Goal: Task Accomplishment & Management: Manage account settings

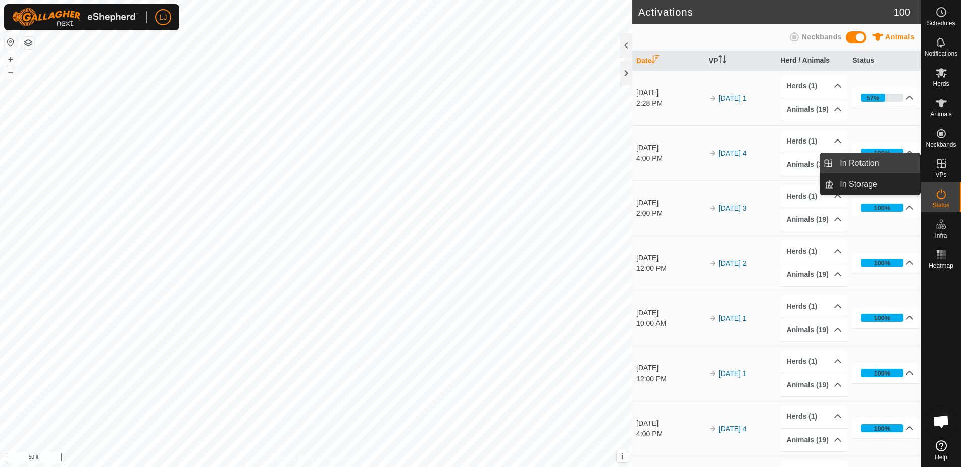
click at [866, 162] on link "In Rotation" at bounding box center [877, 163] width 86 height 20
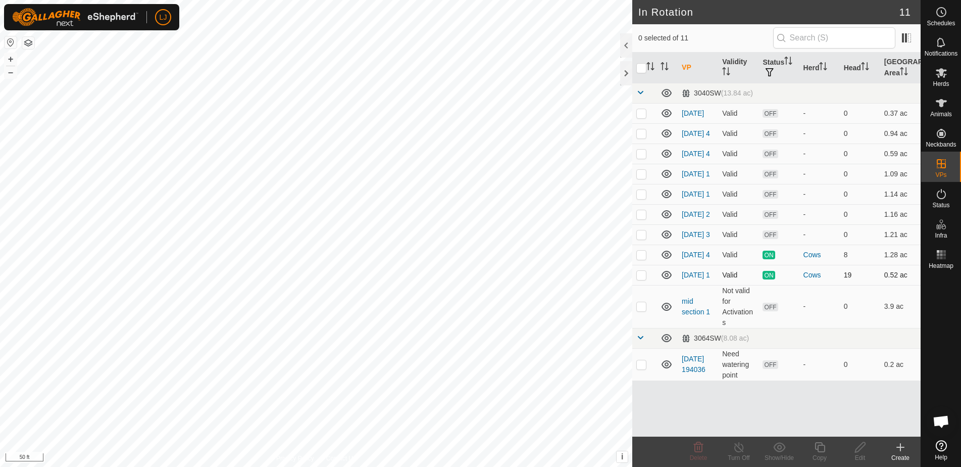
click at [641, 279] on p-checkbox at bounding box center [641, 275] width 10 height 8
checkbox input "true"
click at [640, 259] on p-checkbox at bounding box center [641, 254] width 10 height 8
checkbox input "false"
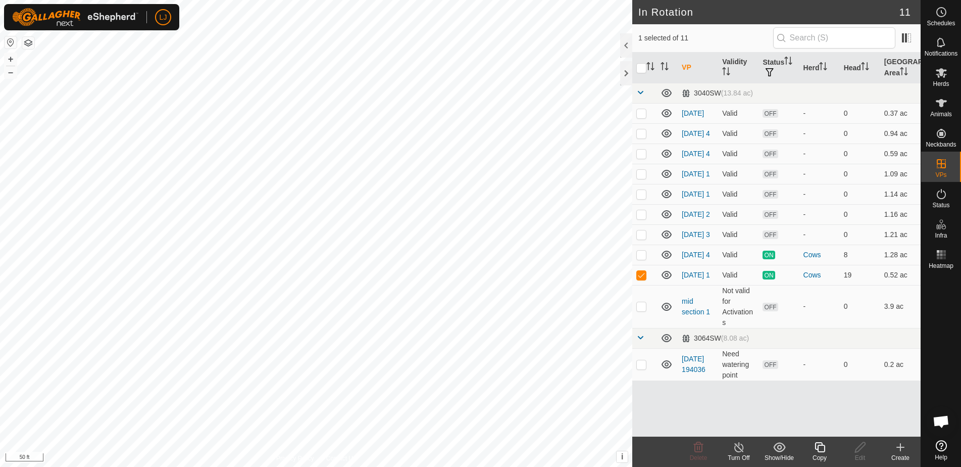
click at [820, 446] on icon at bounding box center [820, 447] width 13 height 12
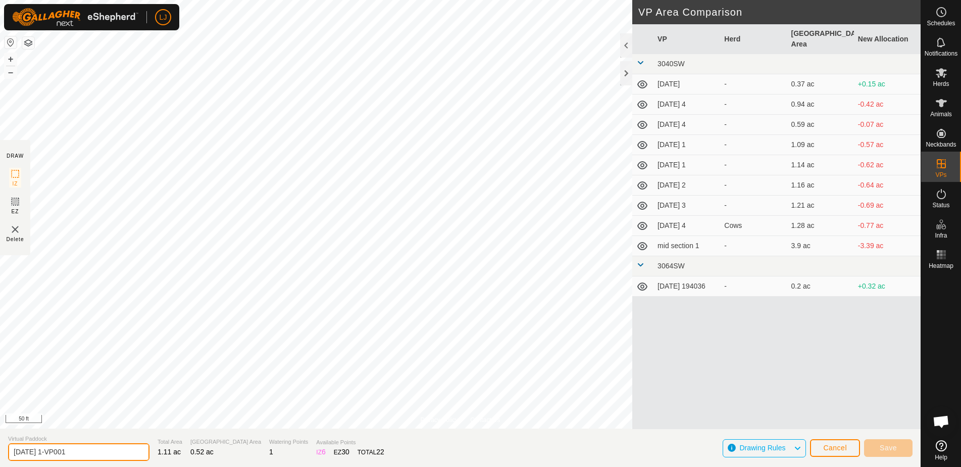
drag, startPoint x: 46, startPoint y: 453, endPoint x: 147, endPoint y: 450, distance: 100.5
click at [147, 450] on section "Virtual Paddock 2025-09-26 1-VP001 Total Area 1.11 ac Grazing Area 0.52 ac Wate…" at bounding box center [460, 447] width 921 height 38
type input "[DATE] 1"
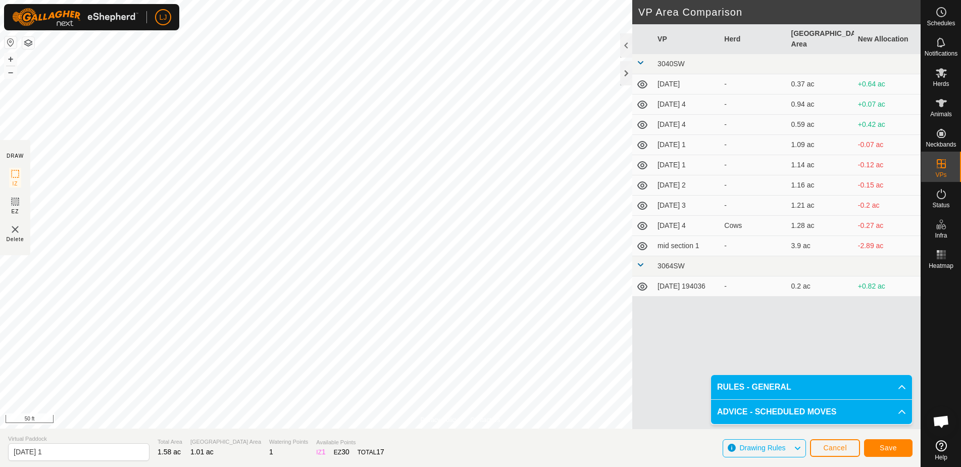
click at [885, 451] on button "Save" at bounding box center [888, 448] width 48 height 18
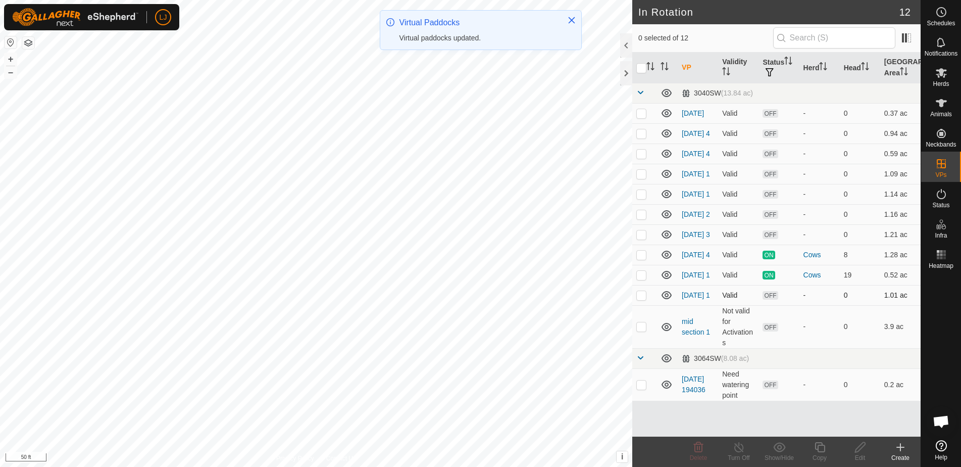
click at [640, 299] on p-checkbox at bounding box center [641, 295] width 10 height 8
checkbox input "true"
click at [819, 446] on icon at bounding box center [820, 447] width 13 height 12
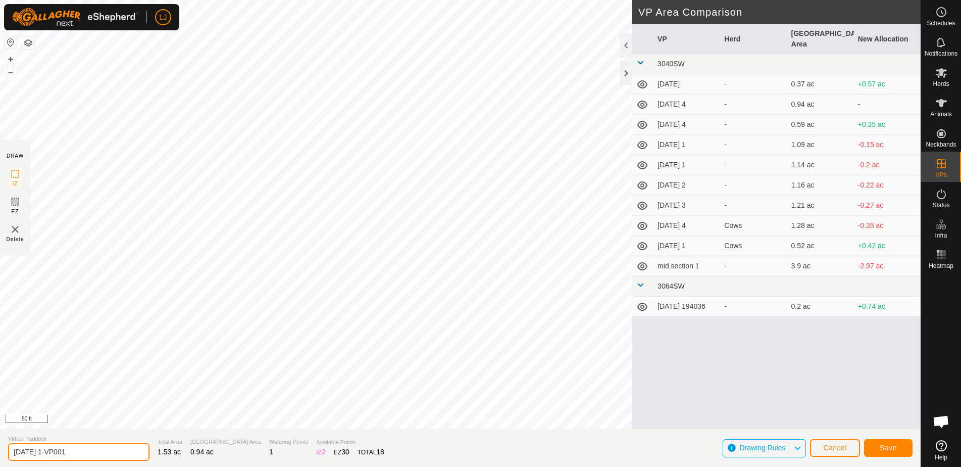
drag, startPoint x: 54, startPoint y: 451, endPoint x: 133, endPoint y: 452, distance: 79.3
click at [131, 452] on section "Virtual Paddock 2025-09-27 1-VP001 Total Area 1.53 ac Grazing Area 0.94 ac Wate…" at bounding box center [460, 447] width 921 height 38
type input "[DATE] 2"
click at [895, 445] on span "Save" at bounding box center [888, 447] width 17 height 8
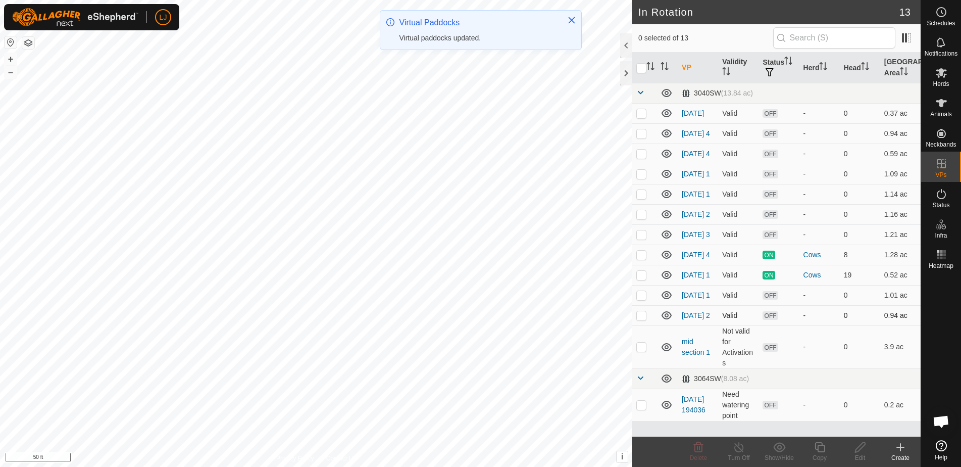
click at [642, 319] on p-checkbox at bounding box center [641, 315] width 10 height 8
checkbox input "true"
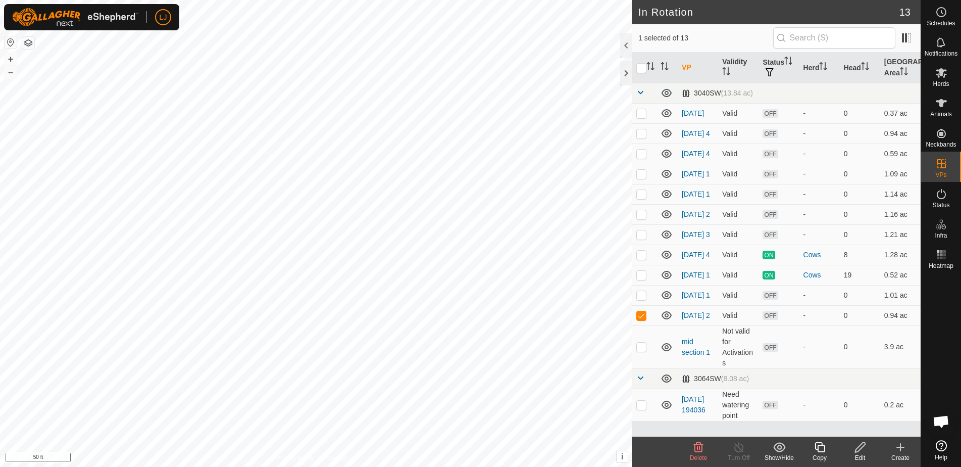
click at [818, 447] on icon at bounding box center [820, 447] width 10 height 10
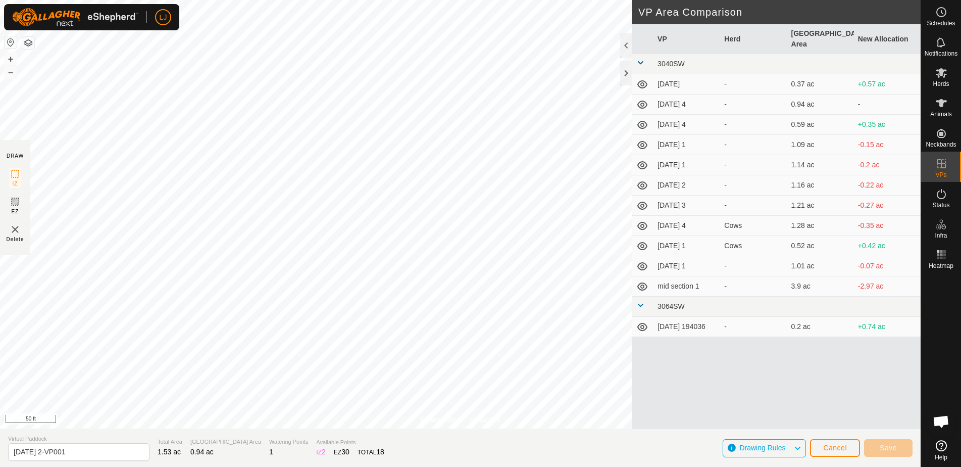
click at [834, 442] on button "Cancel" at bounding box center [835, 448] width 50 height 18
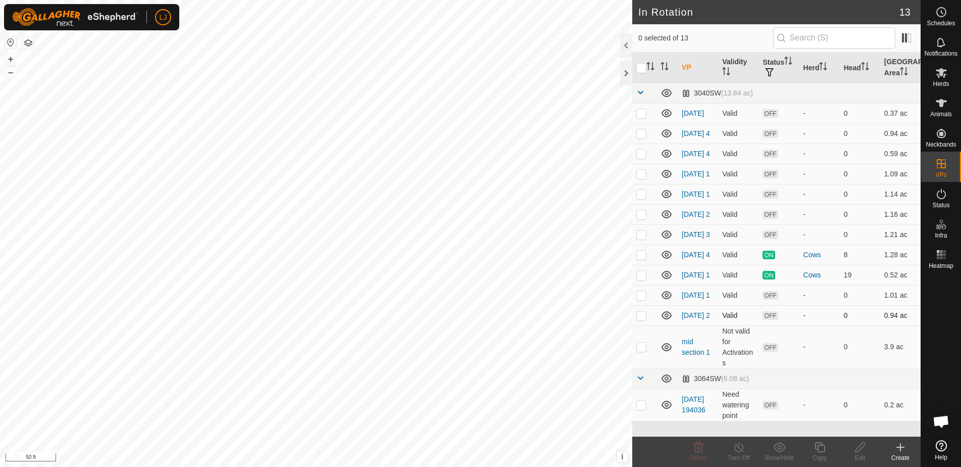
drag, startPoint x: 641, startPoint y: 333, endPoint x: 655, endPoint y: 341, distance: 16.0
click at [641, 319] on p-checkbox at bounding box center [641, 315] width 10 height 8
checkbox input "true"
click at [857, 447] on icon at bounding box center [860, 447] width 10 height 10
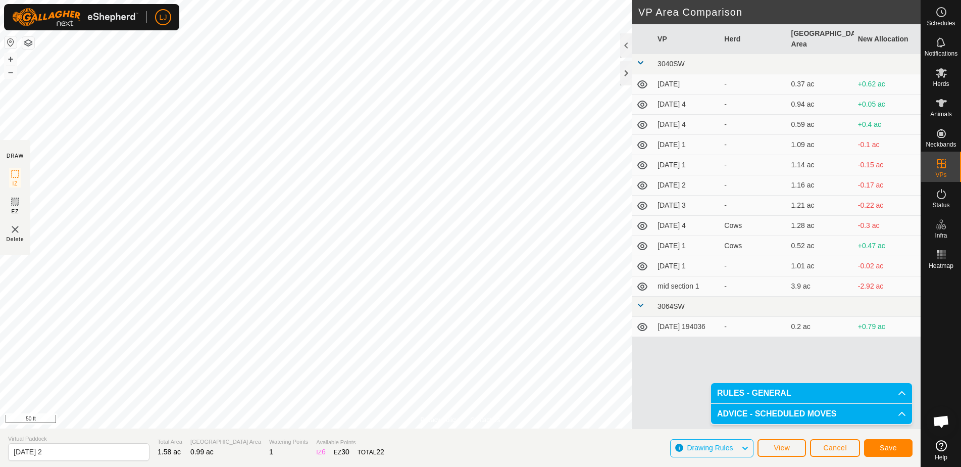
click at [890, 450] on span "Save" at bounding box center [888, 447] width 17 height 8
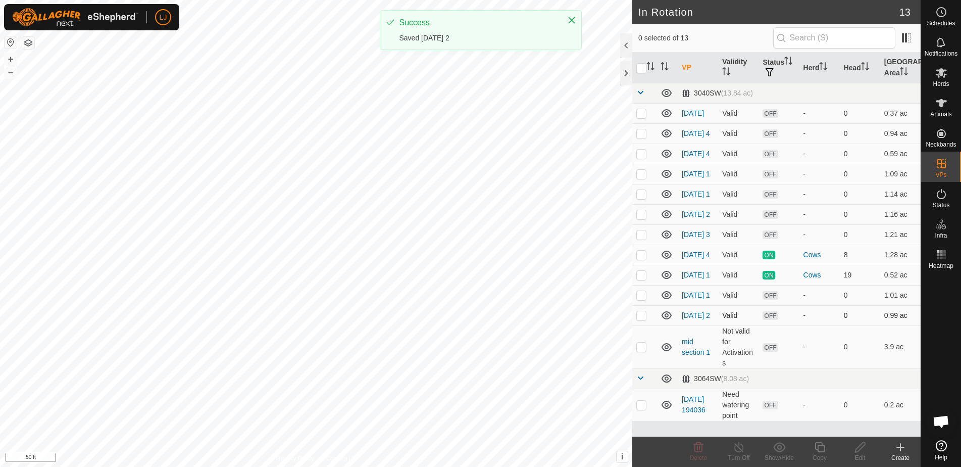
click at [638, 319] on p-checkbox at bounding box center [641, 315] width 10 height 8
checkbox input "true"
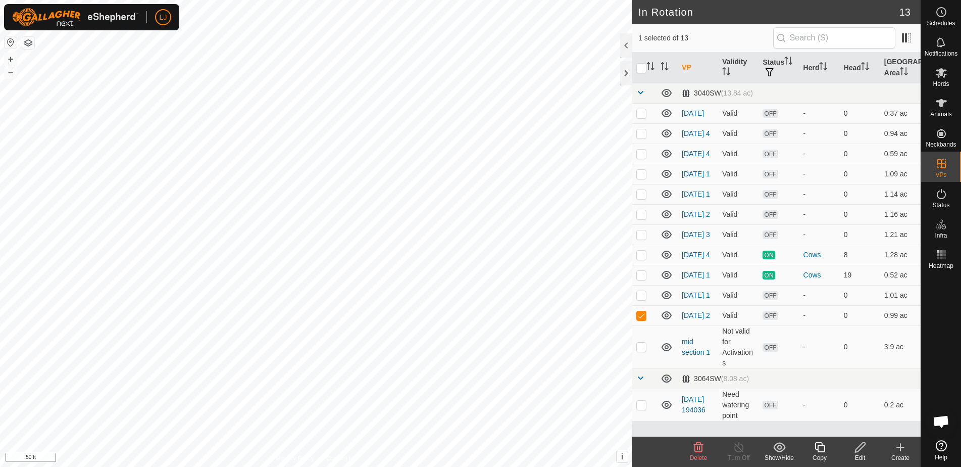
click at [825, 449] on icon at bounding box center [820, 447] width 13 height 12
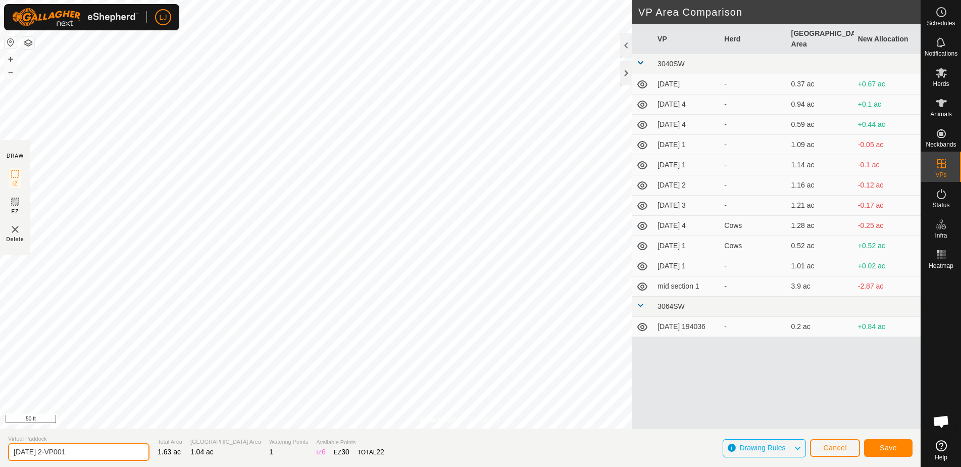
drag, startPoint x: 53, startPoint y: 455, endPoint x: 133, endPoint y: 454, distance: 80.3
click at [133, 454] on section "Virtual Paddock 2025-09-27 2-VP001 Total Area 1.63 ac Grazing Area 1.04 ac Wate…" at bounding box center [460, 447] width 921 height 38
type input "[DATE] 3"
click at [895, 448] on span "Save" at bounding box center [888, 447] width 17 height 8
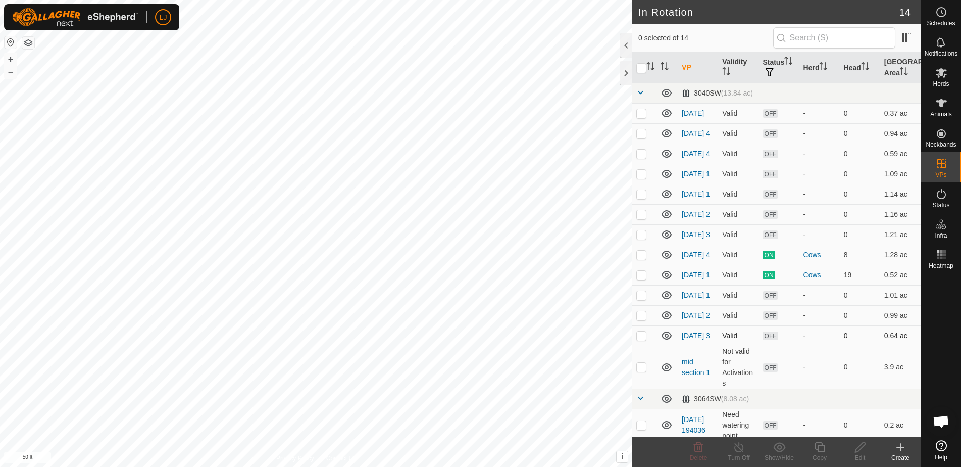
click at [642, 339] on p-checkbox at bounding box center [641, 335] width 10 height 8
checkbox input "true"
click at [818, 447] on icon at bounding box center [820, 447] width 10 height 10
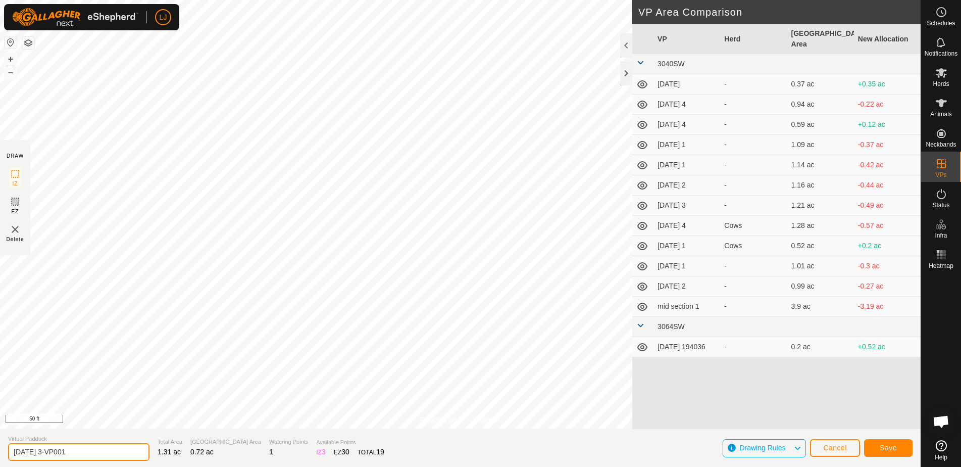
drag, startPoint x: 57, startPoint y: 452, endPoint x: 156, endPoint y: 451, distance: 99.0
click at [156, 451] on section "Virtual Paddock 2025-09-27 3-VP001 Total Area 1.31 ac Grazing Area 0.72 ac Wate…" at bounding box center [460, 447] width 921 height 38
type input "[DATE] 4"
click at [904, 447] on button "Save" at bounding box center [888, 448] width 48 height 18
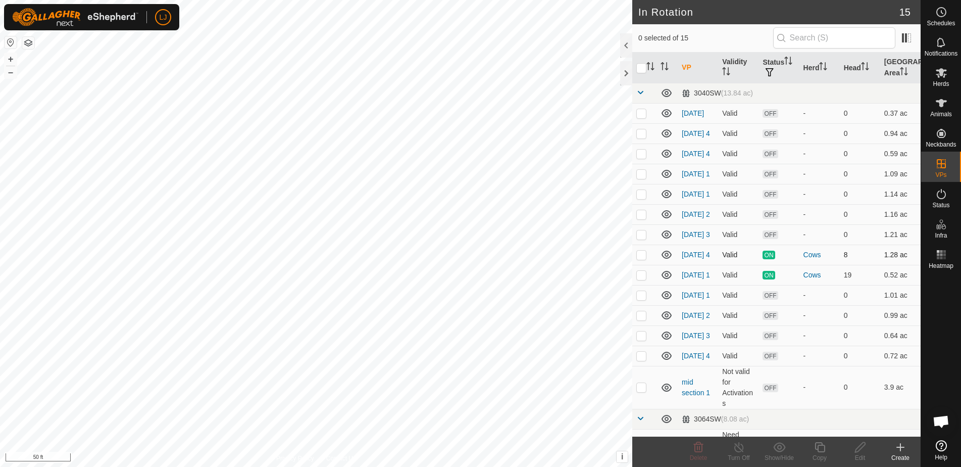
click at [639, 259] on p-checkbox at bounding box center [641, 254] width 10 height 8
checkbox input "true"
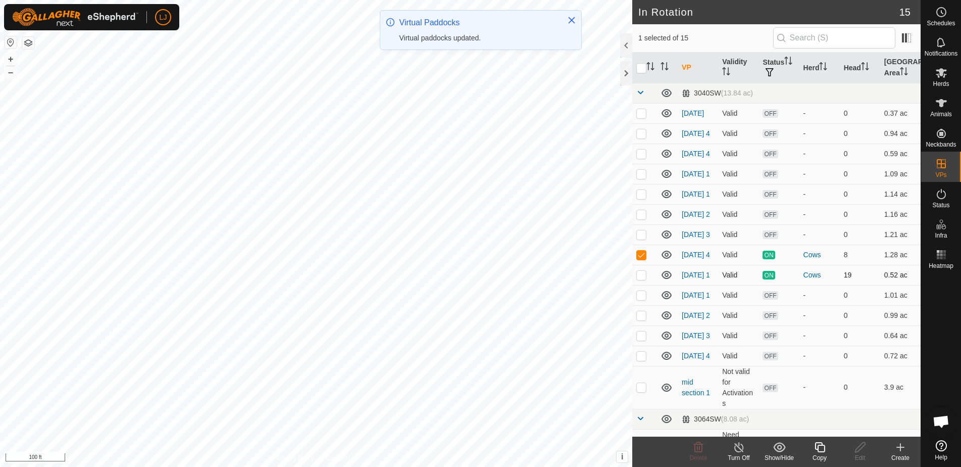
click at [639, 279] on p-checkbox at bounding box center [641, 275] width 10 height 8
checkbox input "false"
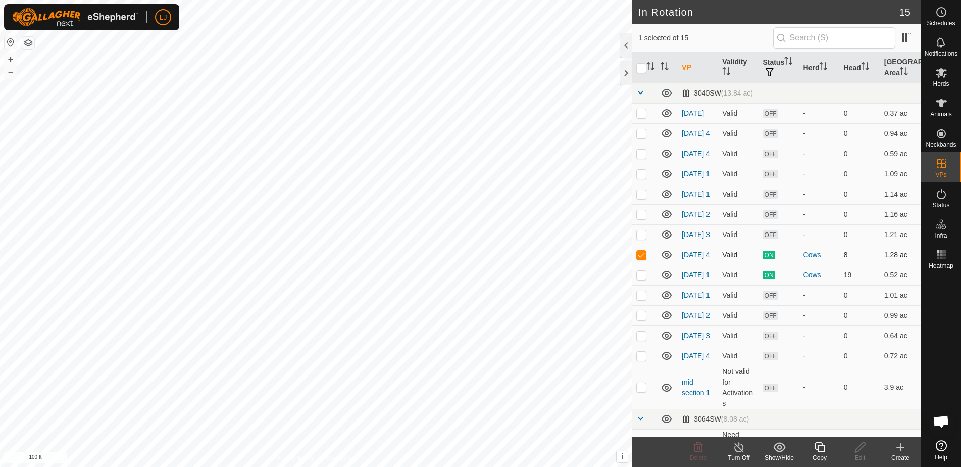
click at [640, 259] on p-checkbox at bounding box center [641, 254] width 10 height 8
checkbox input "false"
click at [637, 279] on p-checkbox at bounding box center [641, 275] width 10 height 8
checkbox input "true"
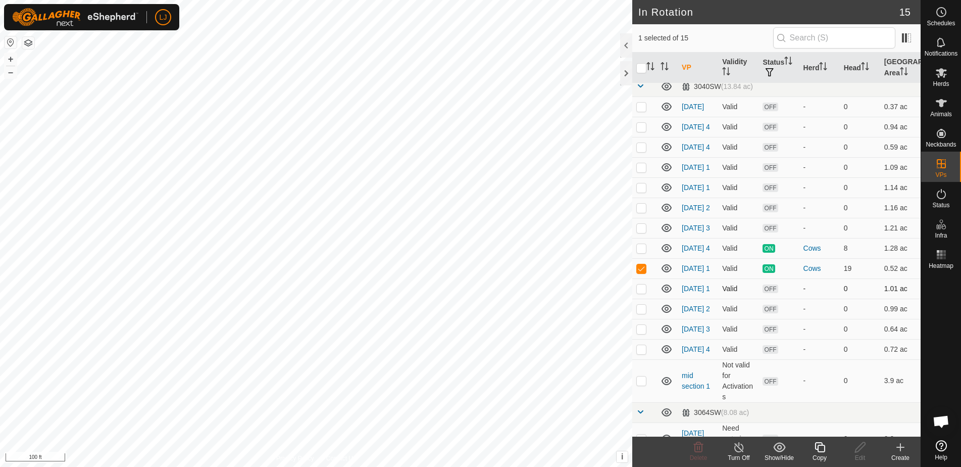
click at [639, 292] on p-checkbox at bounding box center [641, 288] width 10 height 8
checkbox input "false"
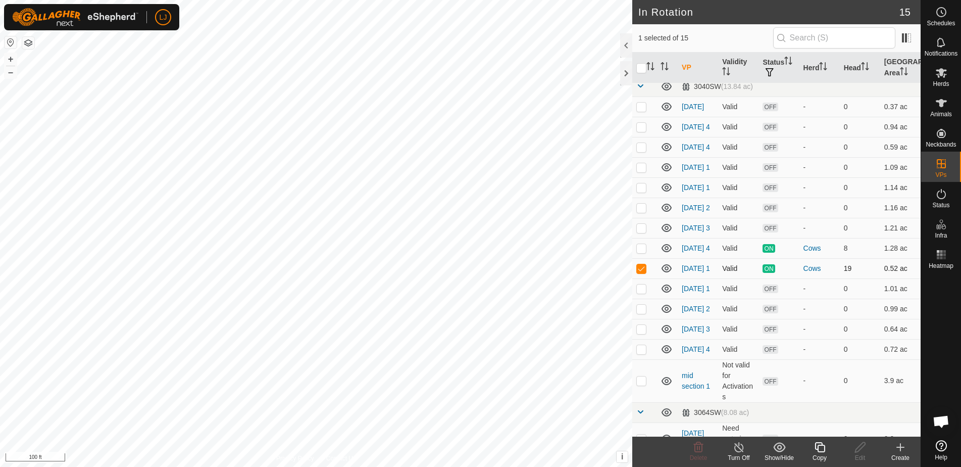
click at [639, 272] on p-checkbox at bounding box center [641, 268] width 10 height 8
checkbox input "false"
click at [644, 292] on p-checkbox at bounding box center [641, 288] width 10 height 8
checkbox input "true"
click at [818, 451] on icon at bounding box center [820, 447] width 13 height 12
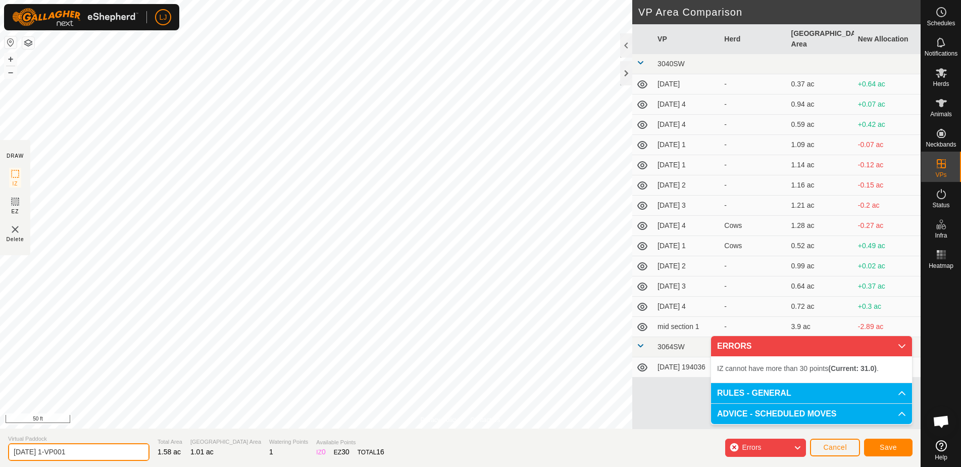
drag, startPoint x: 56, startPoint y: 453, endPoint x: 105, endPoint y: 455, distance: 49.0
click at [104, 455] on input "2025-09-27 1-VP001" at bounding box center [78, 452] width 141 height 18
type input "[DATE] 2"
click at [889, 447] on span "Save" at bounding box center [888, 447] width 17 height 8
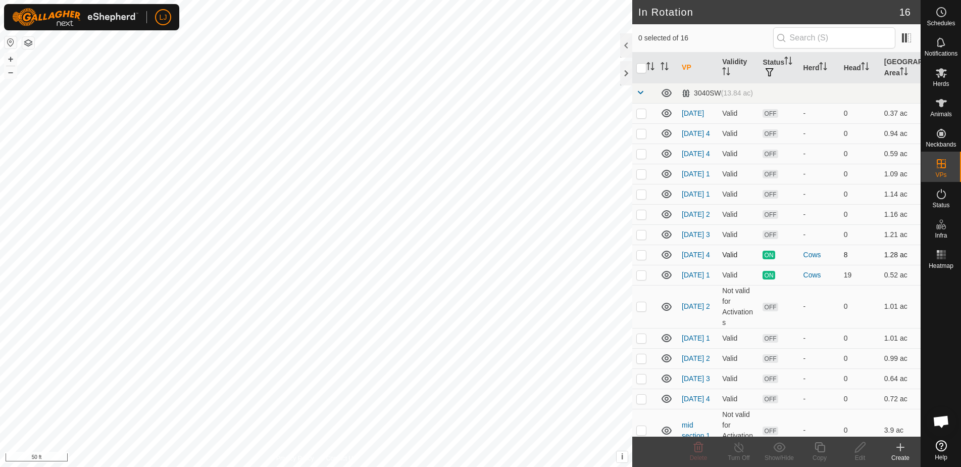
click at [639, 259] on p-checkbox at bounding box center [641, 254] width 10 height 8
click at [640, 259] on p-checkbox at bounding box center [641, 254] width 10 height 8
checkbox input "false"
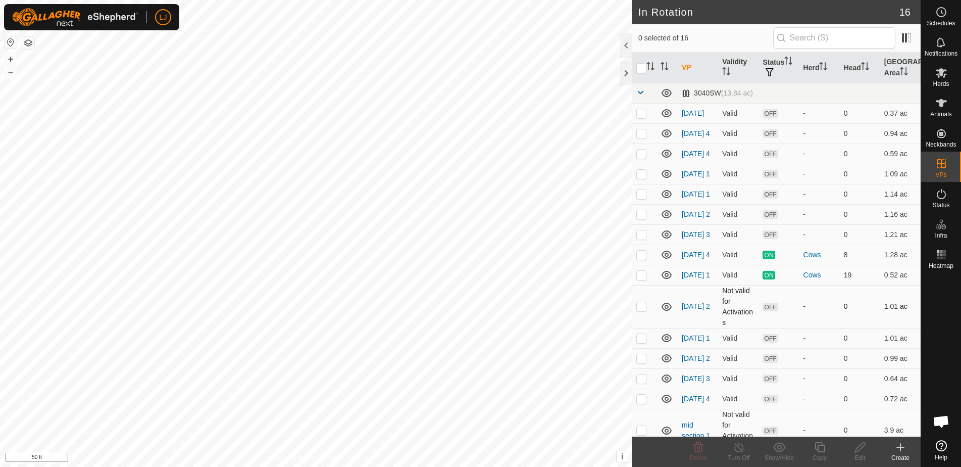
click at [643, 310] on p-checkbox at bounding box center [641, 306] width 10 height 8
checkbox input "true"
click at [643, 342] on p-checkbox at bounding box center [641, 338] width 10 height 8
click at [642, 342] on p-checkbox at bounding box center [641, 338] width 10 height 8
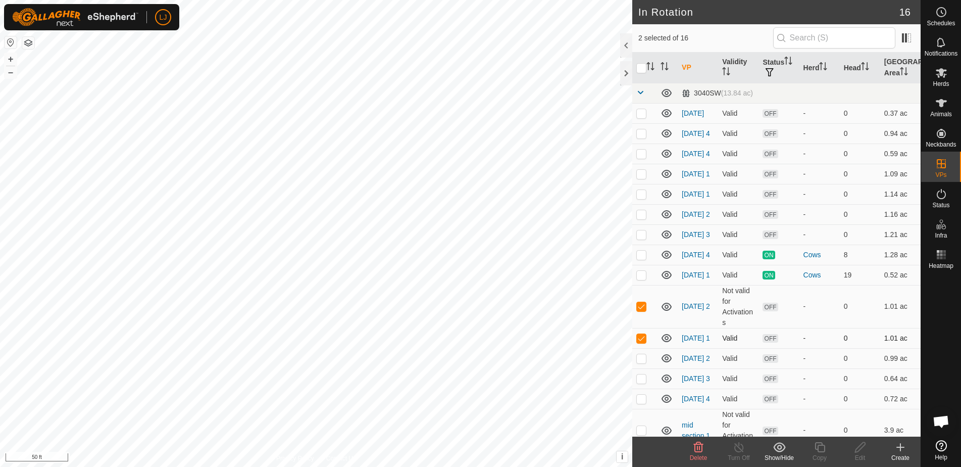
click at [640, 342] on p-checkbox at bounding box center [641, 338] width 10 height 8
checkbox input "false"
click at [642, 310] on p-checkbox at bounding box center [641, 306] width 10 height 8
checkbox input "true"
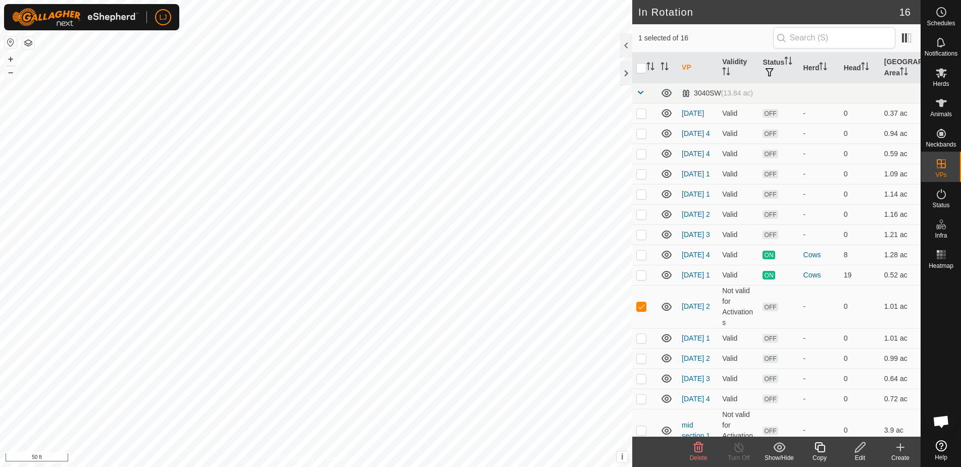
click at [821, 450] on icon at bounding box center [820, 447] width 13 height 12
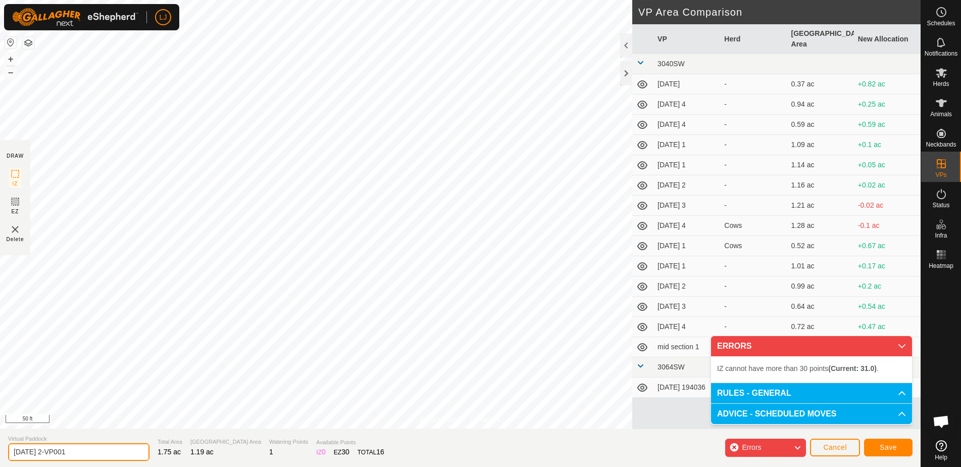
drag, startPoint x: 53, startPoint y: 453, endPoint x: 156, endPoint y: 458, distance: 103.1
click at [141, 456] on section "Virtual Paddock 2025-09-26 2-VP001 Total Area 1.75 ac Grazing Area 1.19 ac Wate…" at bounding box center [460, 447] width 921 height 38
type input "[DATE] 3"
click at [888, 451] on span "Save" at bounding box center [888, 447] width 17 height 8
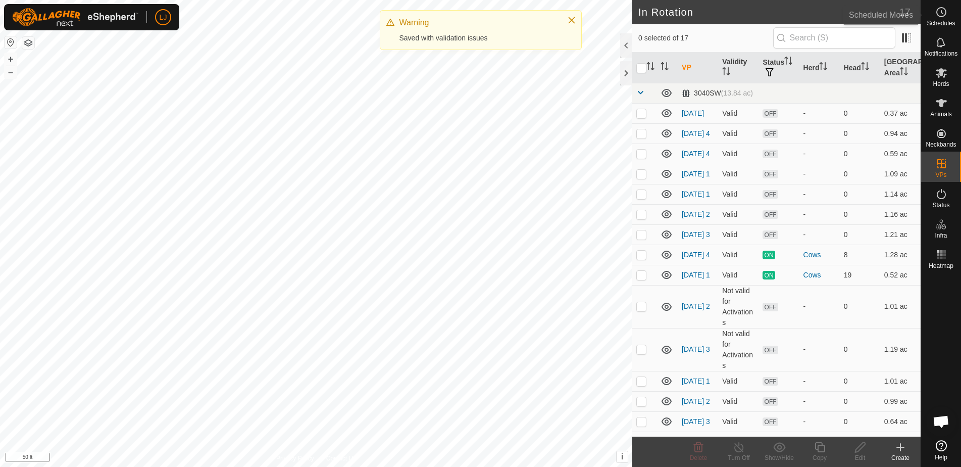
click at [945, 16] on icon at bounding box center [941, 12] width 12 height 12
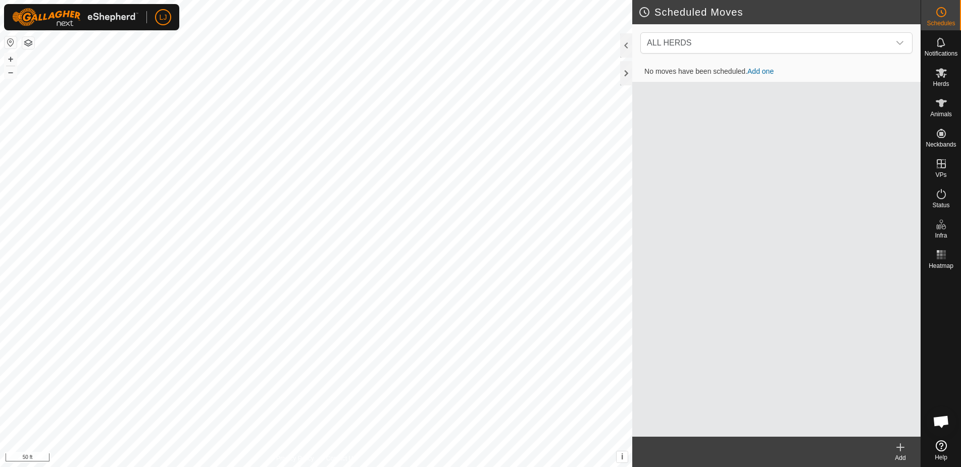
click at [899, 447] on icon at bounding box center [900, 447] width 7 height 0
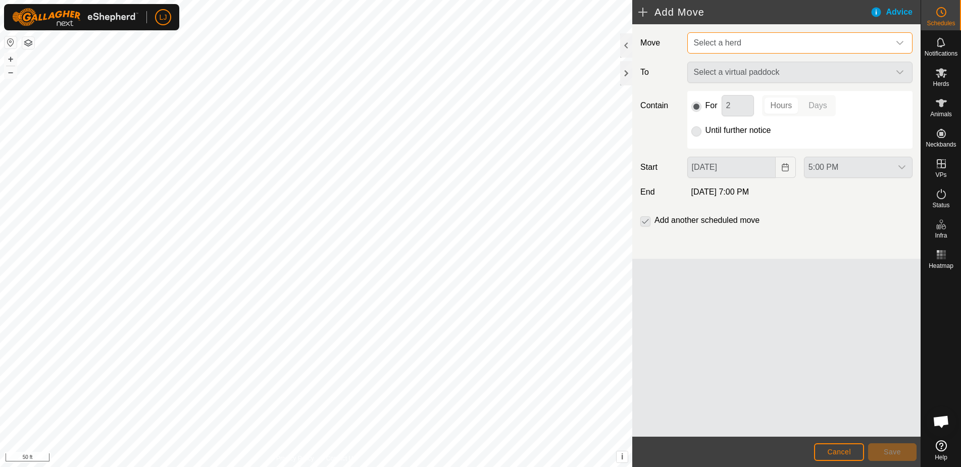
click at [736, 46] on span "Select a herd" at bounding box center [717, 42] width 47 height 9
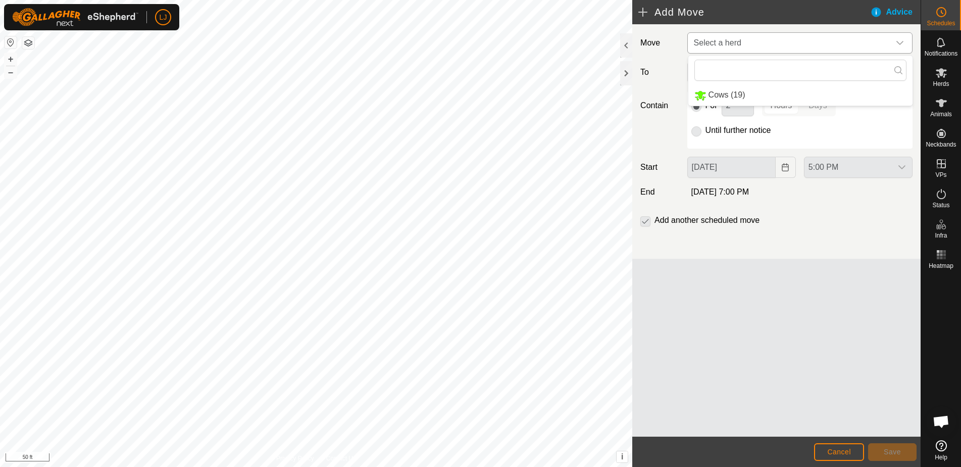
click at [733, 89] on li "Cows (19)" at bounding box center [800, 95] width 224 height 21
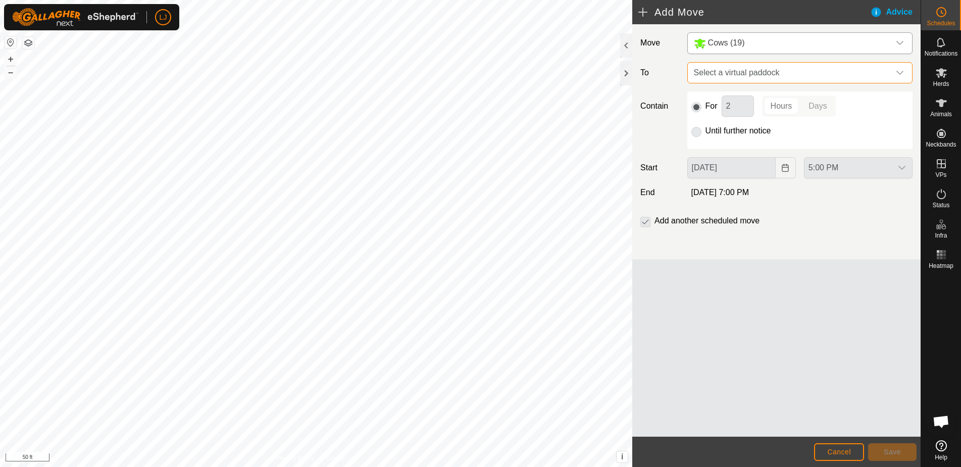
click at [750, 77] on span "Select a virtual paddock" at bounding box center [790, 73] width 200 height 20
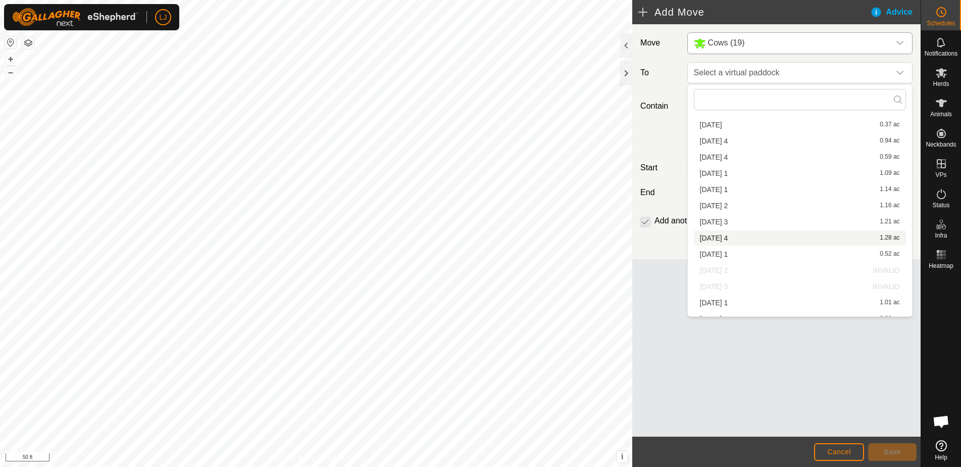
scroll to position [21, 0]
click at [838, 455] on span "Cancel" at bounding box center [839, 451] width 24 height 8
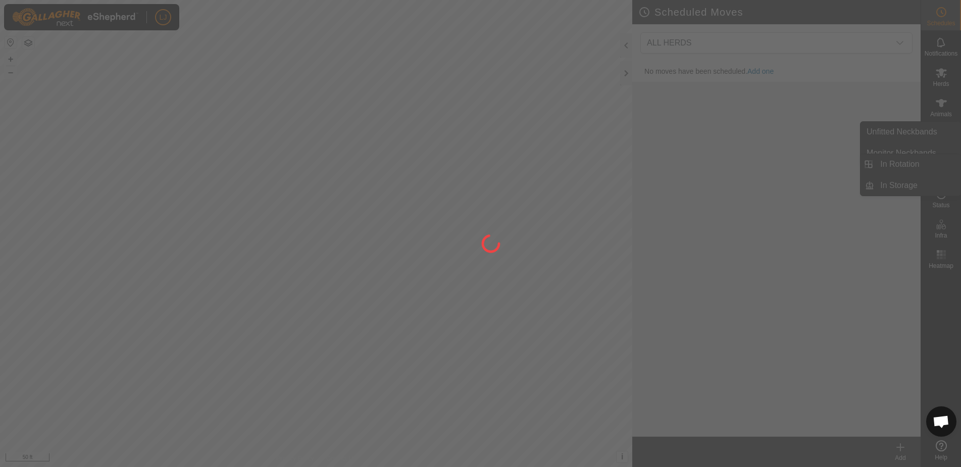
click at [943, 166] on div at bounding box center [480, 233] width 961 height 467
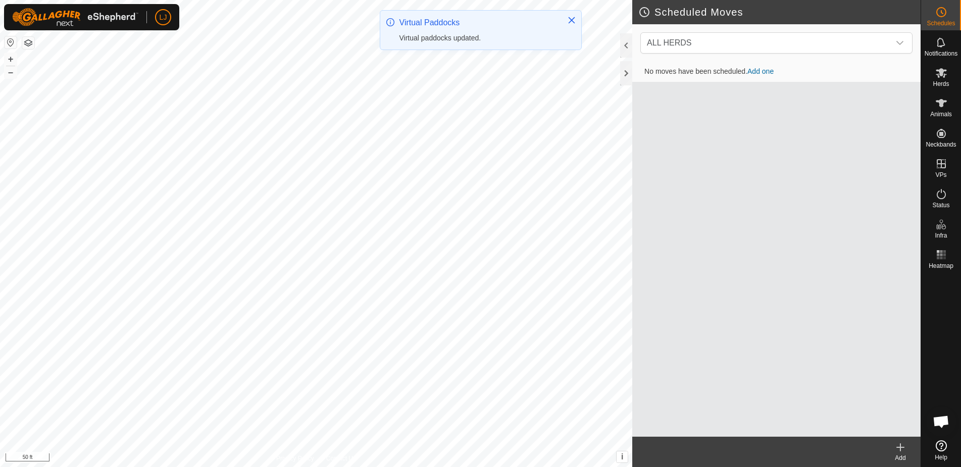
click at [942, 166] on es-menu-bar "Schedules Notifications Herds Animals Neckbands VPs Status Infra Heatmap Help I…" at bounding box center [941, 233] width 40 height 467
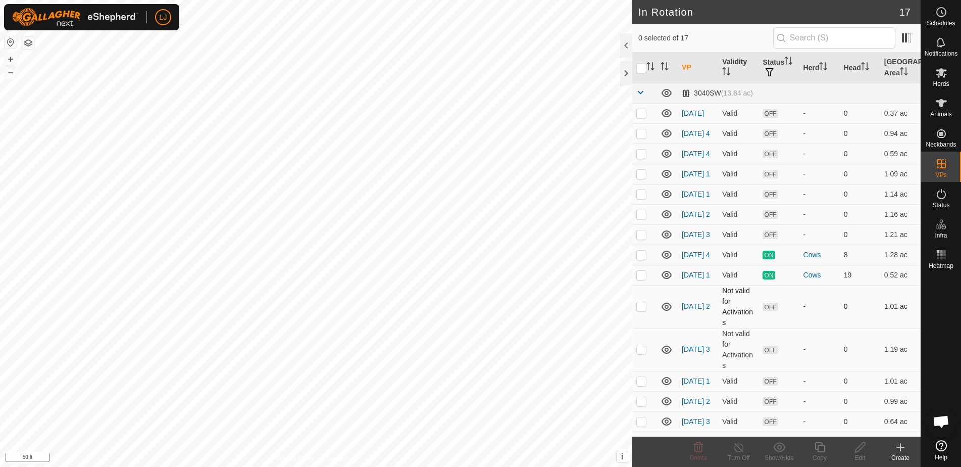
click at [639, 310] on p-checkbox at bounding box center [641, 306] width 10 height 8
checkbox input "true"
click at [859, 447] on icon at bounding box center [860, 447] width 13 height 12
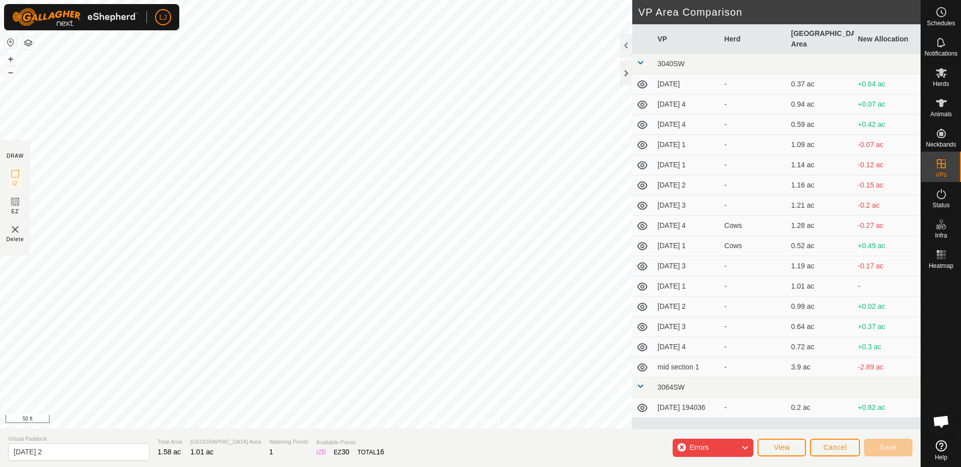
click at [706, 444] on span "Errors" at bounding box center [698, 447] width 19 height 8
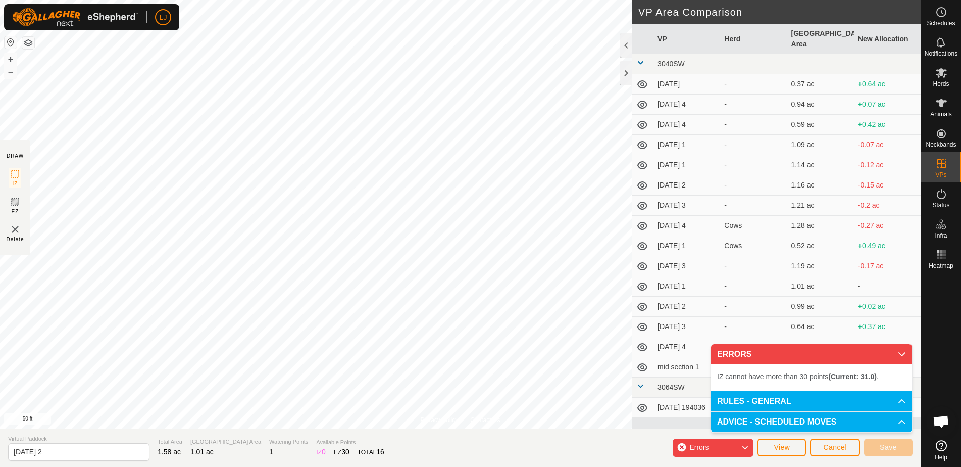
click at [705, 445] on span "Errors" at bounding box center [698, 447] width 19 height 8
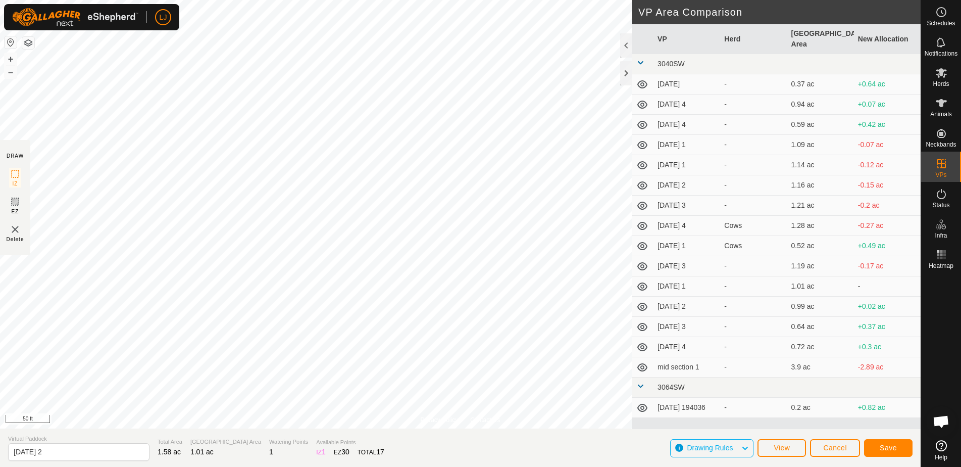
click at [885, 451] on button "Save" at bounding box center [888, 448] width 48 height 18
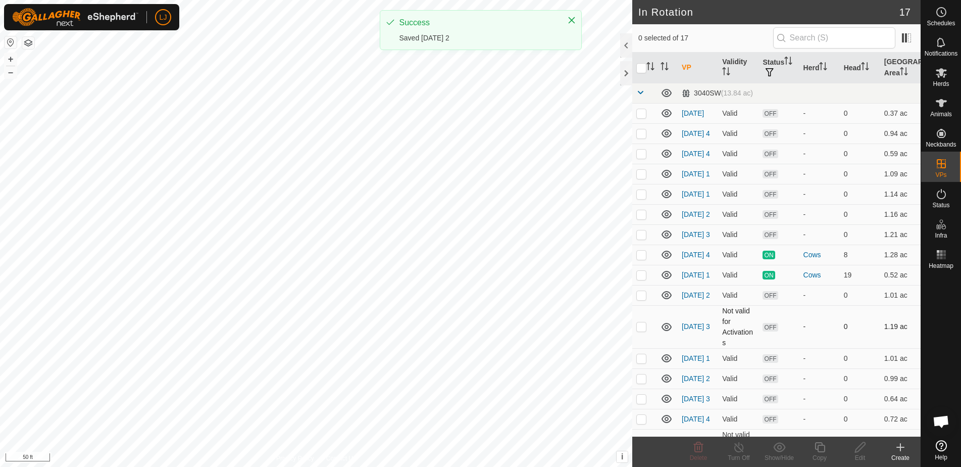
click at [640, 330] on p-checkbox at bounding box center [641, 326] width 10 height 8
checkbox input "true"
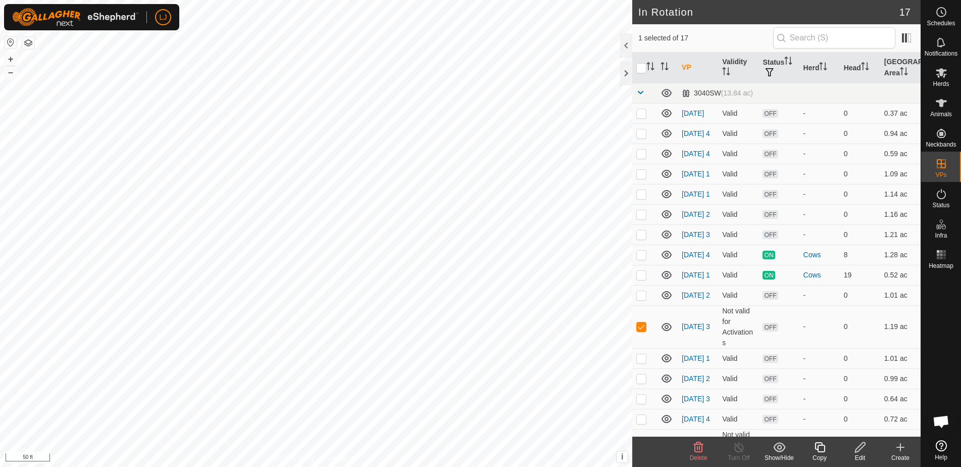
click at [859, 448] on icon at bounding box center [860, 447] width 13 height 12
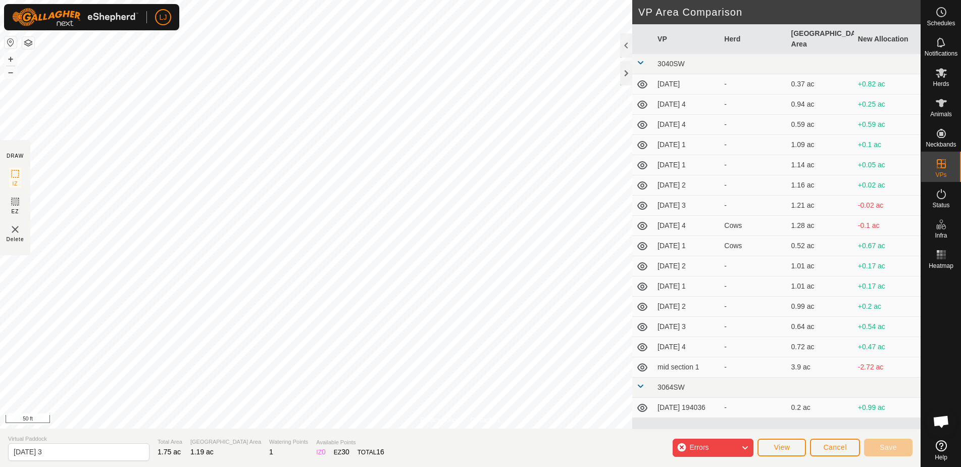
click at [729, 446] on div "Errors" at bounding box center [713, 447] width 81 height 18
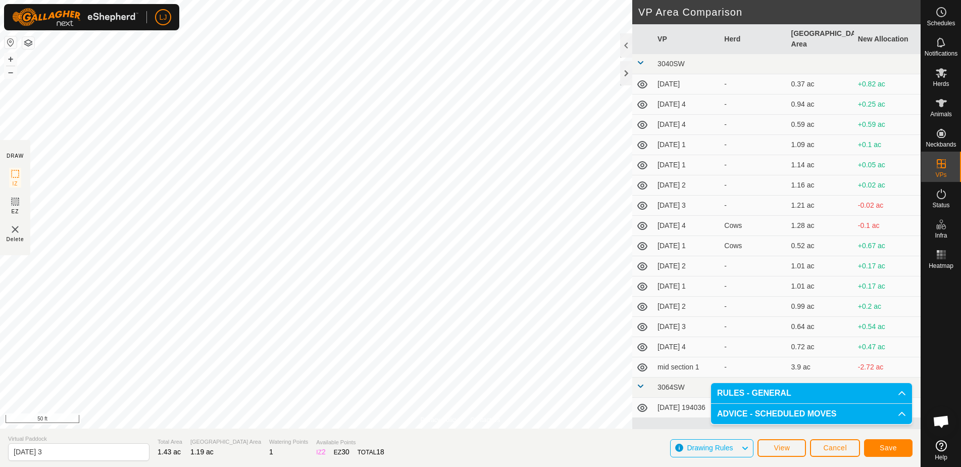
click at [882, 449] on span "Save" at bounding box center [888, 447] width 17 height 8
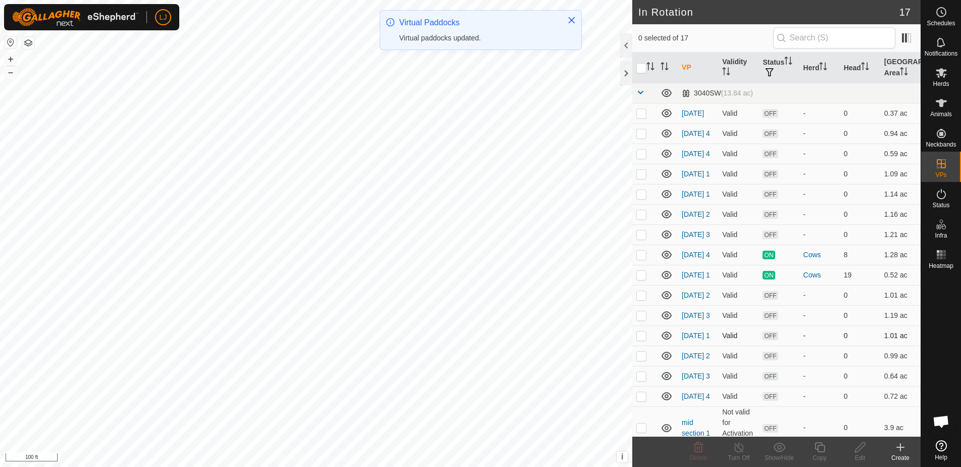
click at [640, 339] on p-checkbox at bounding box center [641, 335] width 10 height 8
checkbox input "true"
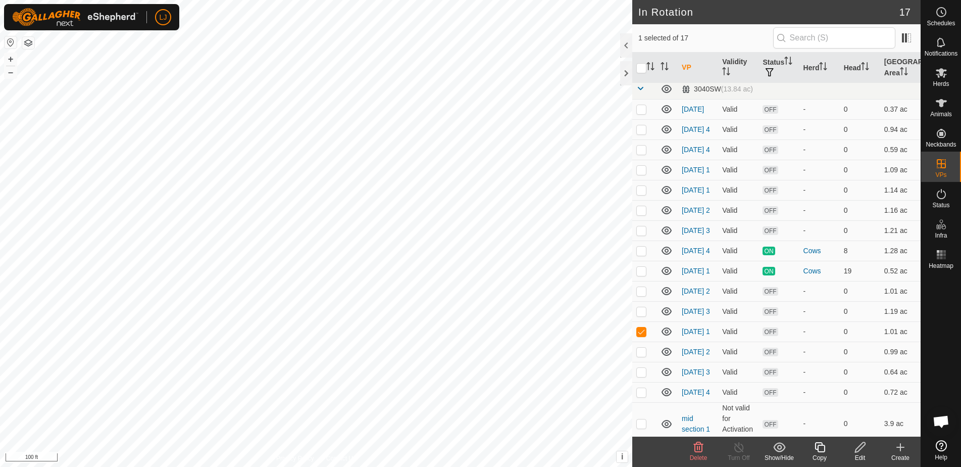
click at [857, 446] on icon at bounding box center [860, 447] width 13 height 12
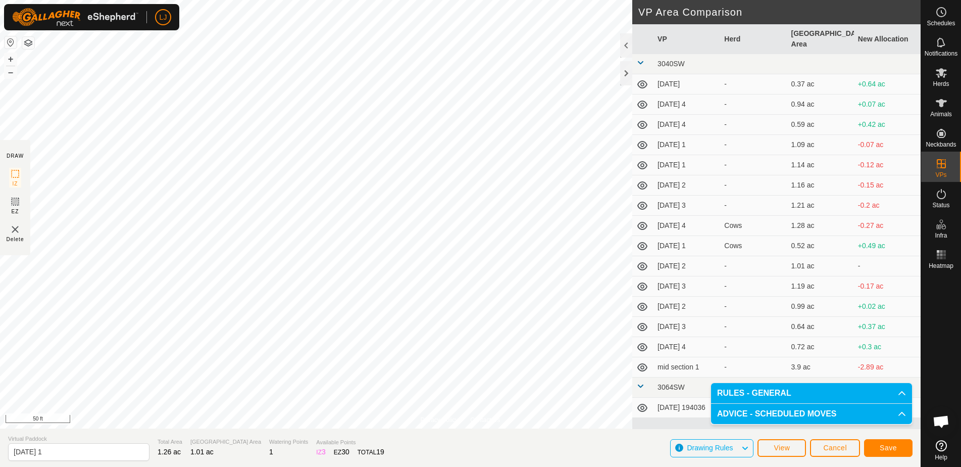
click at [885, 448] on span "Save" at bounding box center [888, 447] width 17 height 8
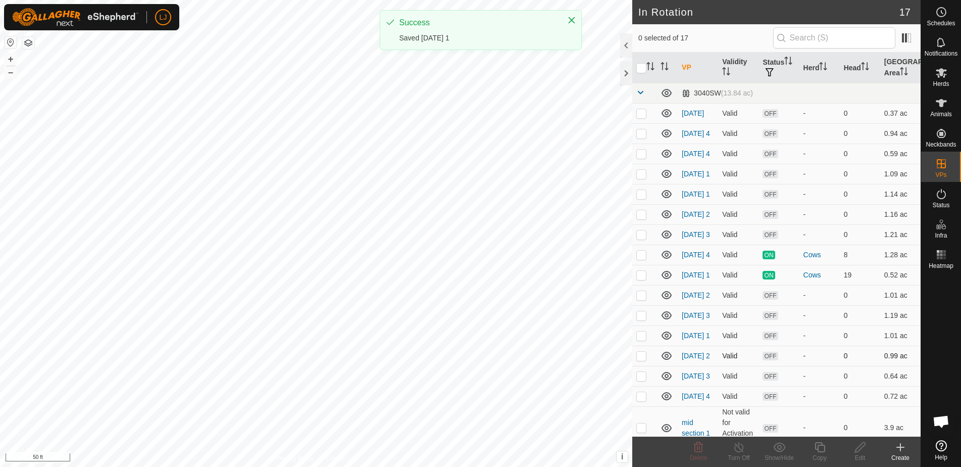
click at [638, 360] on p-checkbox at bounding box center [641, 355] width 10 height 8
checkbox input "true"
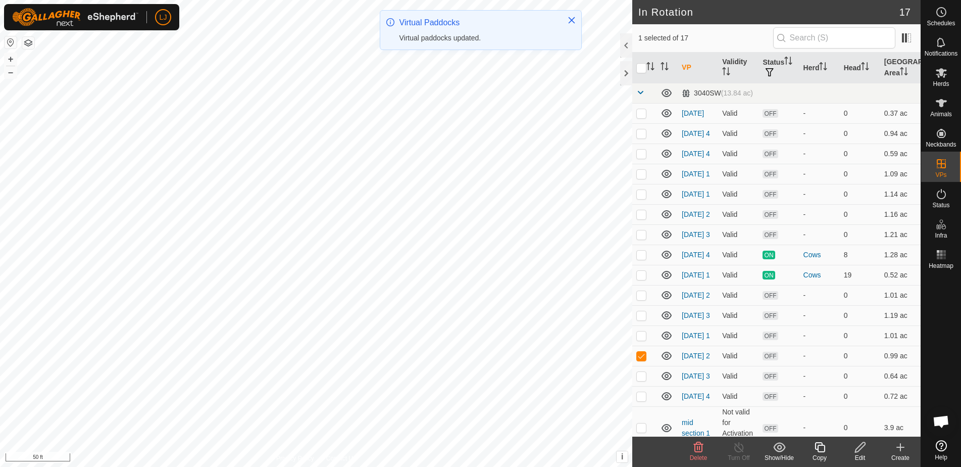
click at [857, 445] on icon at bounding box center [860, 447] width 13 height 12
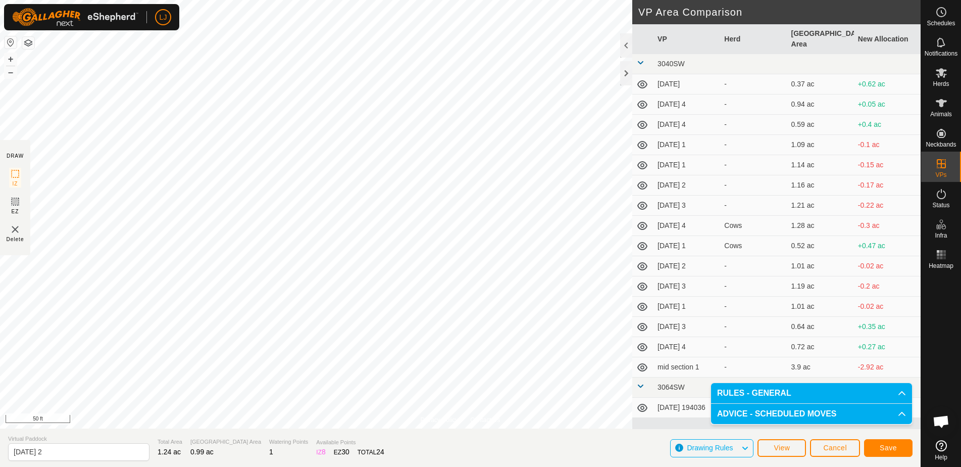
click at [895, 448] on button "Save" at bounding box center [888, 448] width 48 height 18
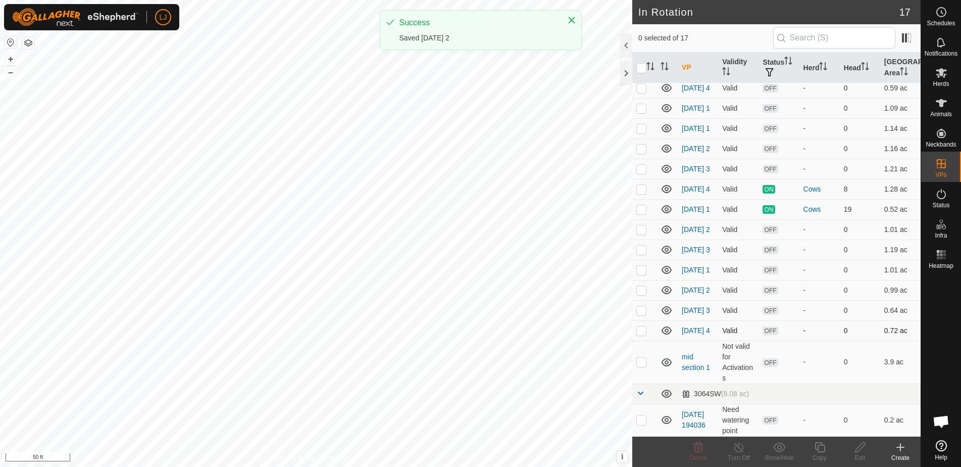
scroll to position [69, 0]
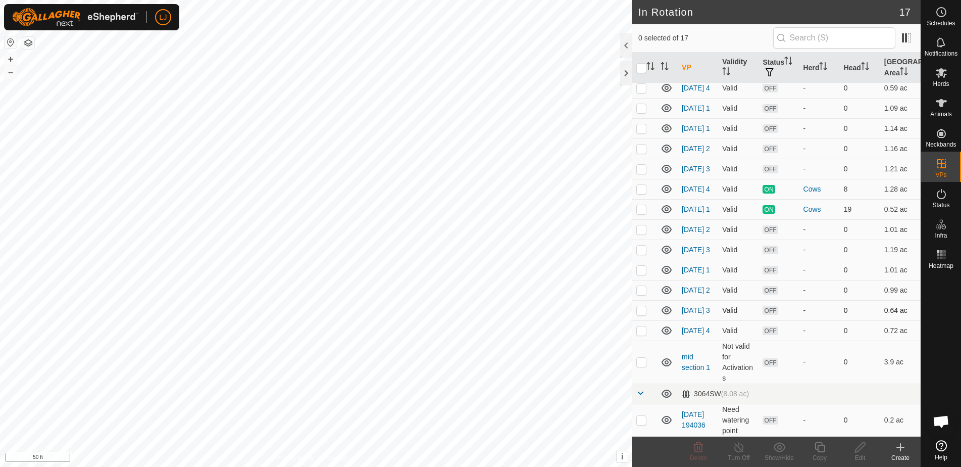
click at [637, 314] on p-checkbox at bounding box center [641, 310] width 10 height 8
checkbox input "true"
click at [856, 447] on icon at bounding box center [860, 447] width 13 height 12
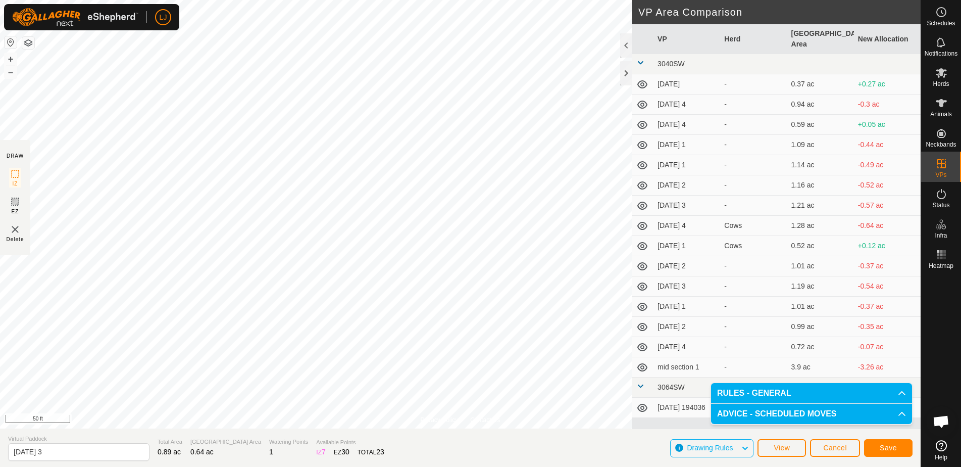
click at [879, 449] on button "Save" at bounding box center [888, 448] width 48 height 18
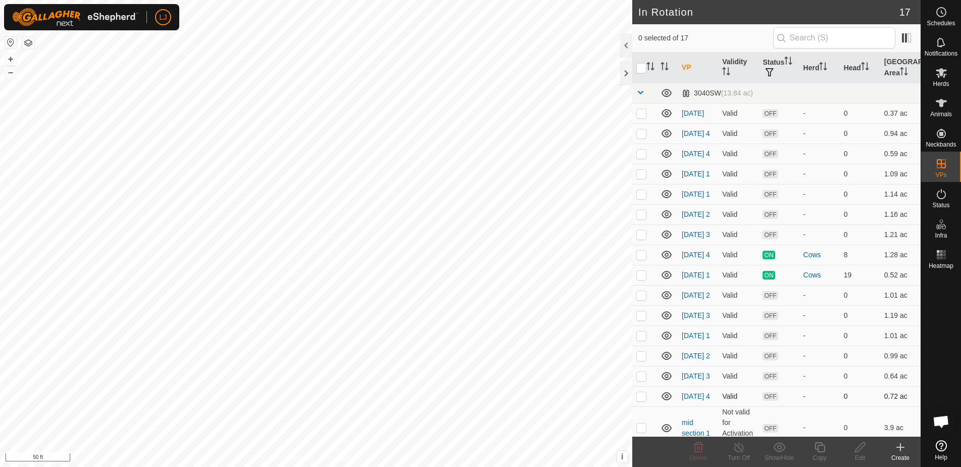
click at [641, 400] on p-checkbox at bounding box center [641, 396] width 10 height 8
checkbox input "true"
click at [859, 450] on icon at bounding box center [860, 447] width 13 height 12
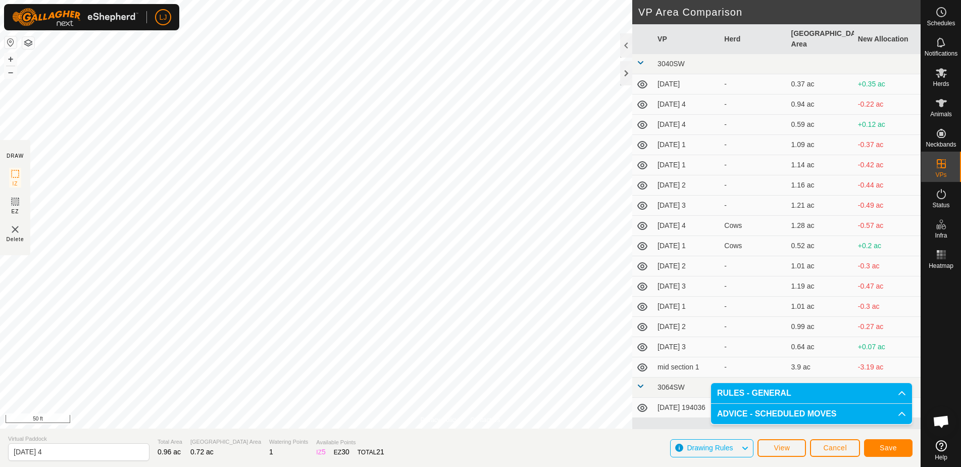
click at [891, 447] on div "LJ Schedules Notifications Herds Animals Neckbands VPs Status Infra Heatmap Hel…" at bounding box center [480, 233] width 961 height 467
click at [883, 449] on span "Save" at bounding box center [888, 447] width 17 height 8
click at [718, 357] on td "mid section 1" at bounding box center [686, 367] width 67 height 20
click at [838, 447] on span "Cancel" at bounding box center [835, 447] width 24 height 8
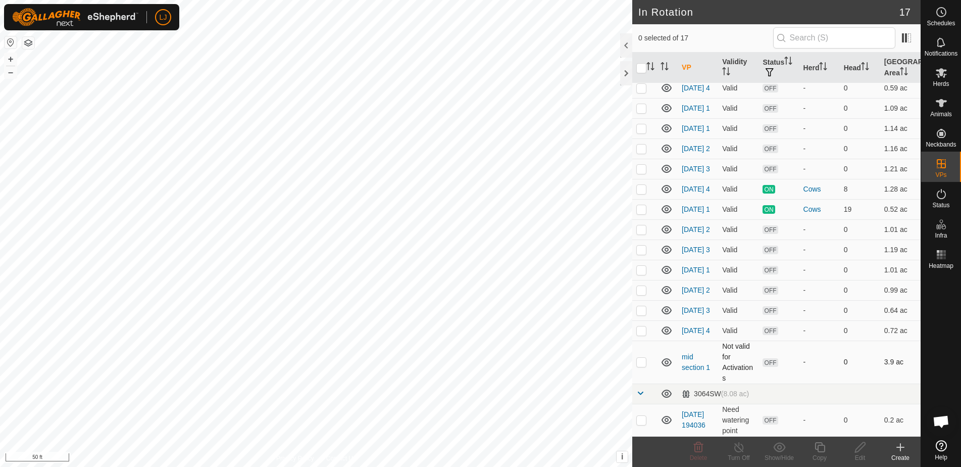
scroll to position [89, 0]
click at [642, 331] on p-checkbox at bounding box center [641, 330] width 10 height 8
checkbox input "true"
click at [860, 451] on icon at bounding box center [860, 447] width 13 height 12
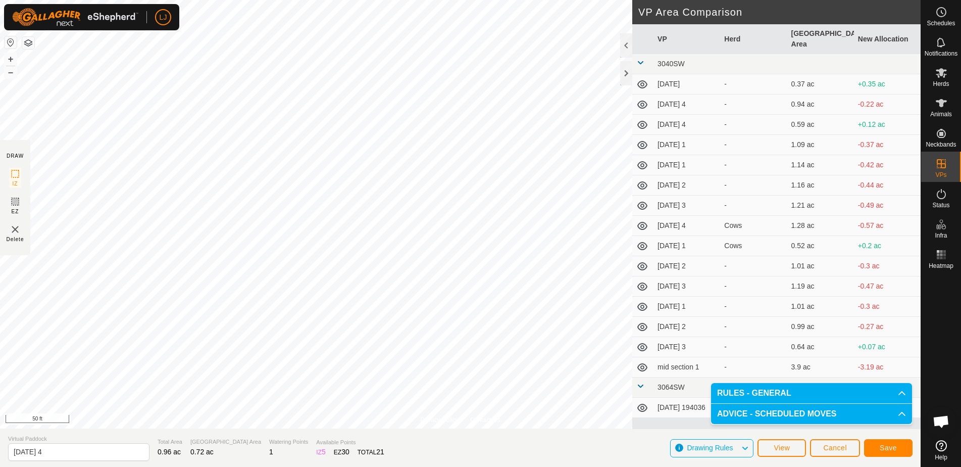
click at [899, 449] on button "Save" at bounding box center [888, 448] width 48 height 18
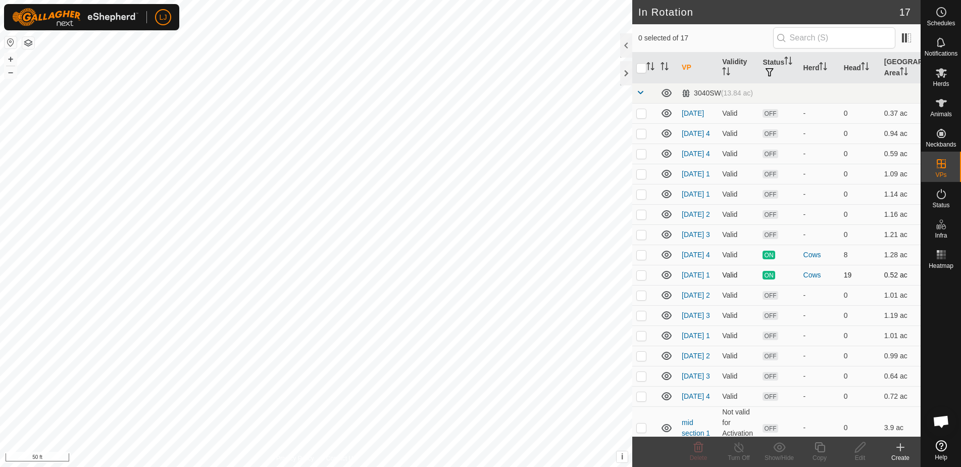
click at [638, 279] on p-checkbox at bounding box center [641, 275] width 10 height 8
drag, startPoint x: 643, startPoint y: 287, endPoint x: 645, endPoint y: 299, distance: 12.9
click at [642, 279] on p-checkbox at bounding box center [641, 275] width 10 height 8
checkbox input "false"
click at [643, 299] on p-checkbox at bounding box center [641, 295] width 10 height 8
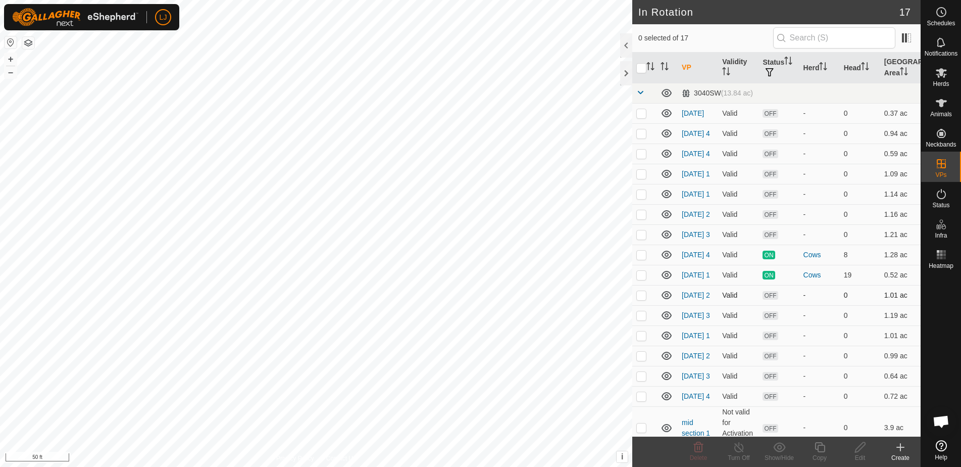
checkbox input "true"
click at [857, 447] on icon at bounding box center [860, 447] width 10 height 10
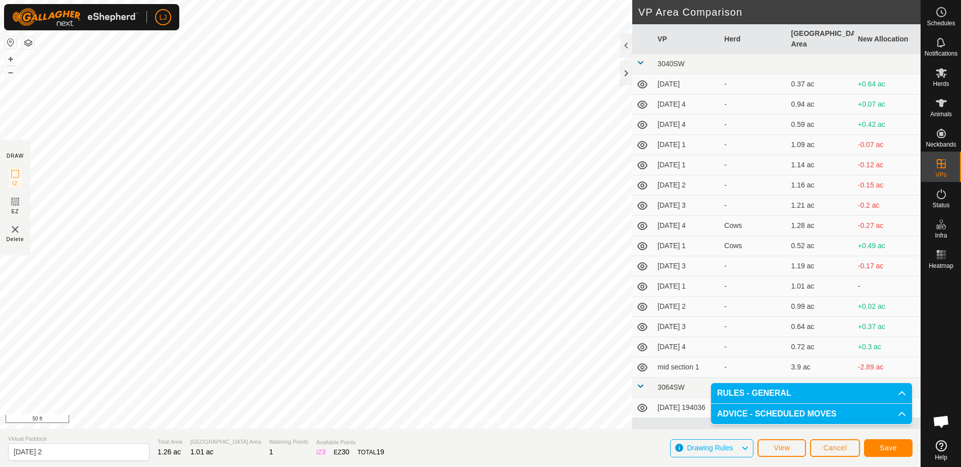
click at [885, 443] on button "Save" at bounding box center [888, 448] width 48 height 18
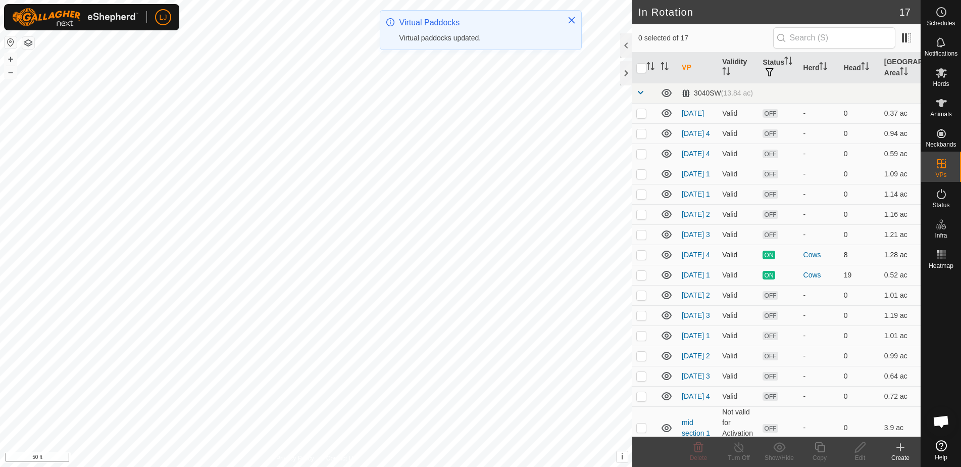
click at [640, 259] on p-checkbox at bounding box center [641, 254] width 10 height 8
checkbox input "false"
click at [639, 279] on p-checkbox at bounding box center [641, 275] width 10 height 8
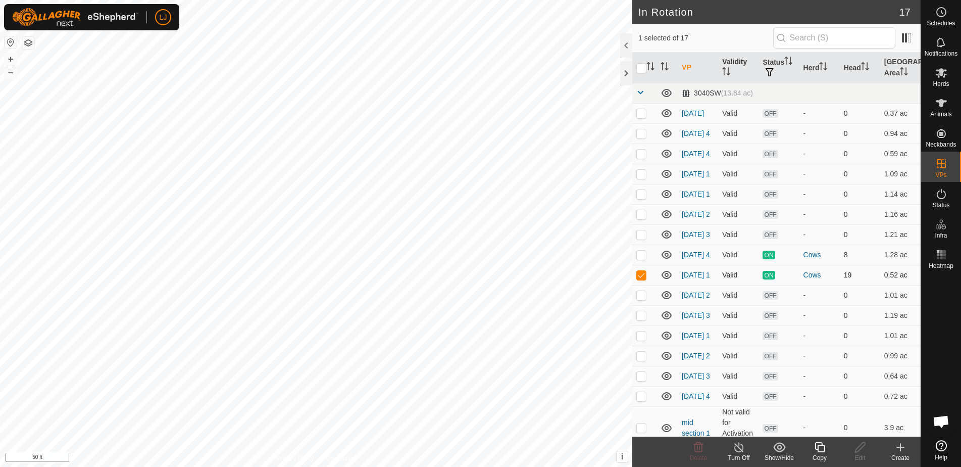
click at [639, 279] on p-checkbox at bounding box center [641, 275] width 10 height 8
checkbox input "false"
click at [642, 299] on p-checkbox at bounding box center [641, 295] width 10 height 8
checkbox input "false"
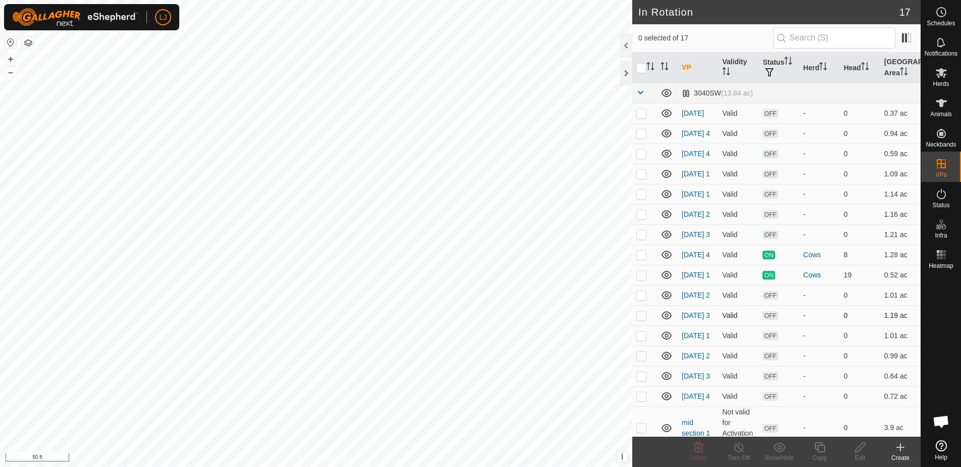
click at [642, 319] on p-checkbox at bounding box center [641, 315] width 10 height 8
click at [644, 319] on p-checkbox at bounding box center [641, 315] width 10 height 8
checkbox input "true"
click at [854, 448] on icon at bounding box center [860, 447] width 13 height 12
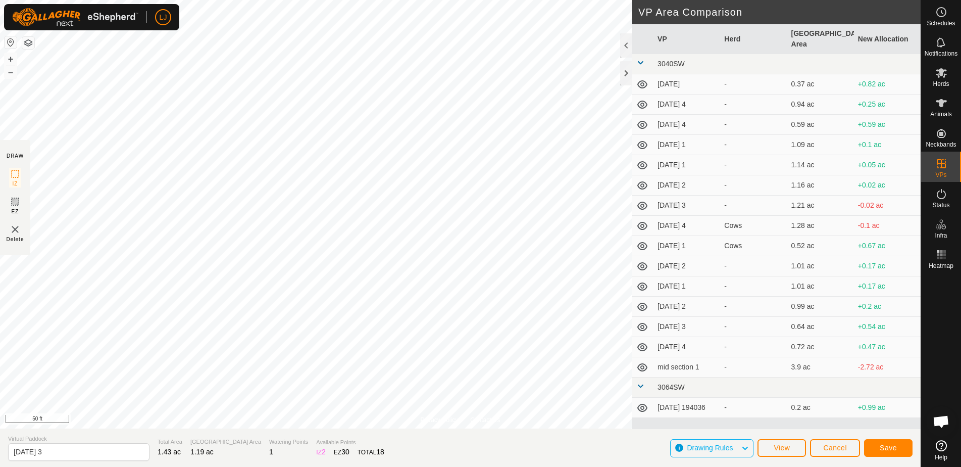
click at [890, 441] on button "Save" at bounding box center [888, 448] width 48 height 18
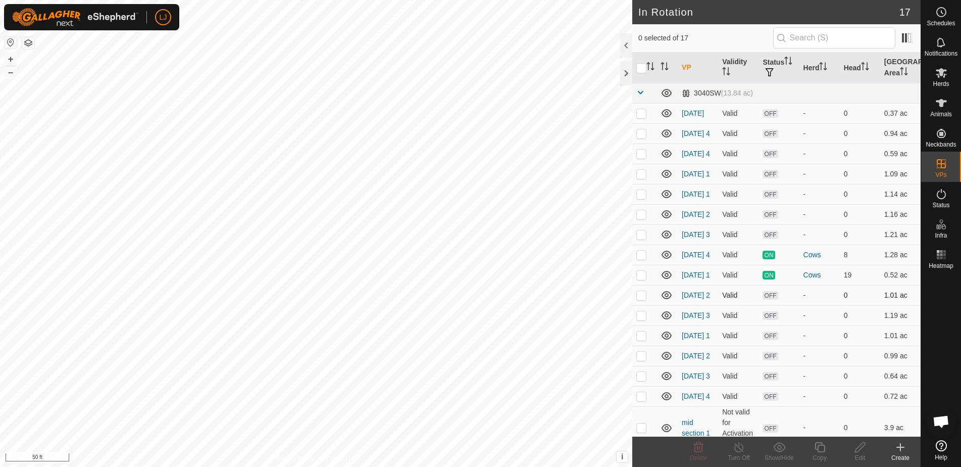
click at [642, 299] on p-checkbox at bounding box center [641, 295] width 10 height 8
checkbox input "true"
click at [639, 319] on p-checkbox at bounding box center [641, 315] width 10 height 8
checkbox input "true"
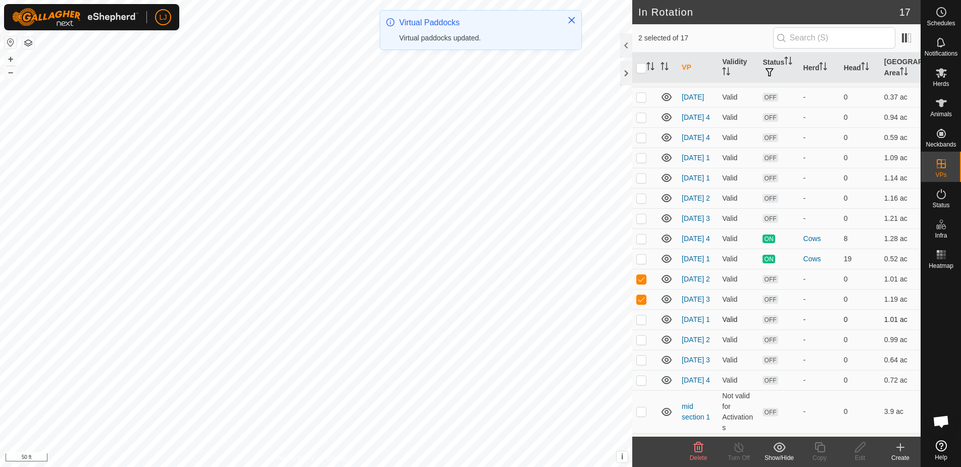
scroll to position [17, 0]
click at [640, 323] on p-checkbox at bounding box center [641, 319] width 10 height 8
checkbox input "true"
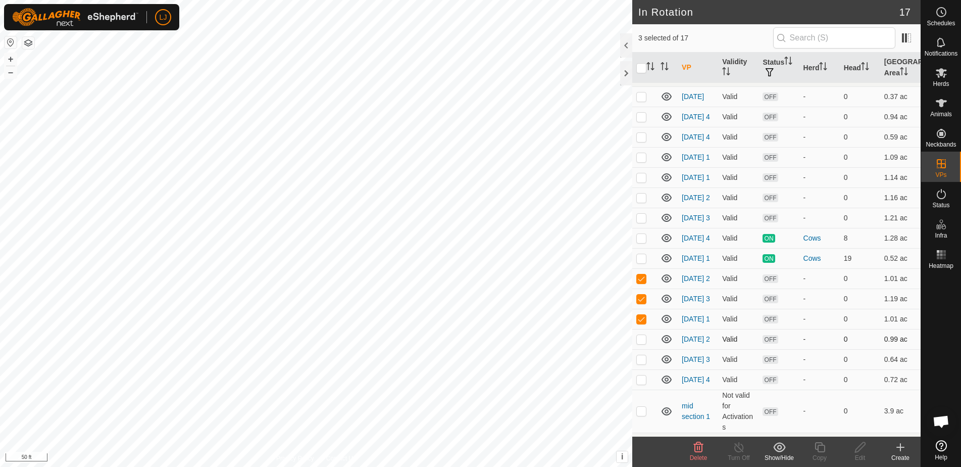
click at [642, 343] on p-checkbox at bounding box center [641, 339] width 10 height 8
checkbox input "true"
click at [644, 363] on p-checkbox at bounding box center [641, 359] width 10 height 8
checkbox input "true"
click at [645, 383] on p-checkbox at bounding box center [641, 379] width 10 height 8
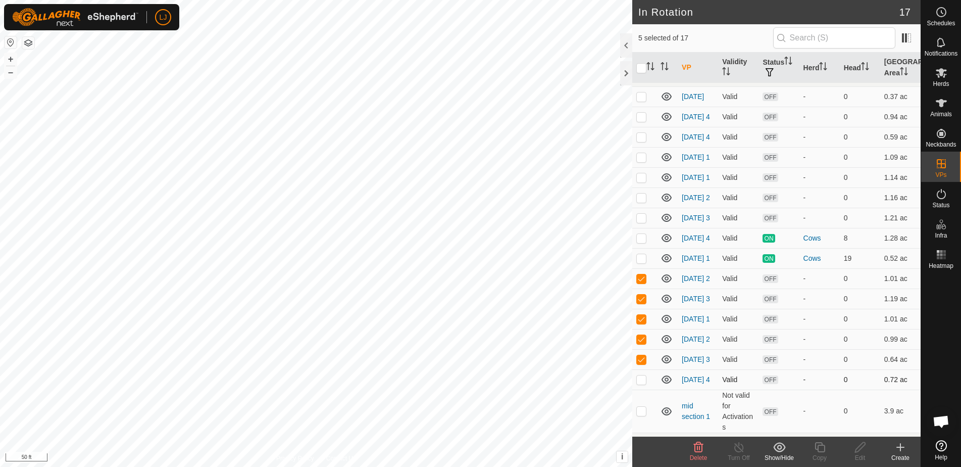
checkbox input "true"
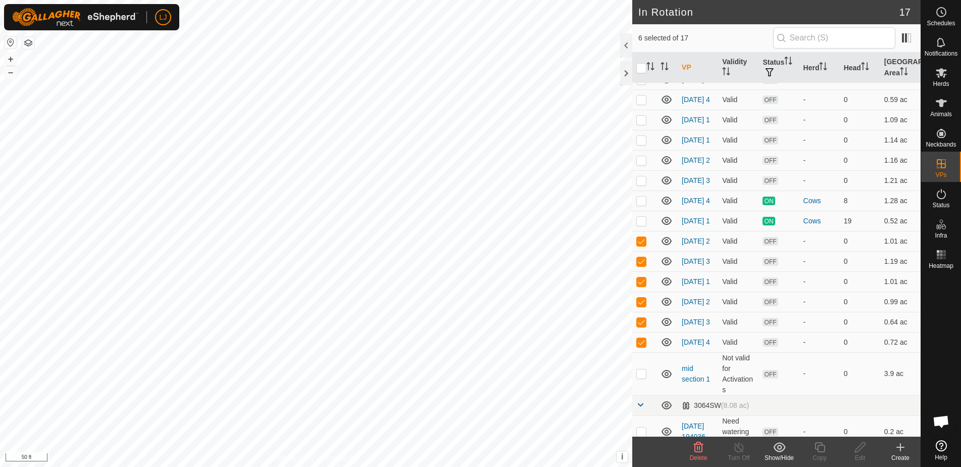
scroll to position [49, 0]
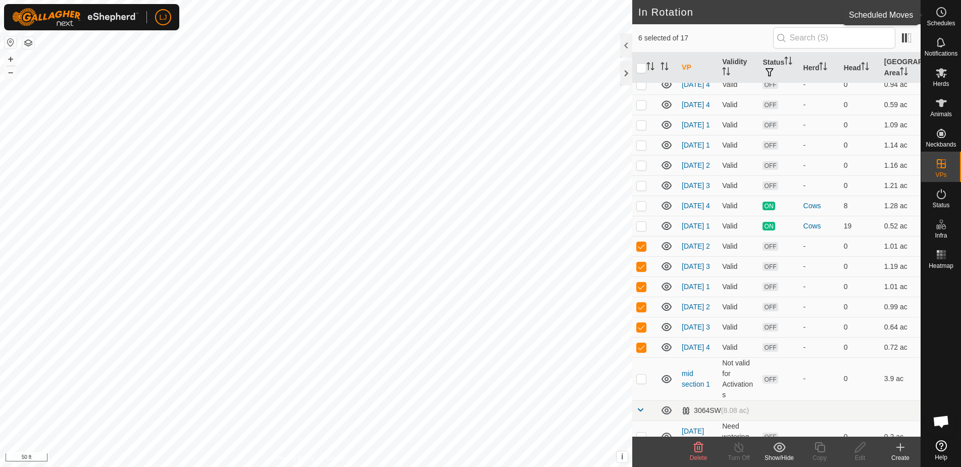
click at [944, 20] on span "Schedules" at bounding box center [941, 23] width 28 height 6
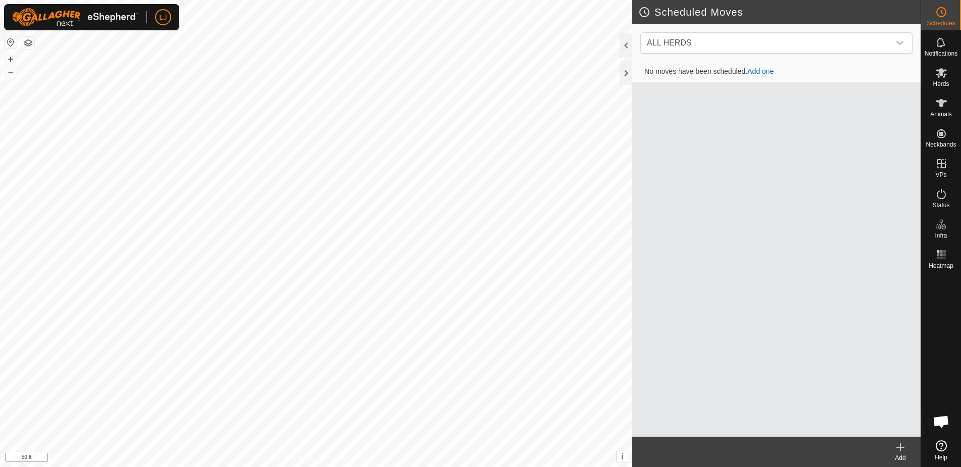
click at [906, 444] on create-svg-icon at bounding box center [900, 447] width 40 height 12
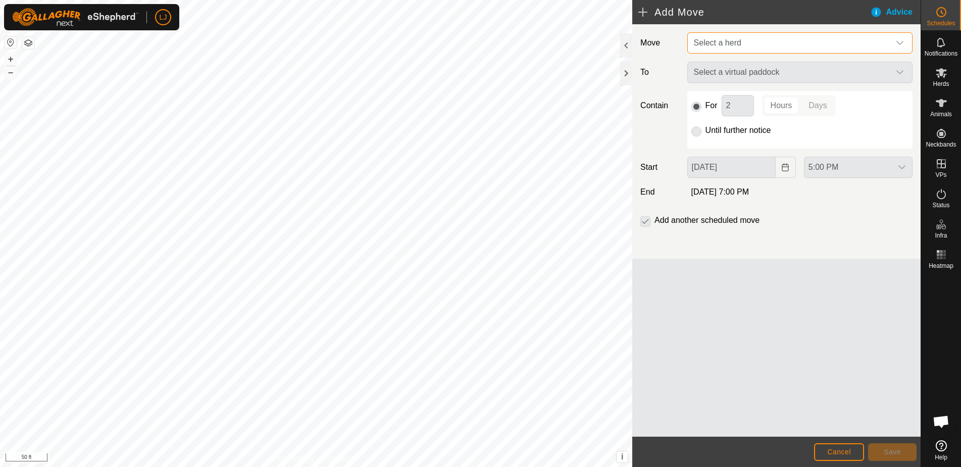
click at [809, 39] on span "Select a herd" at bounding box center [790, 43] width 200 height 20
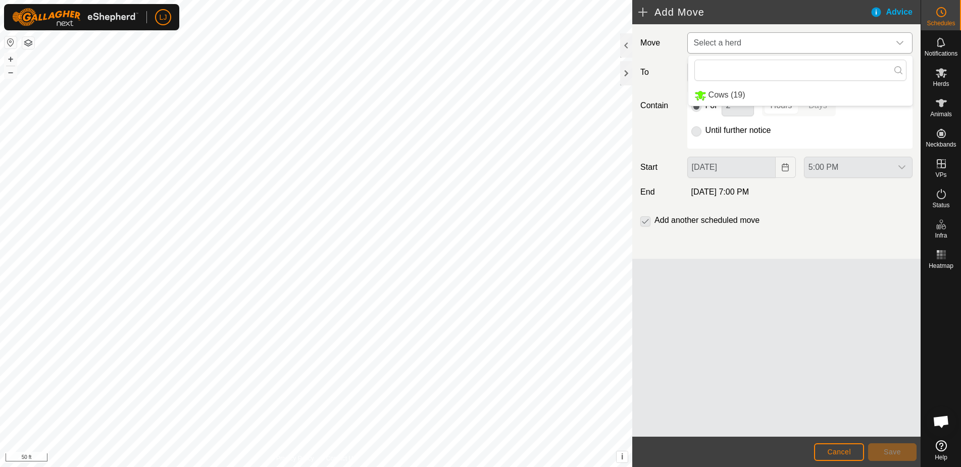
click at [797, 87] on li "Cows (19)" at bounding box center [800, 95] width 224 height 21
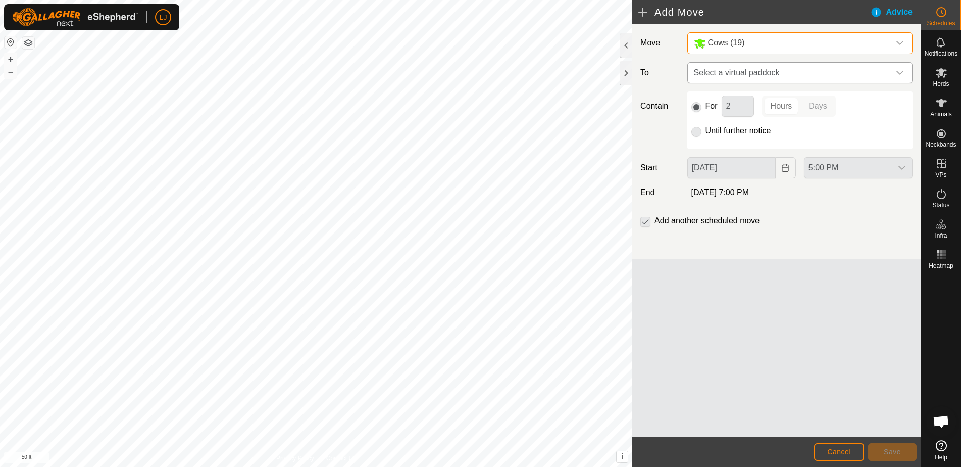
click at [776, 75] on span "Select a virtual paddock" at bounding box center [790, 73] width 200 height 20
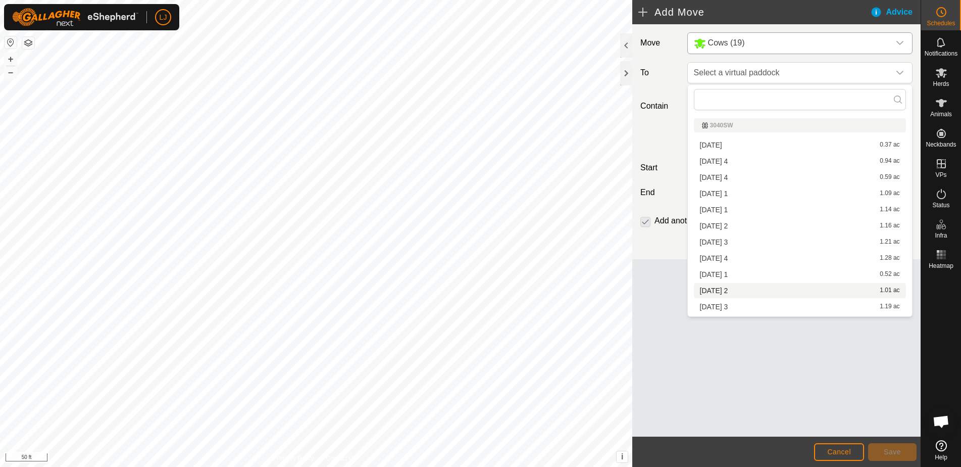
click at [845, 287] on div "[DATE] 2 1.01 ac" at bounding box center [800, 290] width 200 height 7
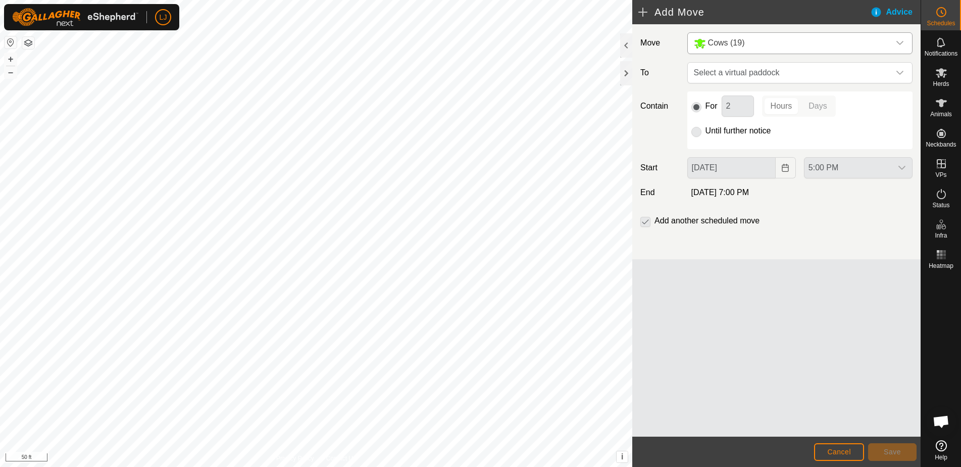
scroll to position [2, 0]
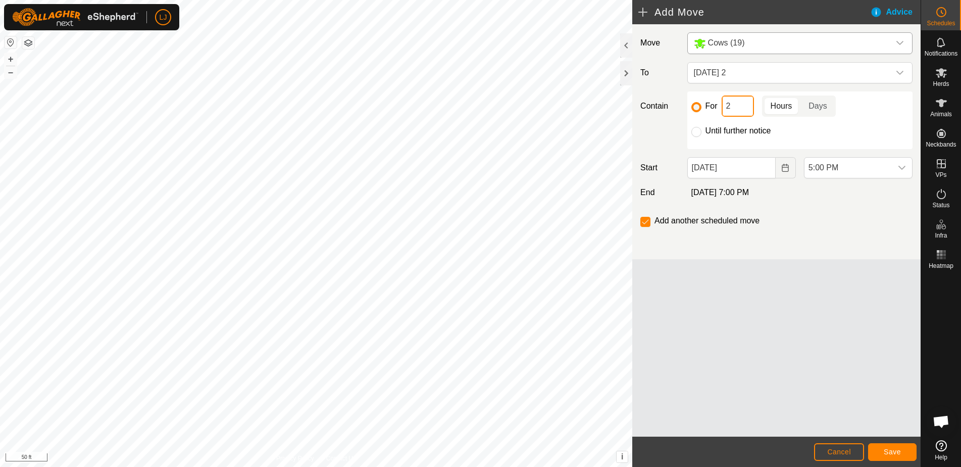
drag, startPoint x: 730, startPoint y: 107, endPoint x: 713, endPoint y: 108, distance: 17.7
click at [718, 107] on div "For 2 Hours Days" at bounding box center [799, 105] width 217 height 21
click at [845, 168] on span "5:00 PM" at bounding box center [847, 168] width 87 height 20
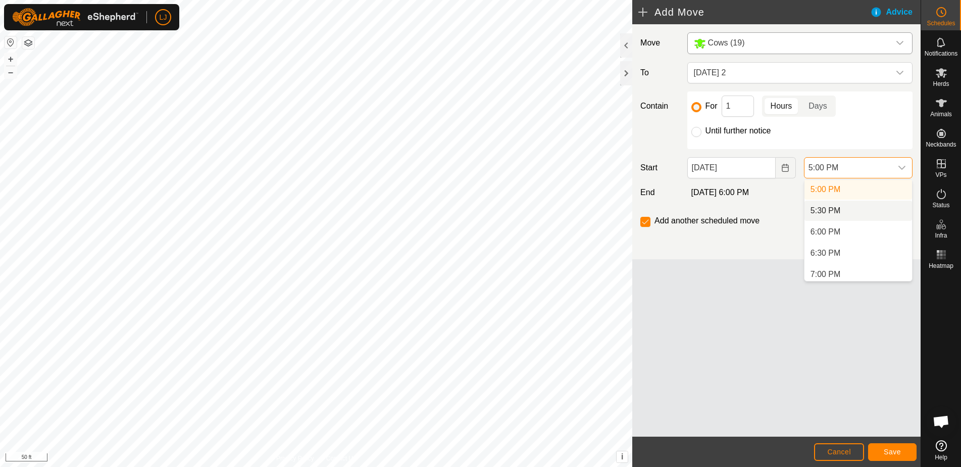
scroll to position [721, 0]
click at [822, 186] on li "5:00 PM" at bounding box center [858, 190] width 108 height 20
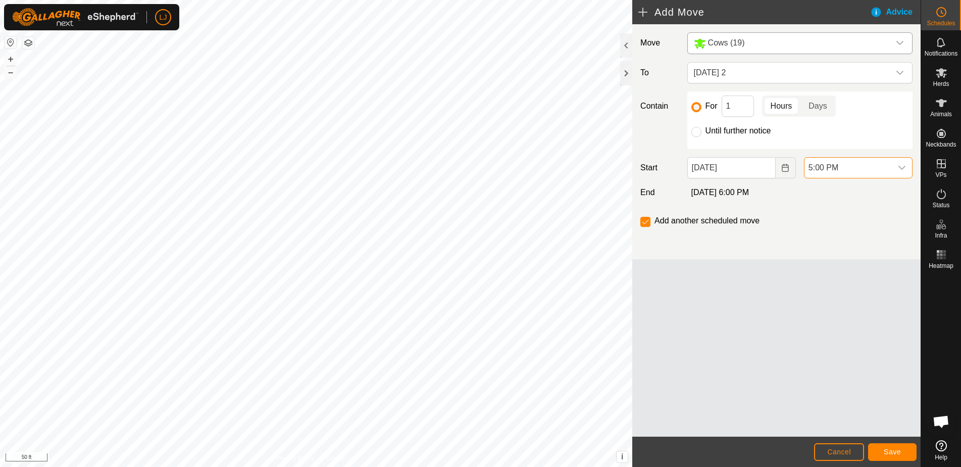
click at [892, 448] on span "Save" at bounding box center [892, 451] width 17 height 8
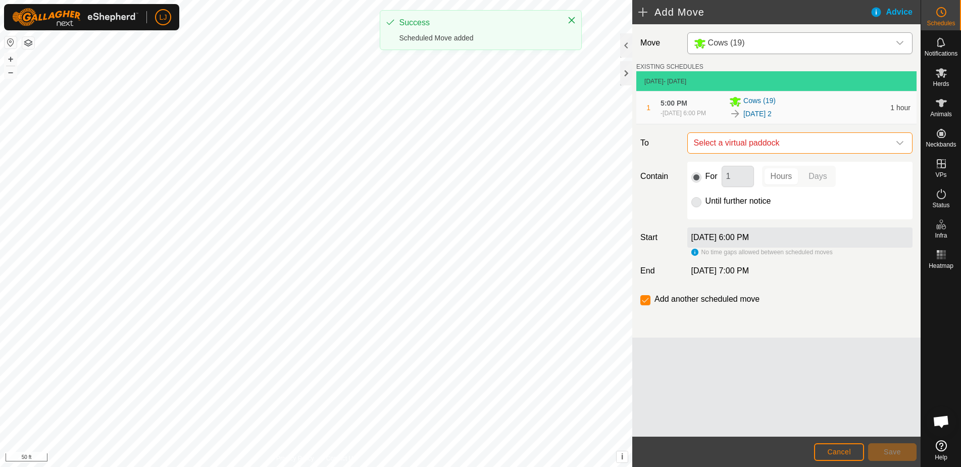
click at [722, 153] on span "Select a virtual paddock" at bounding box center [790, 143] width 200 height 20
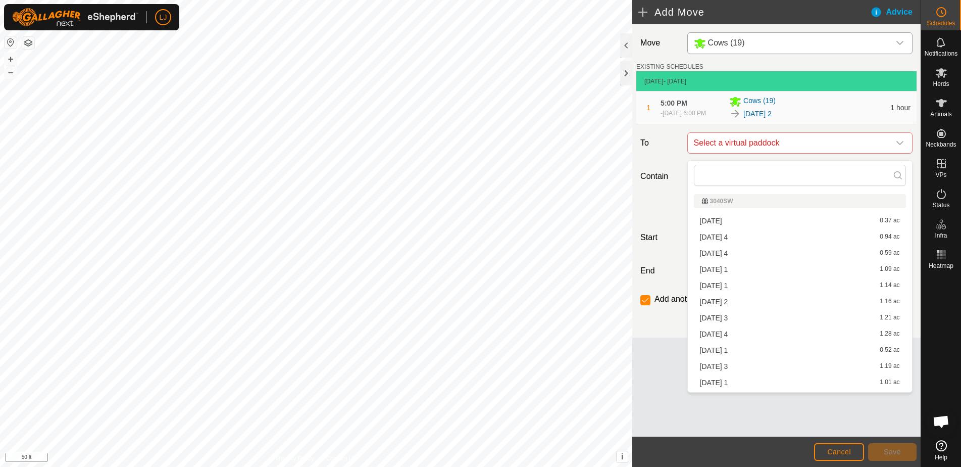
click at [810, 366] on li "[DATE] 3 1.19 ac" at bounding box center [800, 366] width 212 height 15
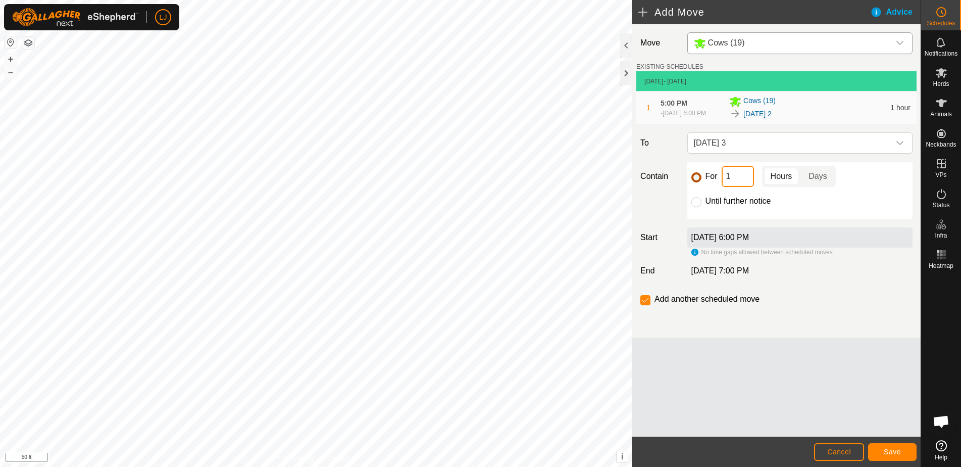
drag, startPoint x: 730, startPoint y: 182, endPoint x: 695, endPoint y: 186, distance: 34.6
click at [697, 185] on div "For 1 Hours Days" at bounding box center [799, 176] width 217 height 21
click at [742, 181] on input "1" at bounding box center [738, 176] width 32 height 21
drag, startPoint x: 720, startPoint y: 182, endPoint x: 700, endPoint y: 182, distance: 19.7
click at [701, 181] on div "For 1 Hours Days" at bounding box center [799, 176] width 217 height 21
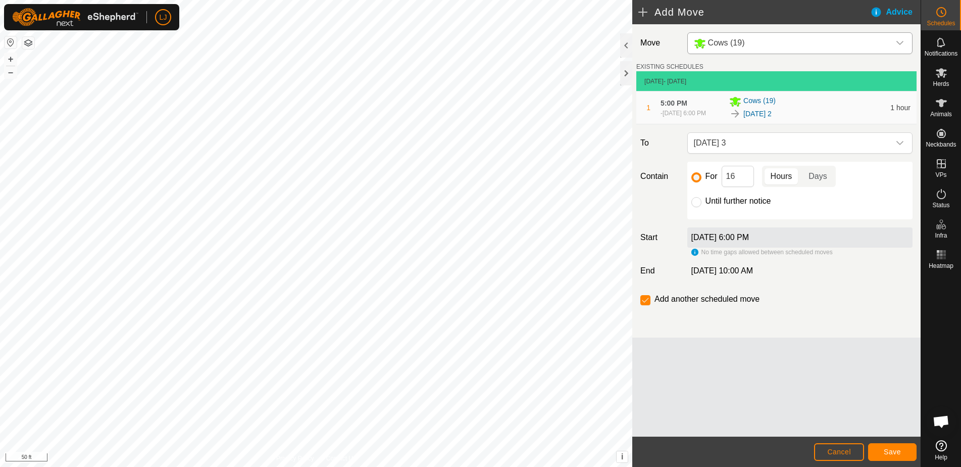
click at [883, 450] on button "Save" at bounding box center [892, 452] width 48 height 18
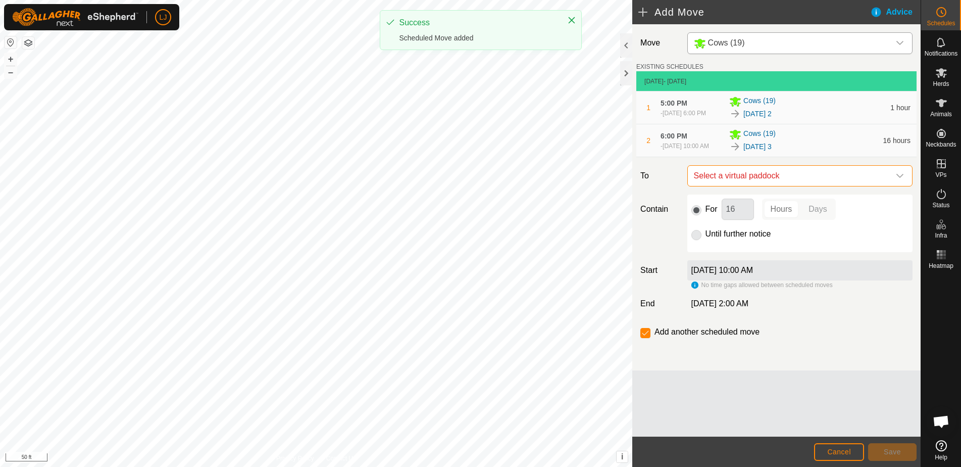
click at [799, 182] on span "Select a virtual paddock" at bounding box center [790, 176] width 200 height 20
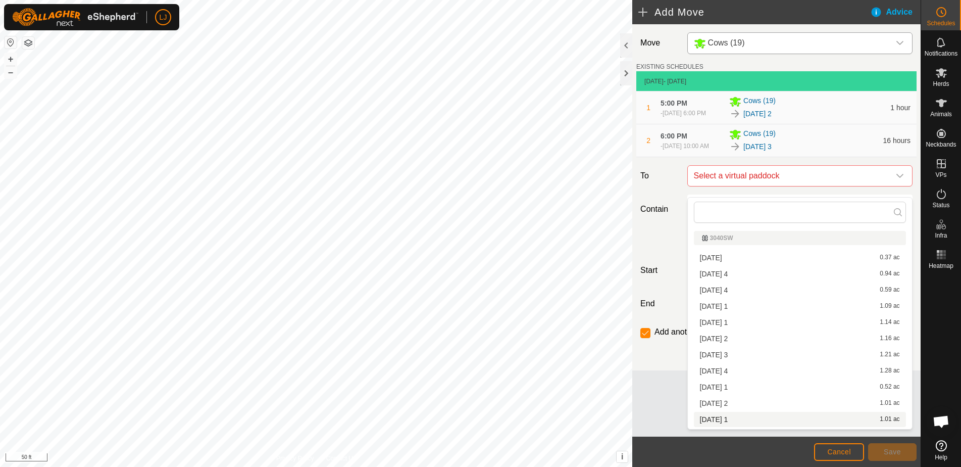
click at [779, 421] on li "[DATE] 1 1.01 ac" at bounding box center [800, 419] width 212 height 15
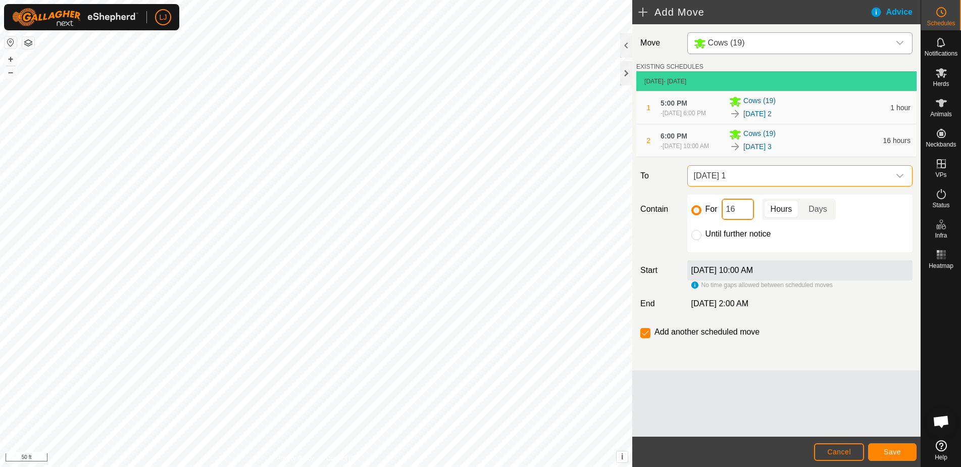
drag, startPoint x: 729, startPoint y: 221, endPoint x: 710, endPoint y: 220, distance: 18.7
click at [712, 220] on div "For 16 Hours Days" at bounding box center [799, 208] width 217 height 21
type input "2"
click at [894, 452] on span "Save" at bounding box center [892, 451] width 17 height 8
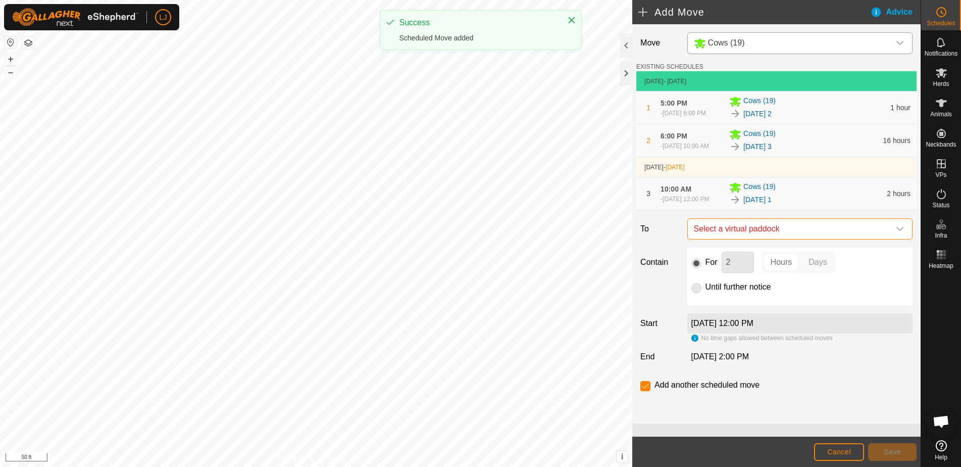
click at [756, 239] on span "Select a virtual paddock" at bounding box center [790, 229] width 200 height 20
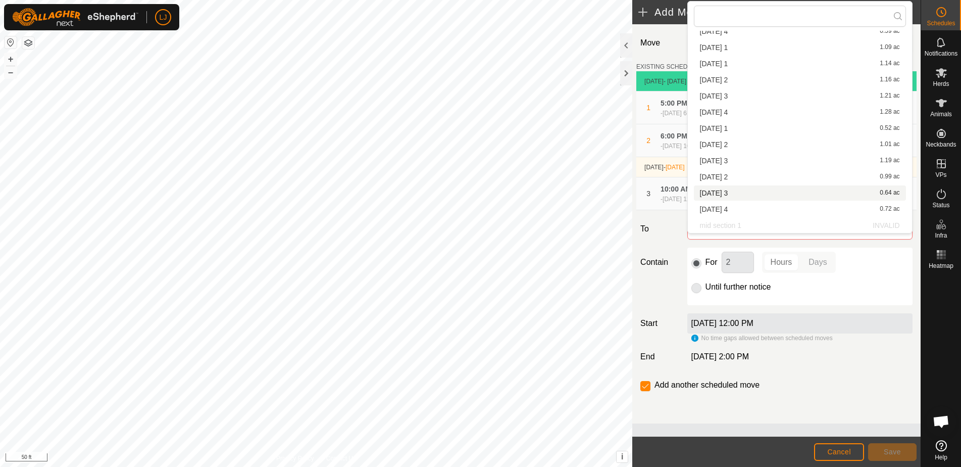
scroll to position [63, 0]
click at [755, 175] on li "[DATE] 2 0.99 ac" at bounding box center [800, 176] width 212 height 15
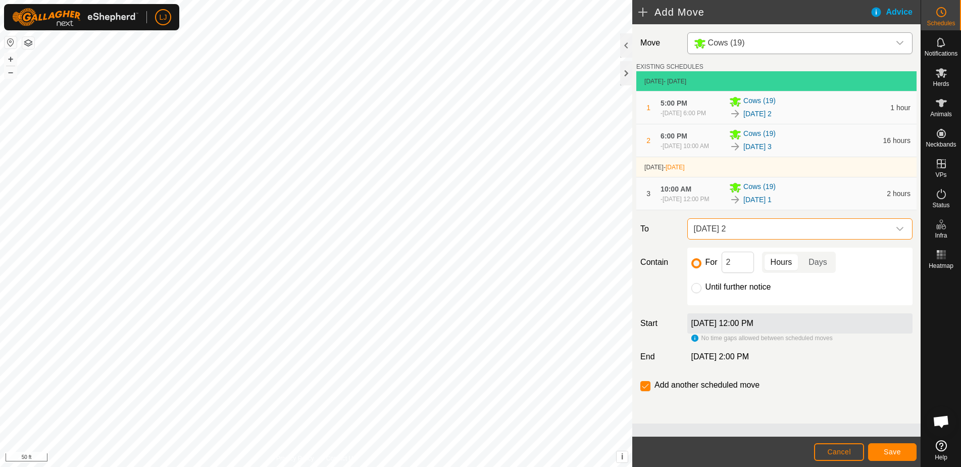
click at [891, 453] on span "Save" at bounding box center [892, 451] width 17 height 8
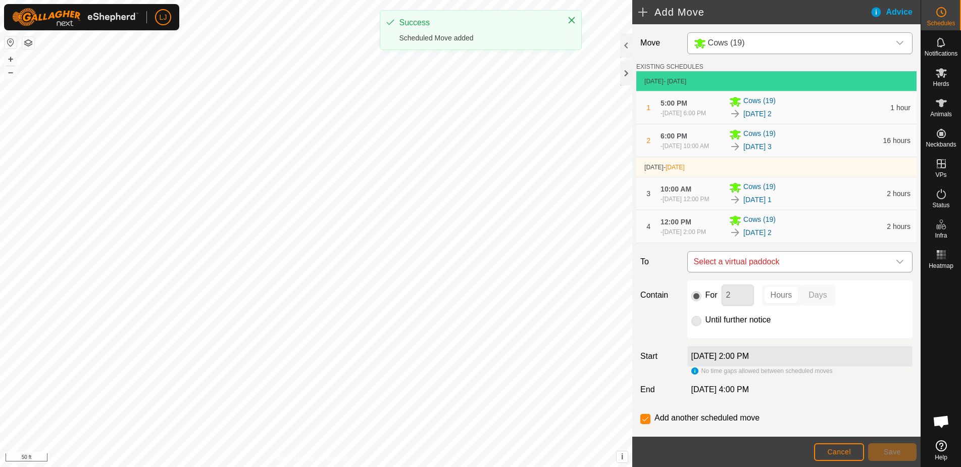
click at [717, 272] on span "Select a virtual paddock" at bounding box center [790, 261] width 200 height 20
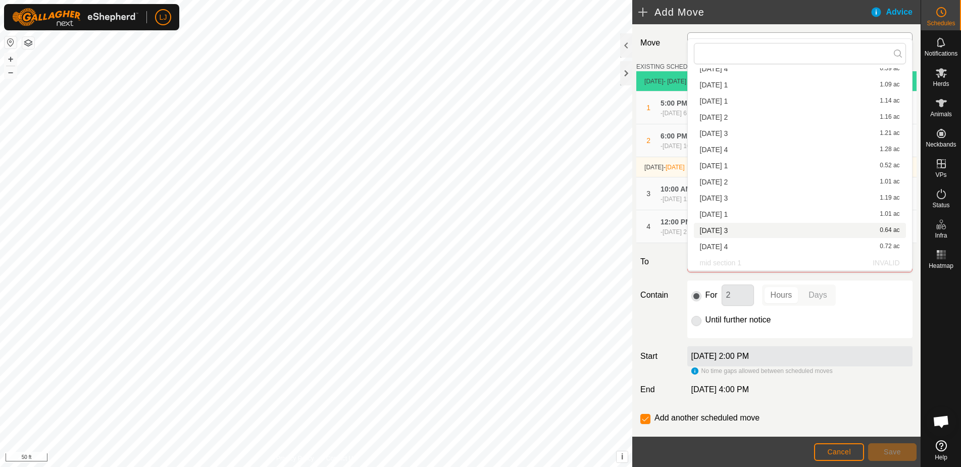
click at [768, 229] on li "[DATE] 3 0.64 ac" at bounding box center [800, 230] width 212 height 15
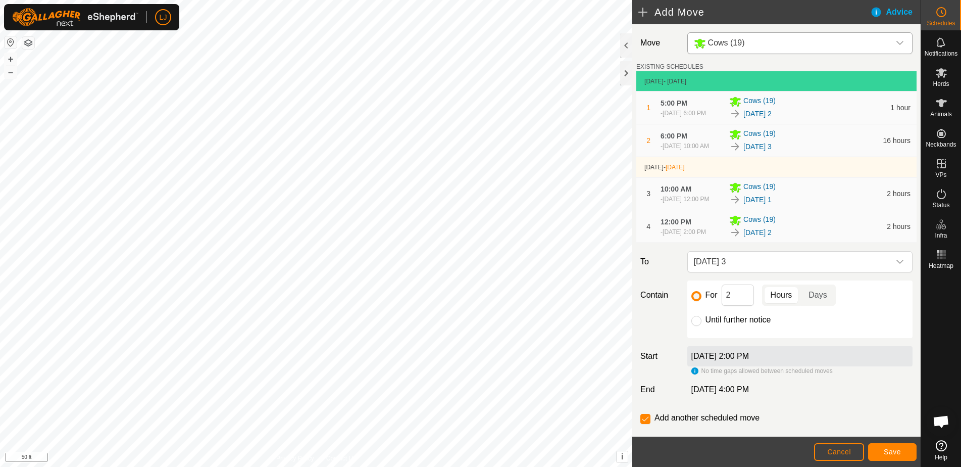
click at [899, 454] on span "Save" at bounding box center [892, 451] width 17 height 8
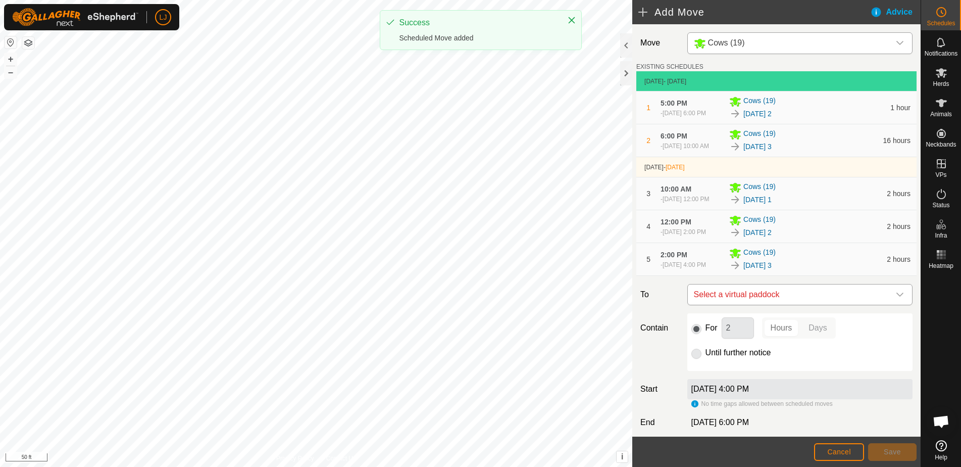
click at [801, 304] on span "Select a virtual paddock" at bounding box center [790, 294] width 200 height 20
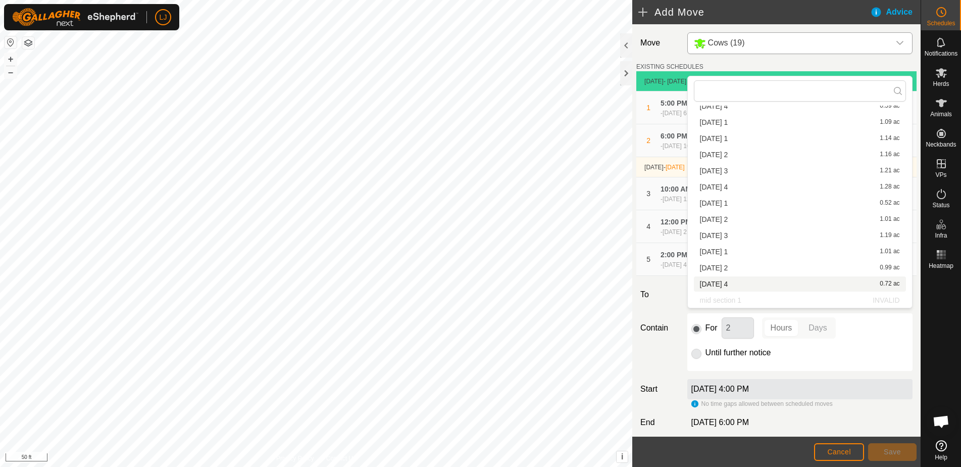
click at [774, 283] on li "[DATE] 4 0.72 ac" at bounding box center [800, 283] width 212 height 15
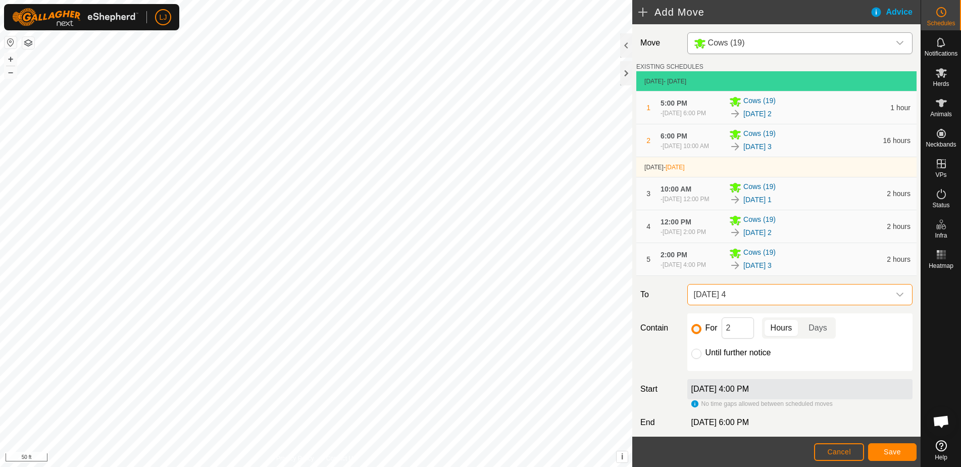
click at [741, 357] on label "Until further notice" at bounding box center [738, 352] width 66 height 8
click at [701, 359] on input "Until further notice" at bounding box center [696, 353] width 10 height 10
radio input "true"
checkbox input "false"
click at [891, 449] on span "Save" at bounding box center [892, 451] width 17 height 8
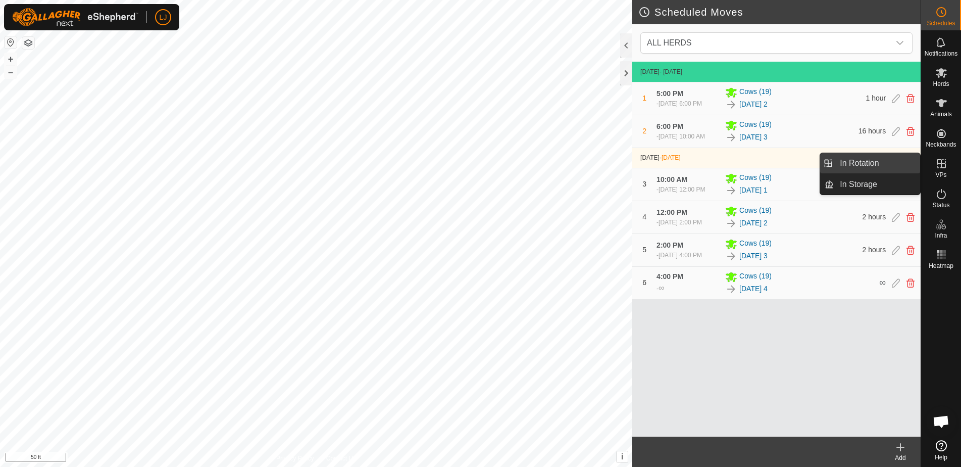
click at [862, 163] on link "In Rotation" at bounding box center [877, 163] width 86 height 20
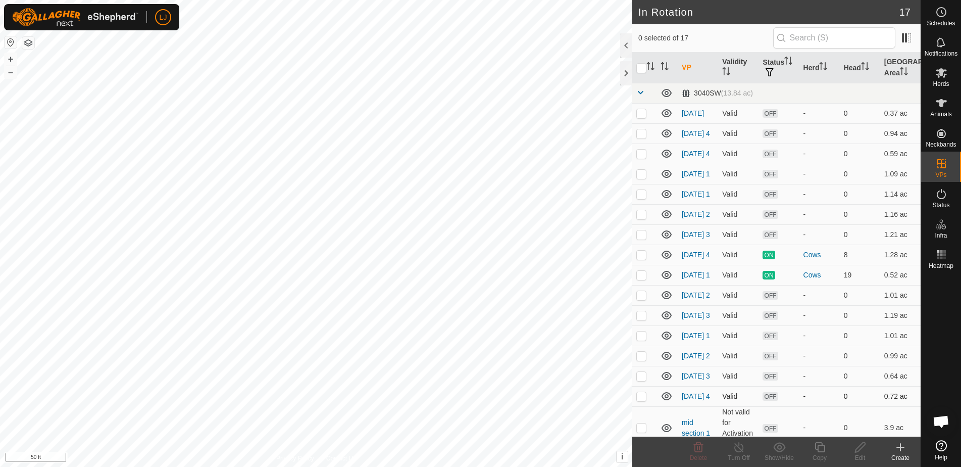
click at [639, 400] on p-checkbox at bounding box center [641, 396] width 10 height 8
checkbox input "true"
click at [644, 319] on p-checkbox at bounding box center [641, 315] width 10 height 8
click at [643, 319] on p-checkbox at bounding box center [641, 315] width 10 height 8
checkbox input "false"
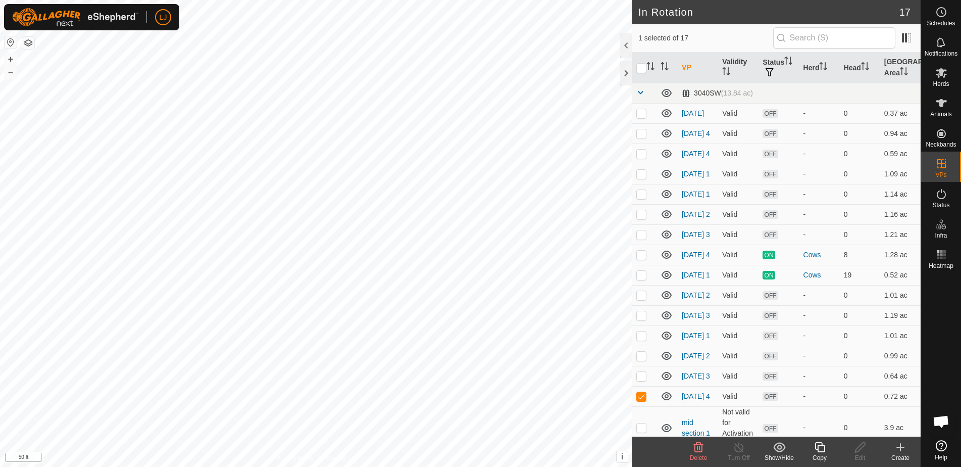
click at [823, 447] on icon at bounding box center [820, 447] width 13 height 12
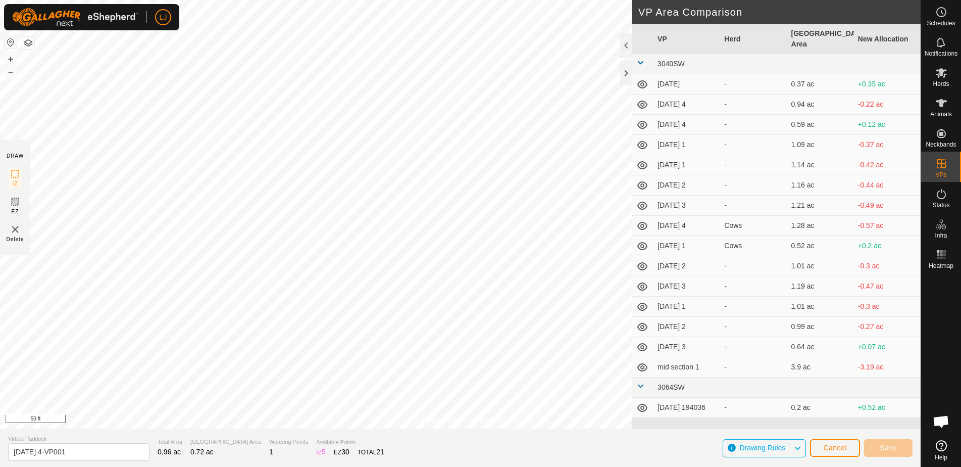
click at [827, 445] on span "Cancel" at bounding box center [835, 447] width 24 height 8
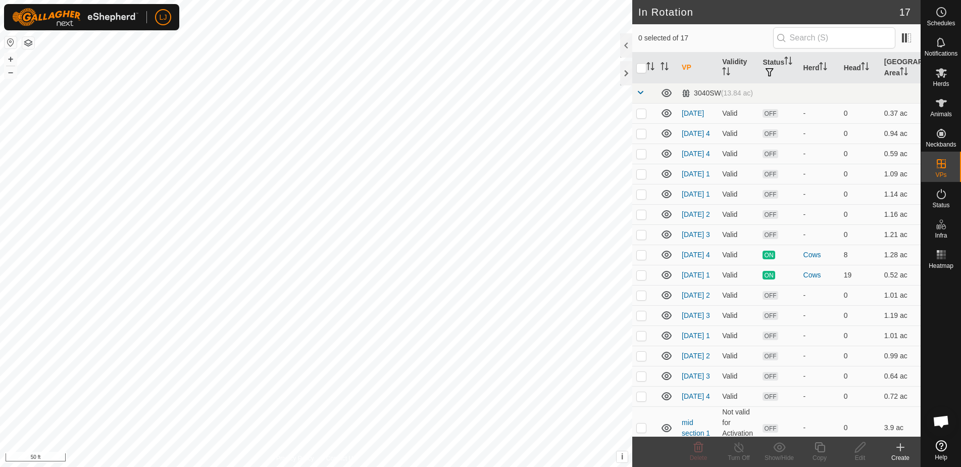
click at [903, 448] on icon at bounding box center [900, 447] width 12 height 12
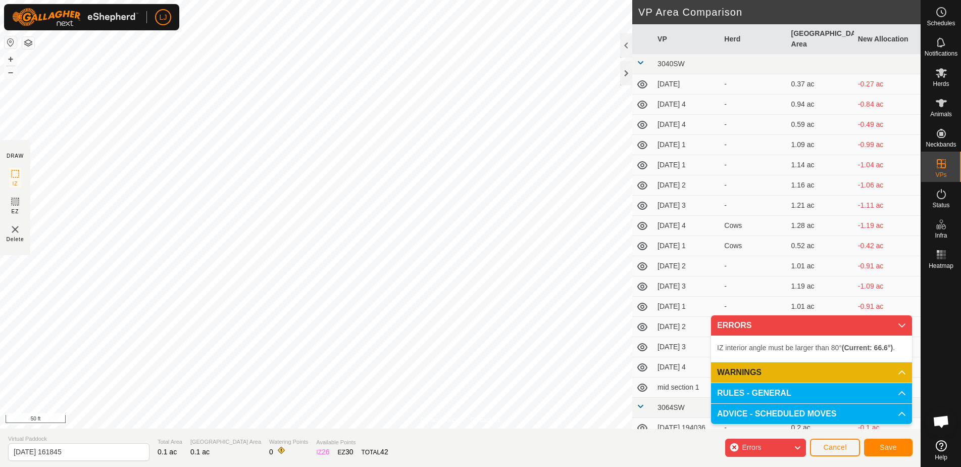
click at [849, 449] on button "Cancel" at bounding box center [835, 447] width 50 height 18
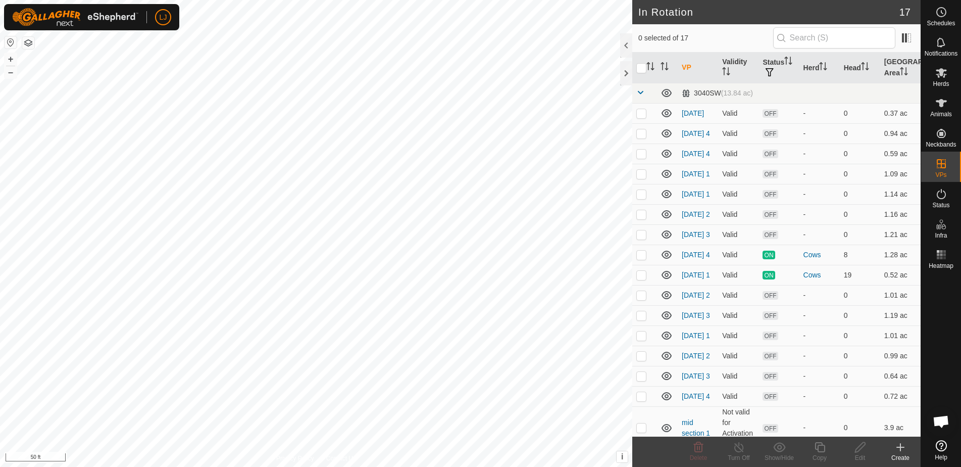
click at [897, 447] on icon at bounding box center [900, 447] width 7 height 0
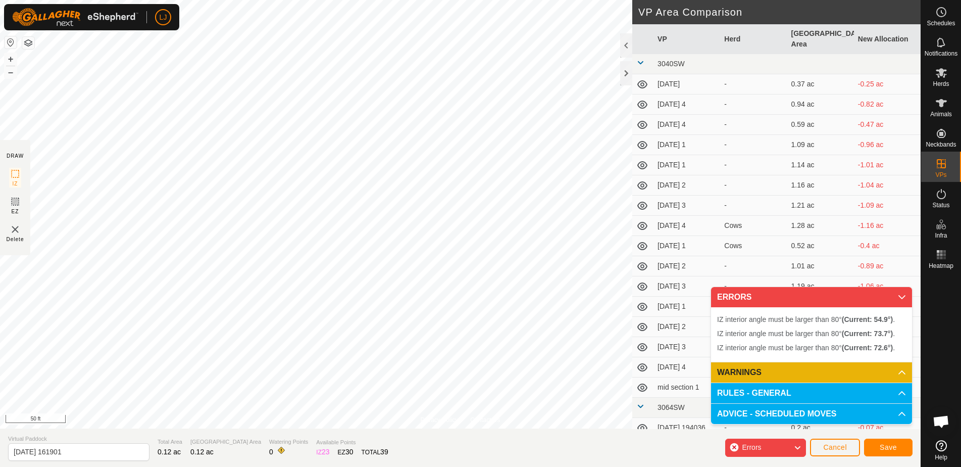
click at [832, 449] on span "Cancel" at bounding box center [835, 447] width 24 height 8
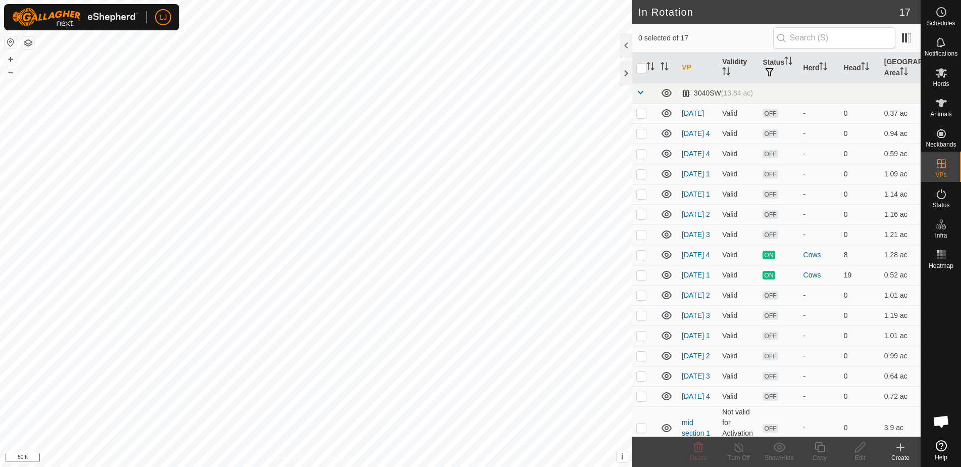
click at [899, 446] on icon at bounding box center [900, 447] width 12 height 12
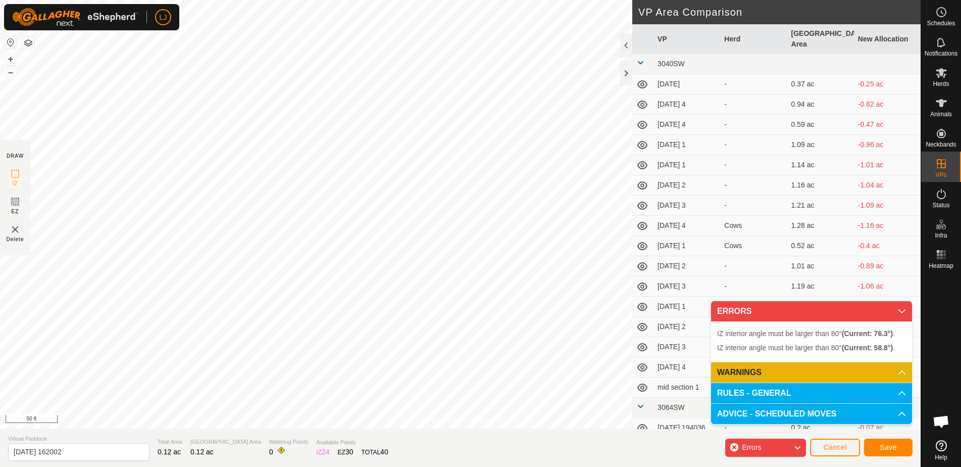
click at [889, 449] on span "Save" at bounding box center [888, 447] width 17 height 8
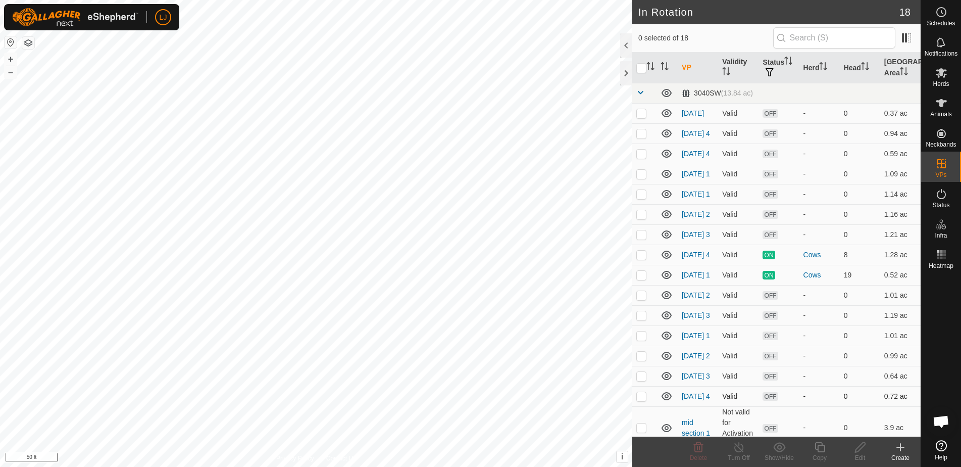
click at [643, 400] on p-checkbox at bounding box center [641, 396] width 10 height 8
checkbox input "true"
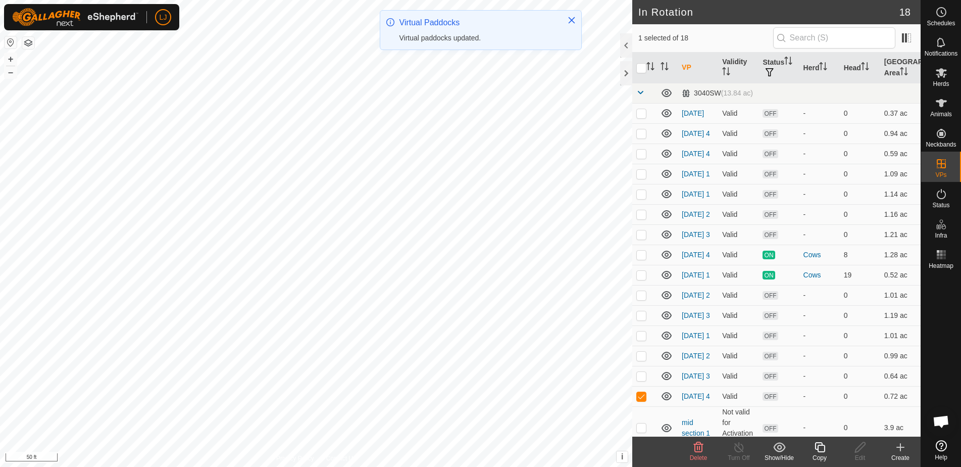
click at [818, 446] on icon at bounding box center [820, 447] width 10 height 10
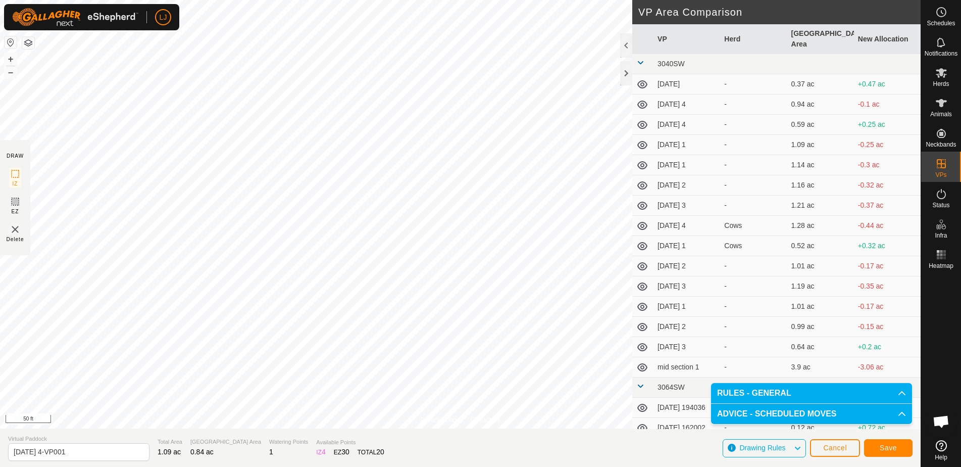
click at [834, 448] on span "Cancel" at bounding box center [835, 447] width 24 height 8
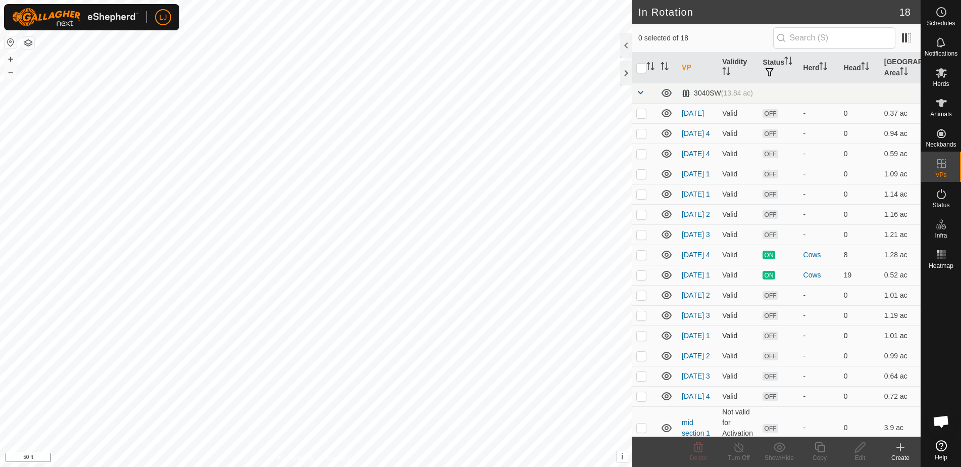
click at [643, 339] on p-checkbox at bounding box center [641, 335] width 10 height 8
drag, startPoint x: 643, startPoint y: 352, endPoint x: 644, endPoint y: 391, distance: 38.4
click at [643, 339] on p-checkbox at bounding box center [641, 335] width 10 height 8
checkbox input "false"
click at [640, 400] on p-checkbox at bounding box center [641, 396] width 10 height 8
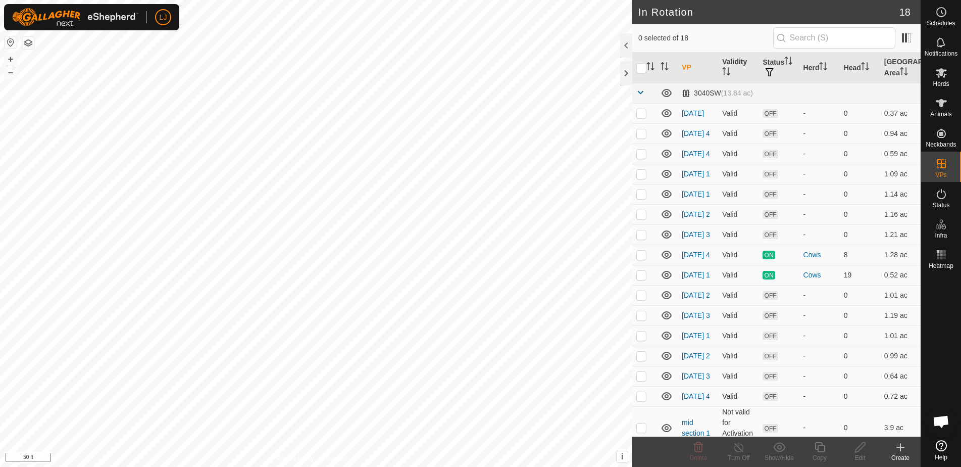
checkbox input "true"
click at [822, 452] on icon at bounding box center [820, 447] width 10 height 10
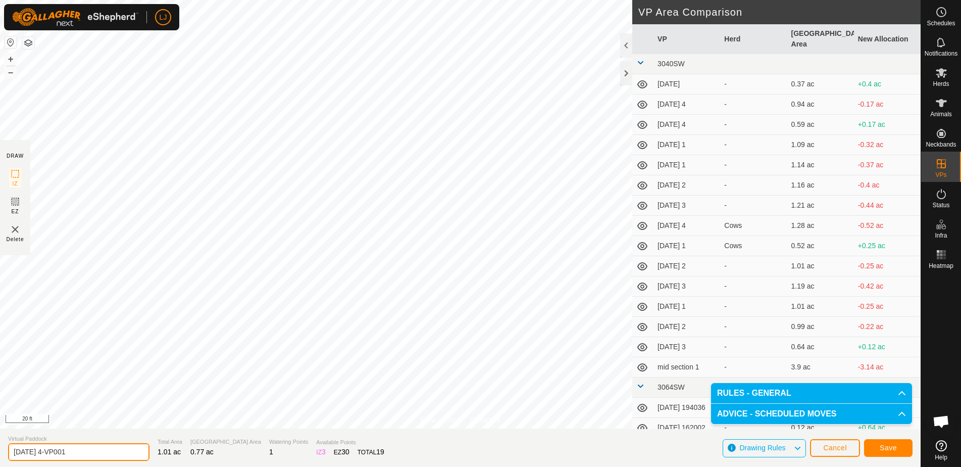
drag, startPoint x: 46, startPoint y: 452, endPoint x: 250, endPoint y: 452, distance: 204.0
click at [248, 452] on section "Virtual Paddock [DATE] 4-VP001 Total Area 1.01 ac Grazing Area 0.77 ac Watering…" at bounding box center [460, 447] width 921 height 38
type input "[DATE] 1"
click at [890, 444] on span "Save" at bounding box center [888, 447] width 17 height 8
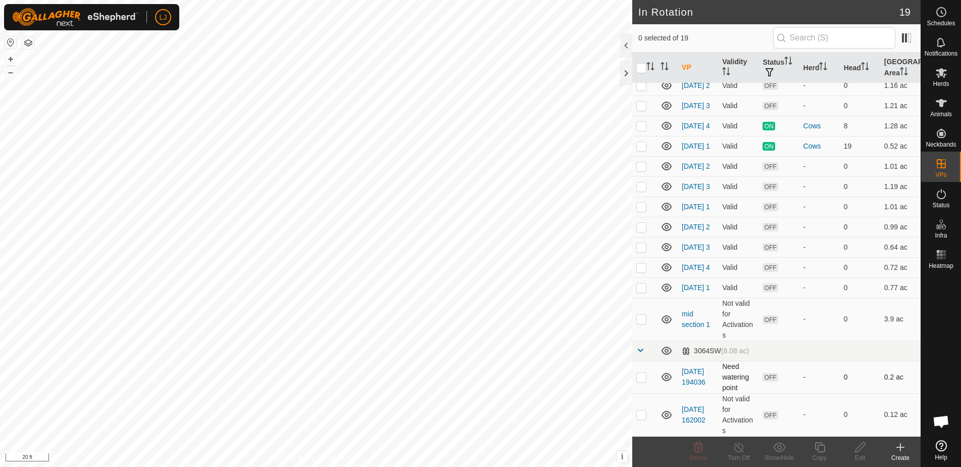
scroll to position [154, 0]
click at [643, 288] on p-checkbox at bounding box center [641, 287] width 10 height 8
checkbox input "true"
click at [823, 450] on icon at bounding box center [820, 447] width 13 height 12
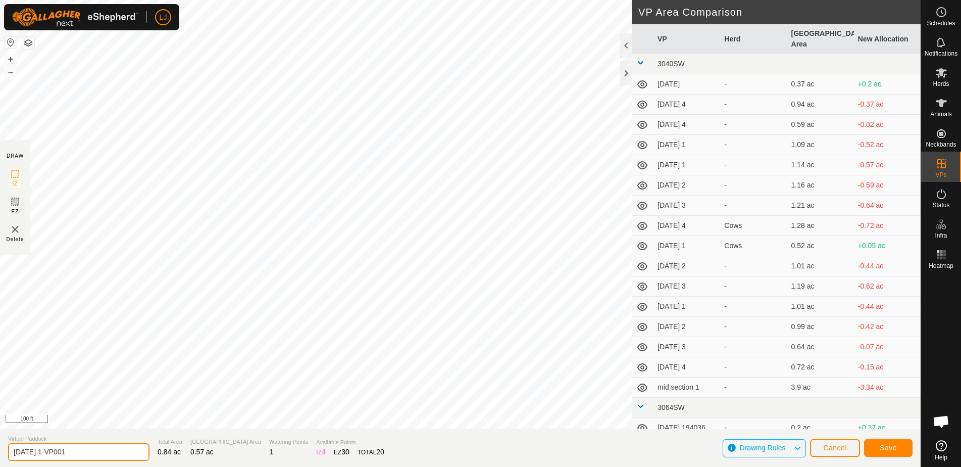
drag, startPoint x: 87, startPoint y: 453, endPoint x: 215, endPoint y: 453, distance: 127.3
click at [211, 453] on section "Virtual Paddock [DATE] 1-VP001 Total Area 0.84 ac Grazing Area 0.57 ac Watering…" at bounding box center [460, 447] width 921 height 38
type input "[DATE] 2"
click at [890, 446] on span "Save" at bounding box center [888, 447] width 17 height 8
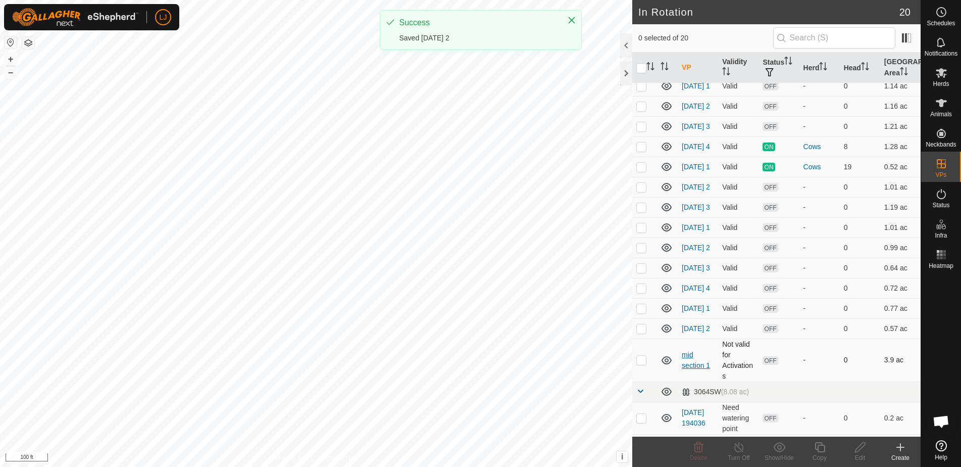
scroll to position [109, 0]
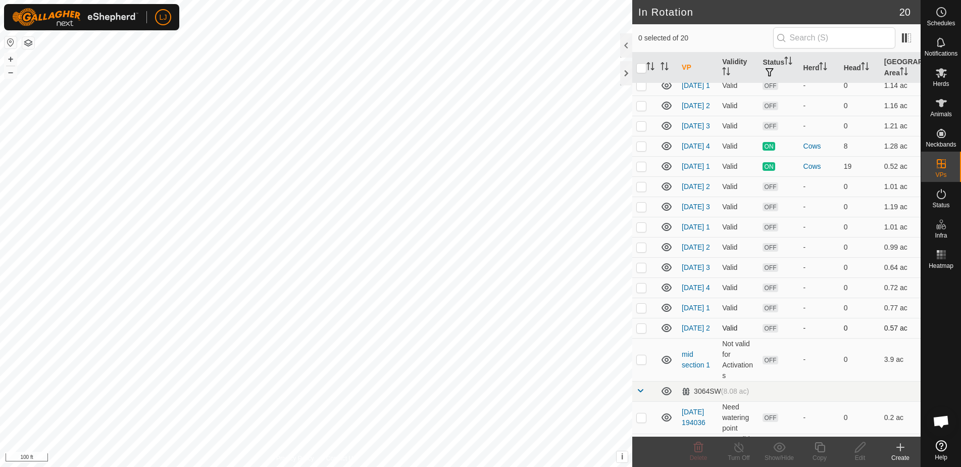
click at [639, 332] on p-checkbox at bounding box center [641, 328] width 10 height 8
checkbox input "true"
click at [814, 454] on div "Copy" at bounding box center [819, 457] width 40 height 9
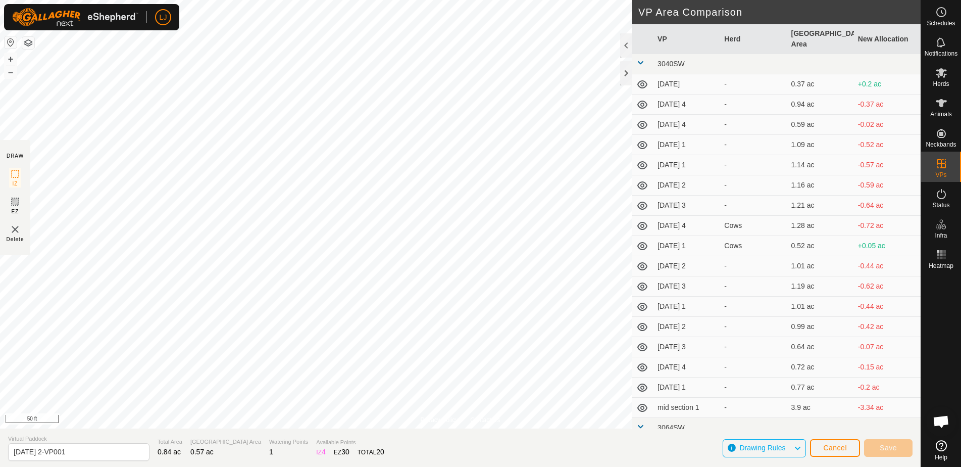
click at [437, 282] on div "LJ Schedules Notifications Herds Animals Neckbands VPs Status Infra Heatmap Hel…" at bounding box center [480, 233] width 961 height 467
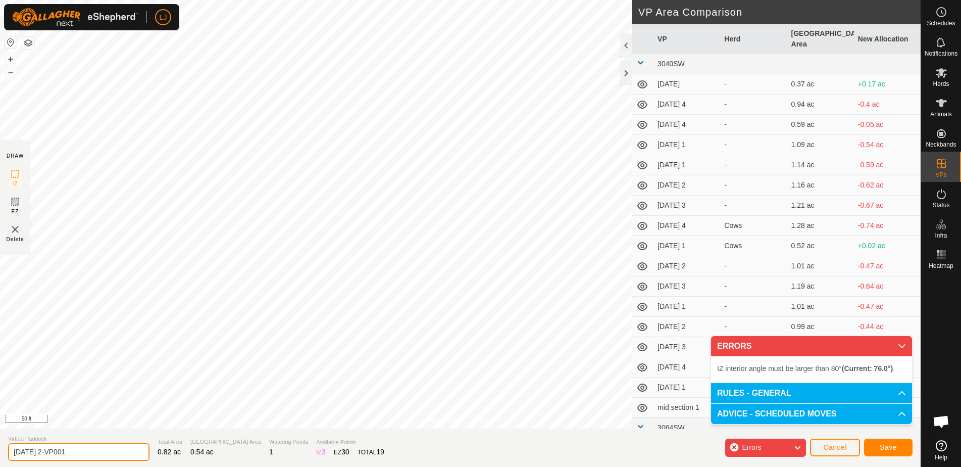
drag, startPoint x: 52, startPoint y: 453, endPoint x: 193, endPoint y: 456, distance: 140.9
click at [192, 456] on section "Virtual Paddock [DATE] 2-VP001 Total Area 0.82 ac Grazing Area 0.54 ac Watering…" at bounding box center [460, 447] width 921 height 38
type input "[DATE] 3"
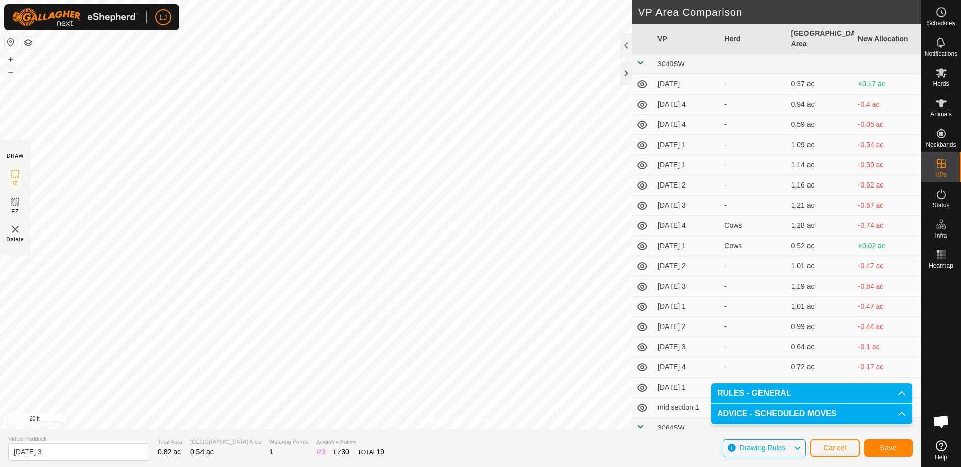
click at [888, 448] on span "Save" at bounding box center [888, 447] width 17 height 8
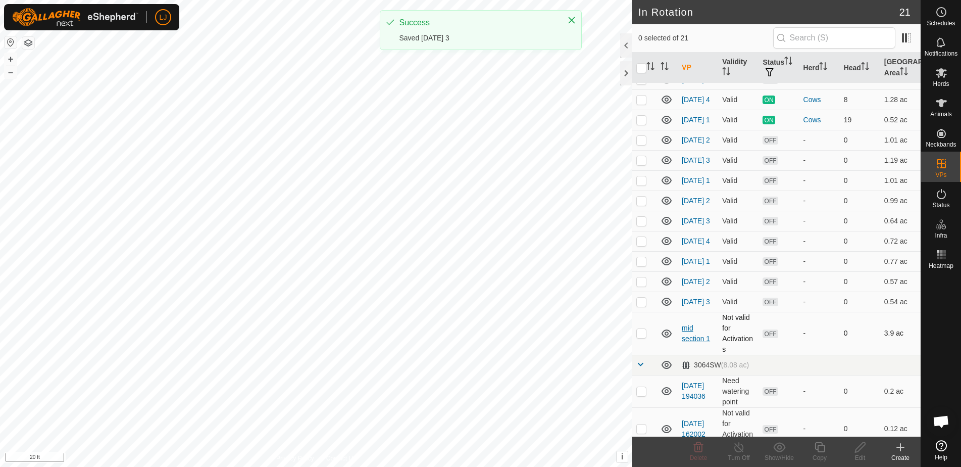
scroll to position [156, 0]
click at [641, 305] on p-checkbox at bounding box center [641, 301] width 10 height 8
checkbox input "true"
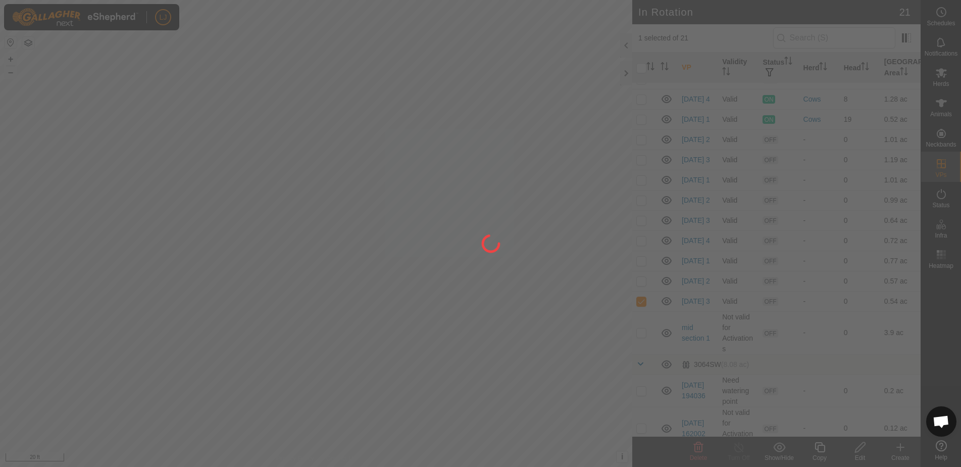
click at [439, 250] on div at bounding box center [480, 233] width 961 height 467
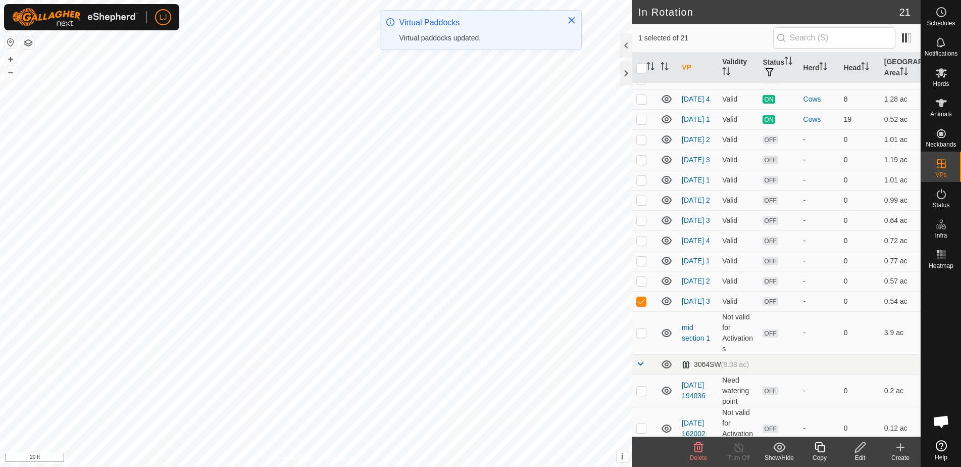
click at [863, 447] on icon at bounding box center [860, 447] width 13 height 12
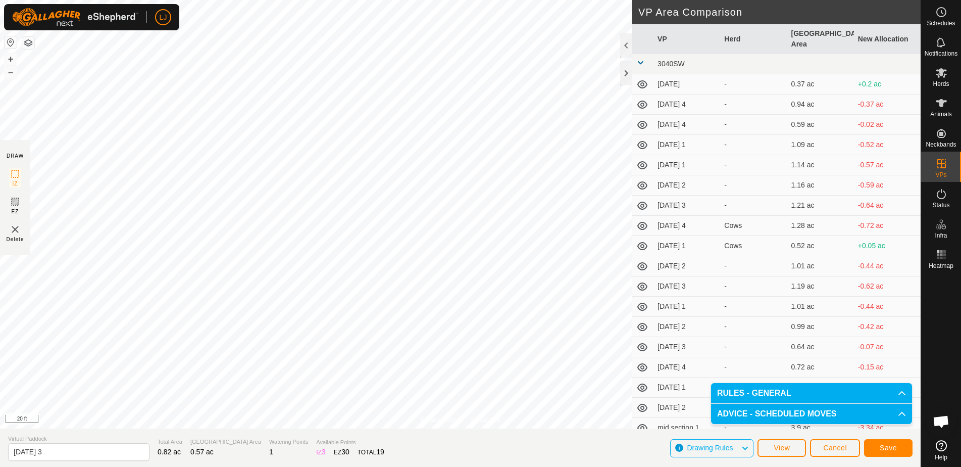
click at [899, 451] on button "Save" at bounding box center [888, 448] width 48 height 18
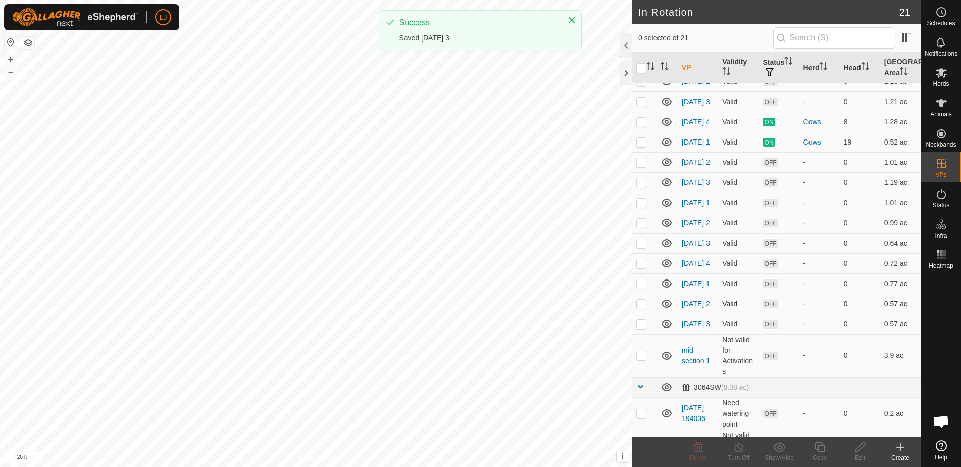
scroll to position [173, 0]
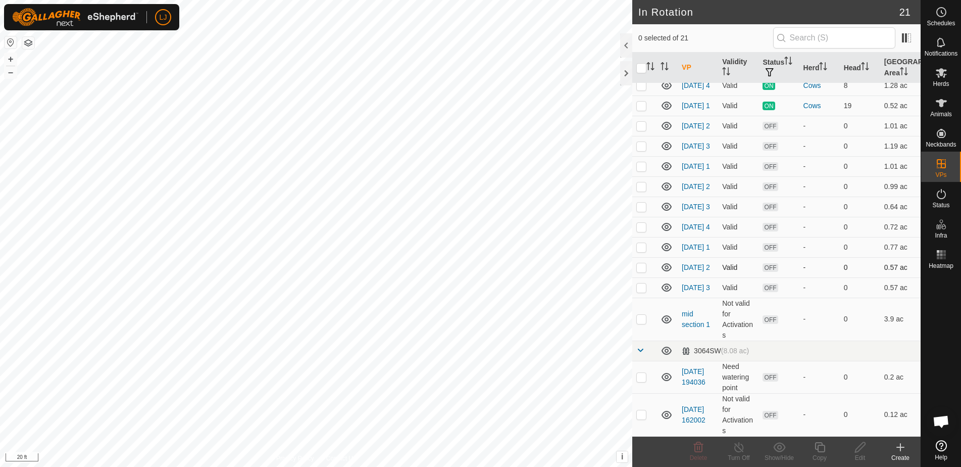
click at [642, 271] on p-checkbox at bounding box center [641, 267] width 10 height 8
checkbox input "true"
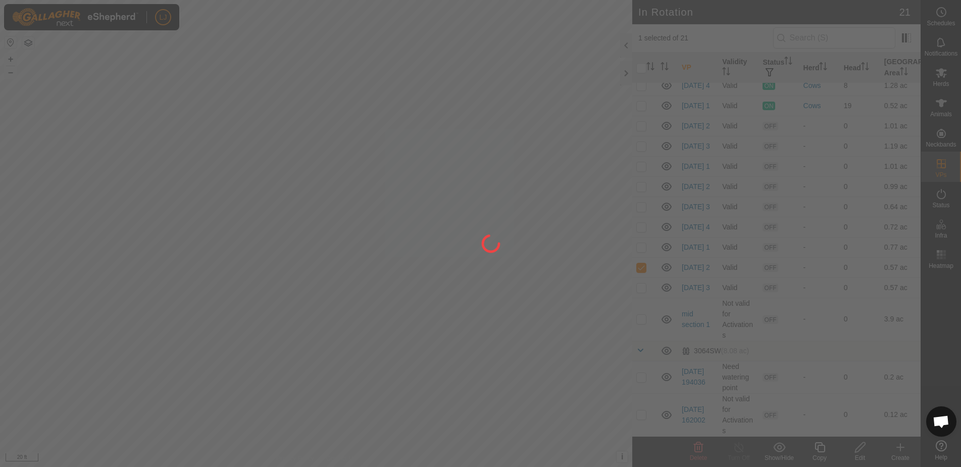
click at [856, 448] on div at bounding box center [480, 233] width 961 height 467
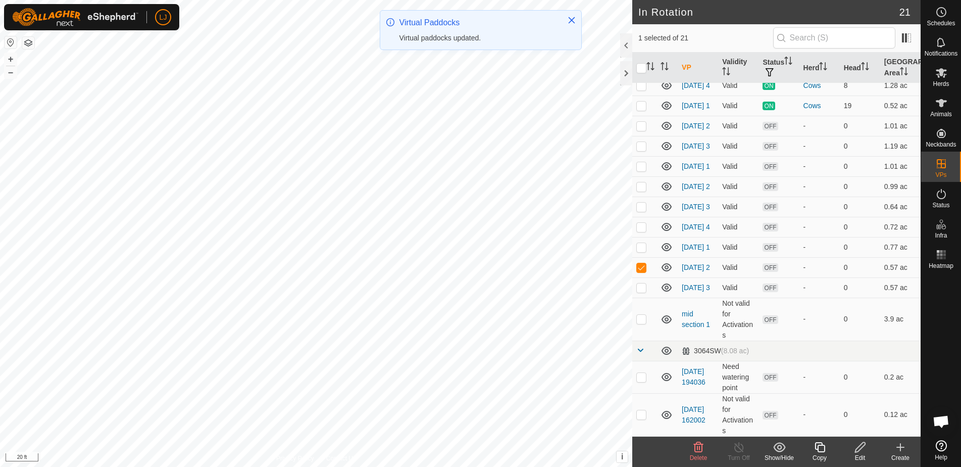
click at [855, 448] on icon at bounding box center [860, 447] width 13 height 12
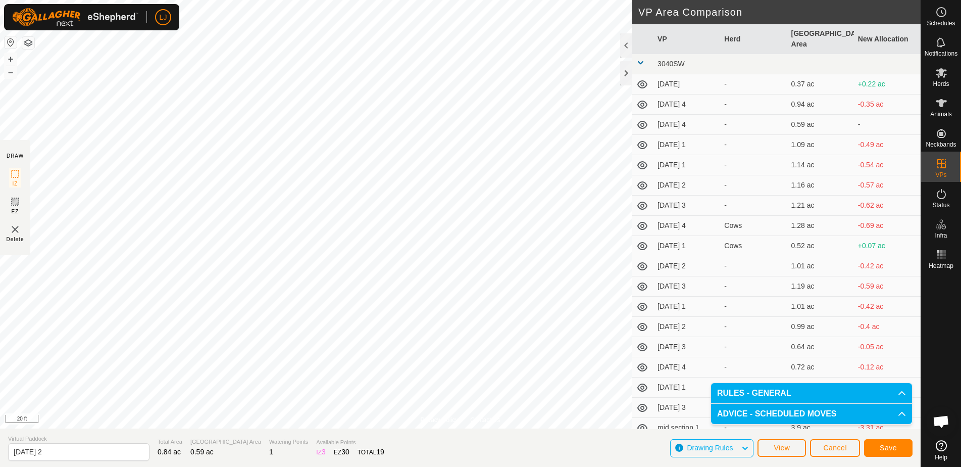
click at [889, 446] on span "Save" at bounding box center [888, 447] width 17 height 8
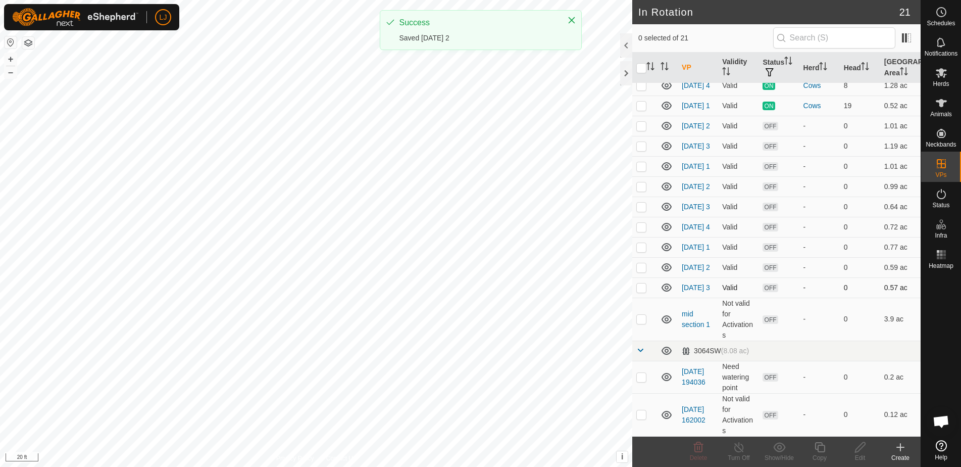
scroll to position [197, 0]
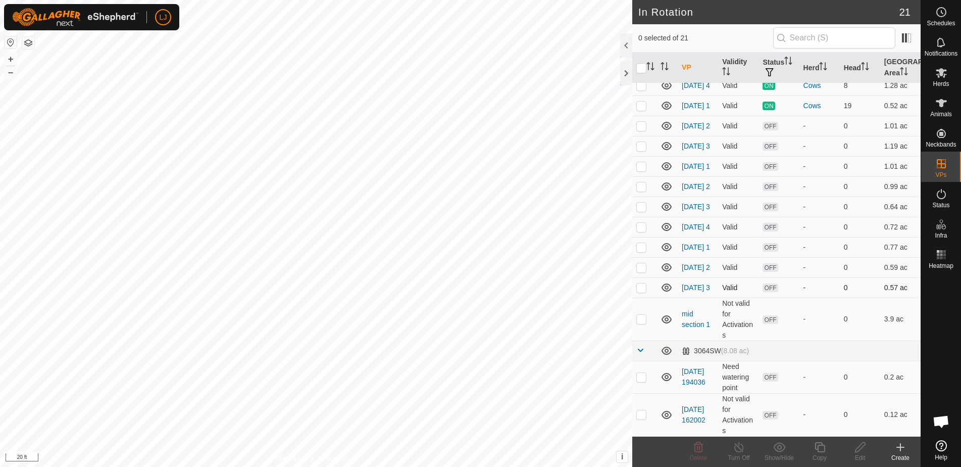
click at [639, 286] on p-checkbox at bounding box center [641, 287] width 10 height 8
checkbox input "true"
click at [819, 452] on icon at bounding box center [820, 447] width 13 height 12
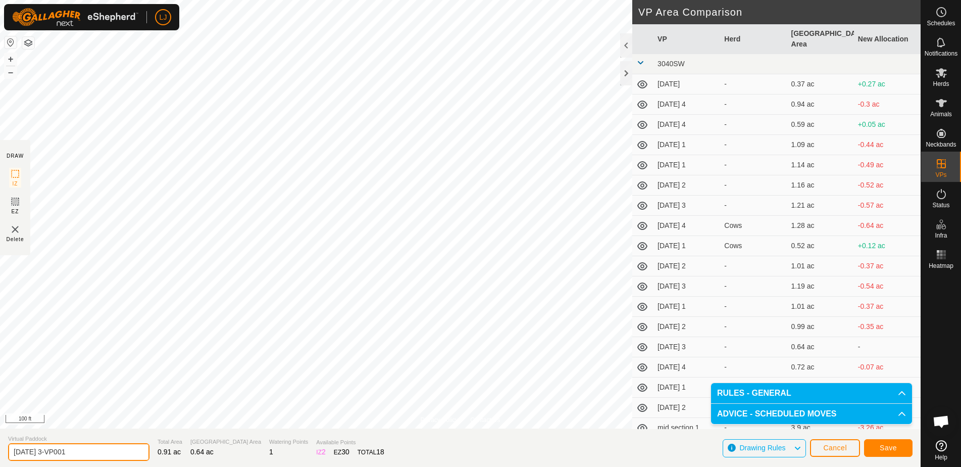
drag, startPoint x: 52, startPoint y: 453, endPoint x: 179, endPoint y: 452, distance: 126.8
click at [179, 452] on section "Virtual Paddock [DATE] 3-VP001 Total Area 0.91 ac Grazing Area 0.64 ac Watering…" at bounding box center [460, 447] width 921 height 38
type input "[DATE] 4"
click at [889, 449] on span "Save" at bounding box center [888, 447] width 17 height 8
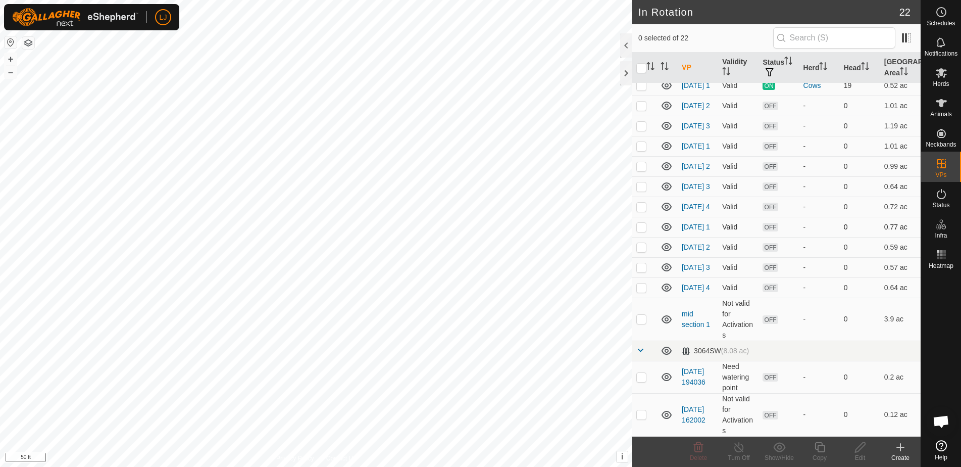
scroll to position [219, 0]
click at [643, 417] on p-checkbox at bounding box center [641, 414] width 10 height 8
checkbox input "true"
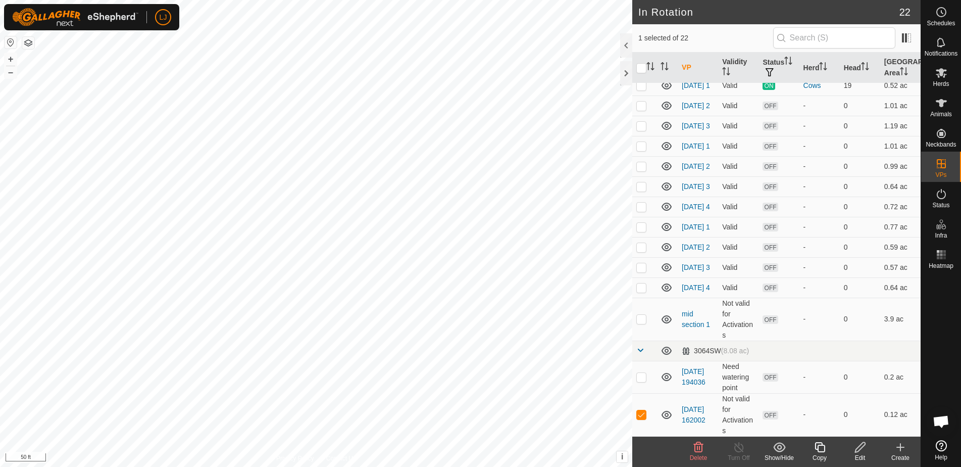
click at [696, 449] on icon at bounding box center [698, 447] width 12 height 12
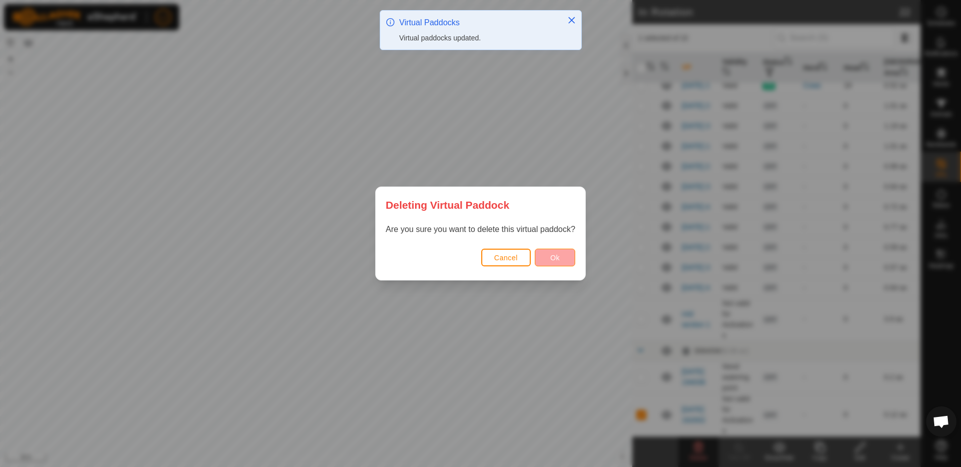
click at [552, 260] on span "Ok" at bounding box center [555, 257] width 10 height 8
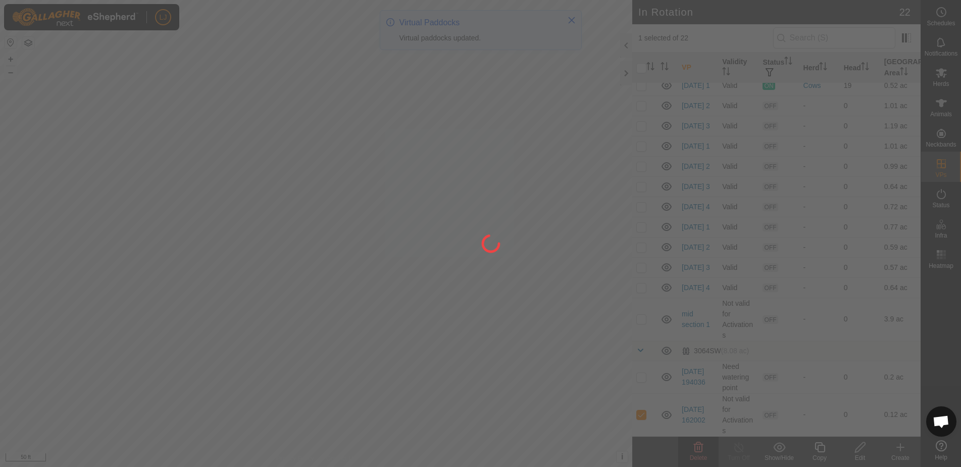
checkbox input "false"
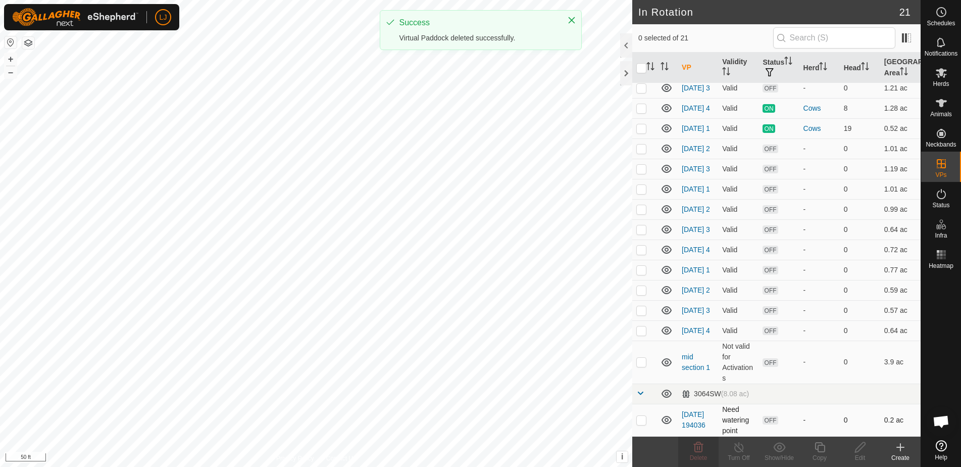
click at [641, 423] on p-checkbox at bounding box center [641, 420] width 10 height 8
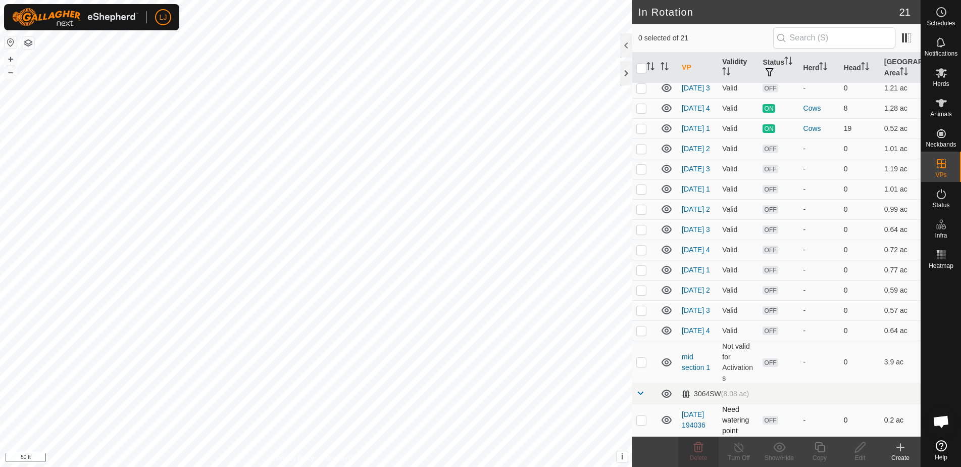
checkbox input "true"
click at [690, 455] on span "Delete" at bounding box center [699, 457] width 18 height 7
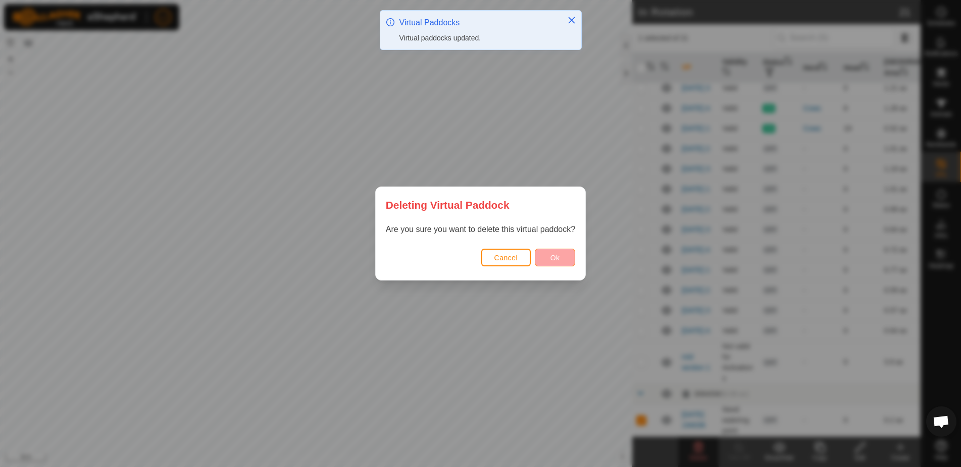
click at [556, 255] on span "Ok" at bounding box center [555, 257] width 10 height 8
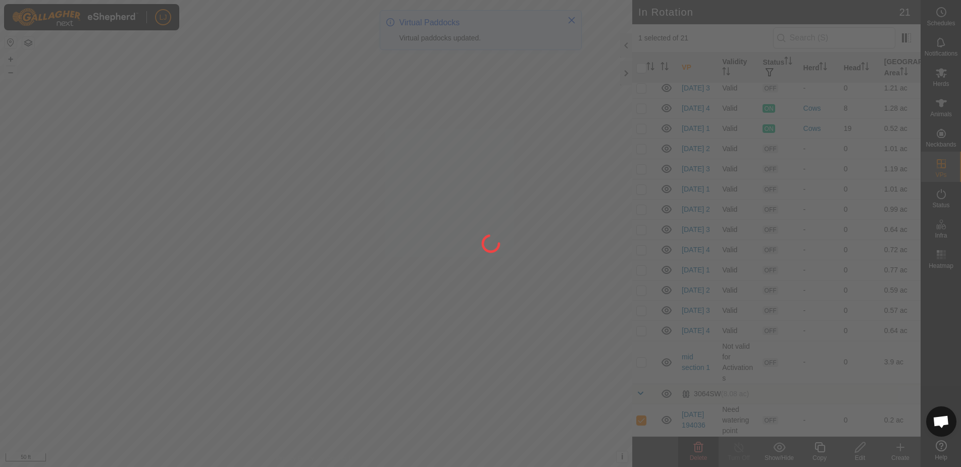
checkbox input "false"
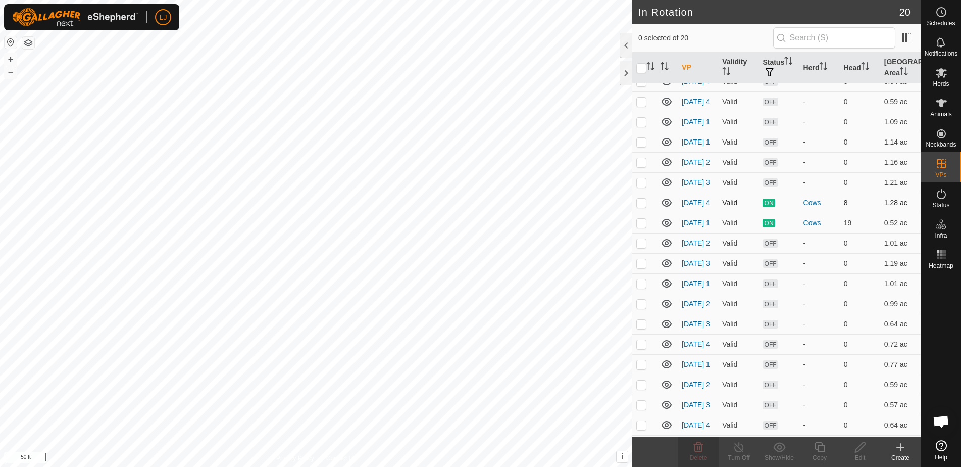
scroll to position [51, 0]
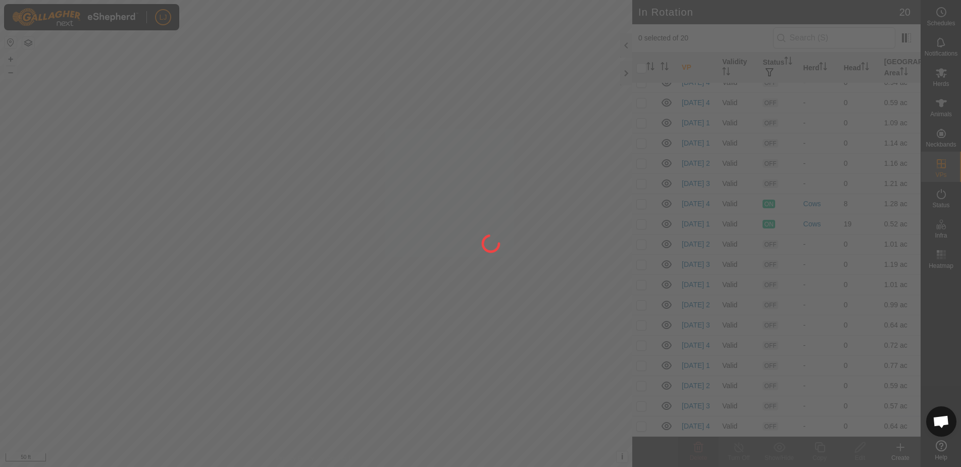
click at [638, 193] on div at bounding box center [480, 233] width 961 height 467
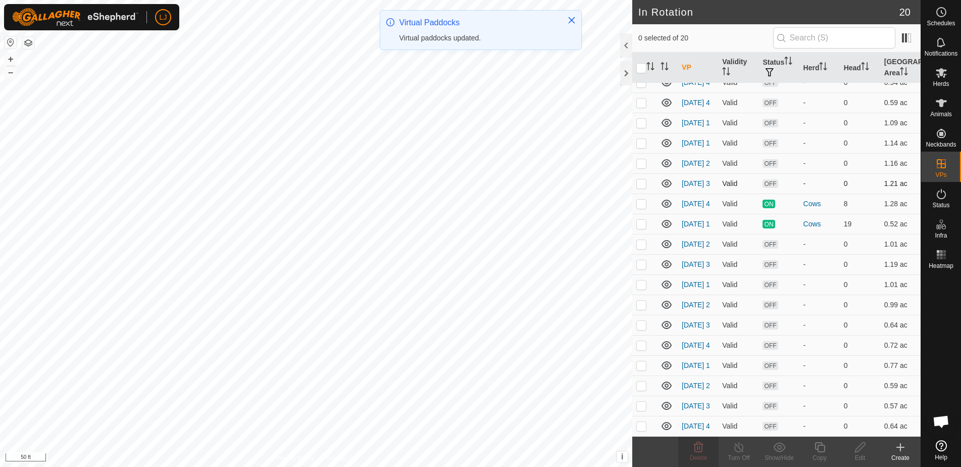
click at [642, 187] on p-checkbox at bounding box center [641, 183] width 10 height 8
checkbox input "true"
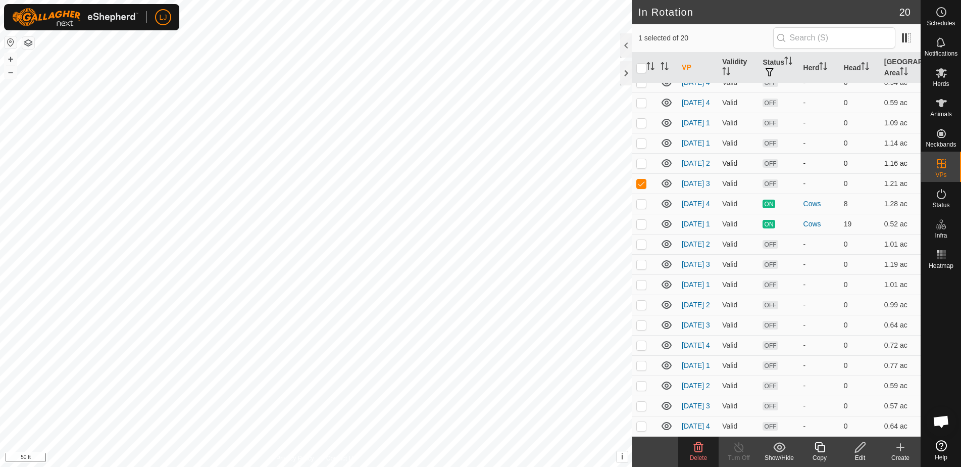
click at [641, 167] on p-checkbox at bounding box center [641, 163] width 10 height 8
checkbox input "true"
click at [639, 147] on p-checkbox at bounding box center [641, 143] width 10 height 8
checkbox input "true"
click at [644, 127] on p-checkbox at bounding box center [641, 123] width 10 height 8
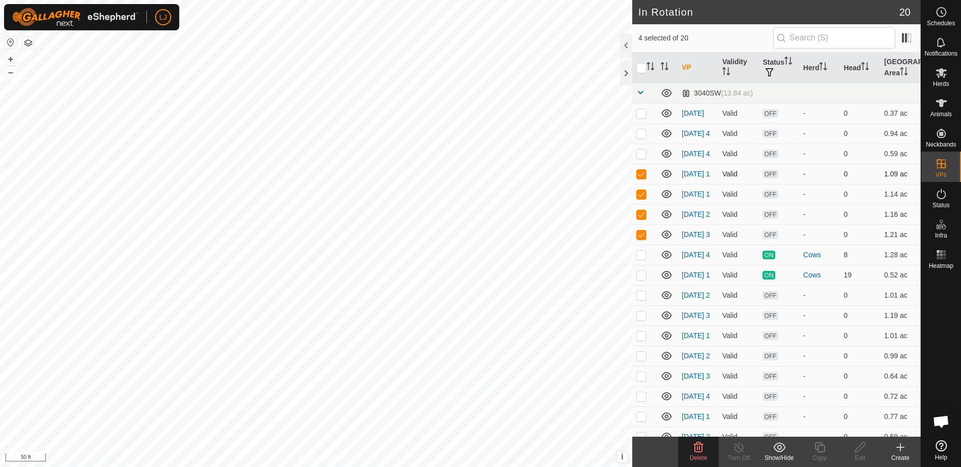
scroll to position [0, 0]
click at [693, 450] on icon at bounding box center [698, 447] width 12 height 12
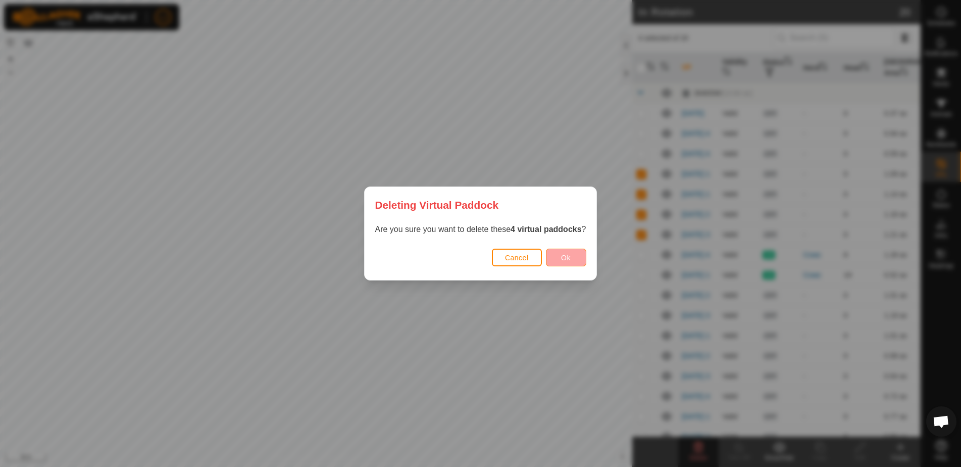
click at [558, 257] on button "Ok" at bounding box center [566, 257] width 40 height 18
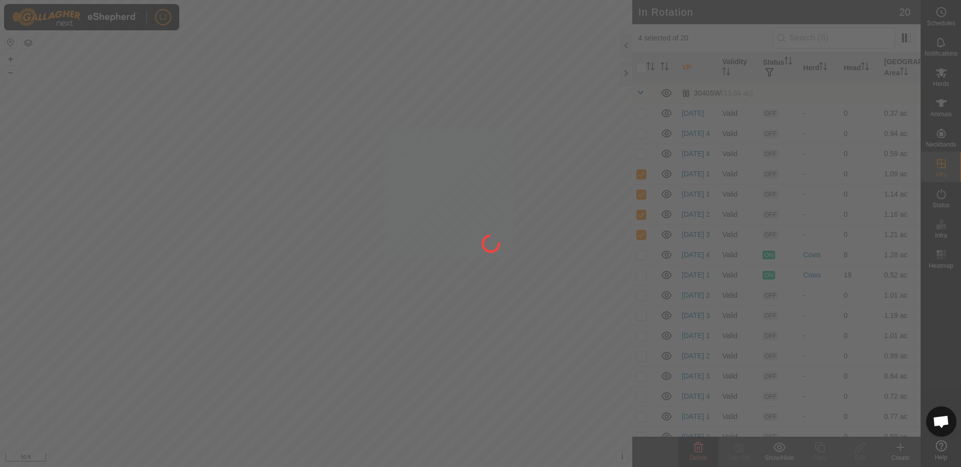
checkbox input "false"
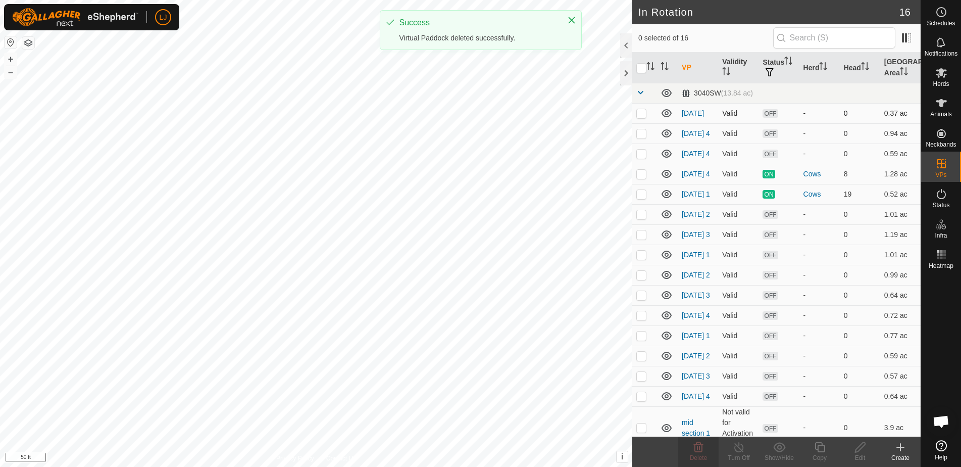
click at [645, 116] on p-checkbox at bounding box center [641, 113] width 10 height 8
checkbox input "true"
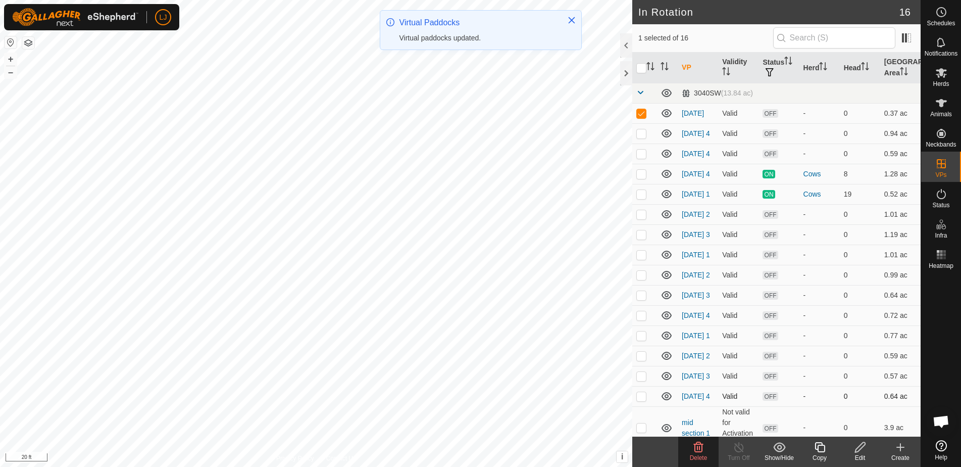
click at [640, 400] on p-checkbox at bounding box center [641, 396] width 10 height 8
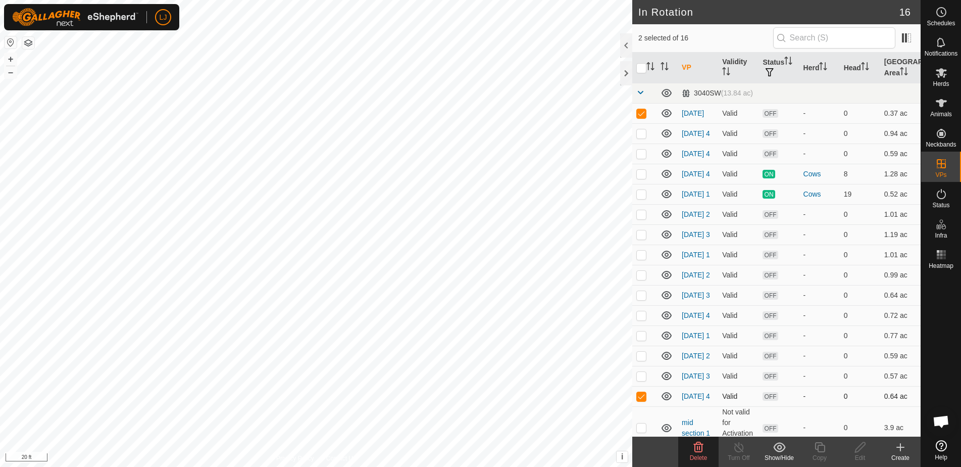
click at [643, 400] on p-checkbox at bounding box center [641, 396] width 10 height 8
click at [642, 400] on p-checkbox at bounding box center [641, 396] width 10 height 8
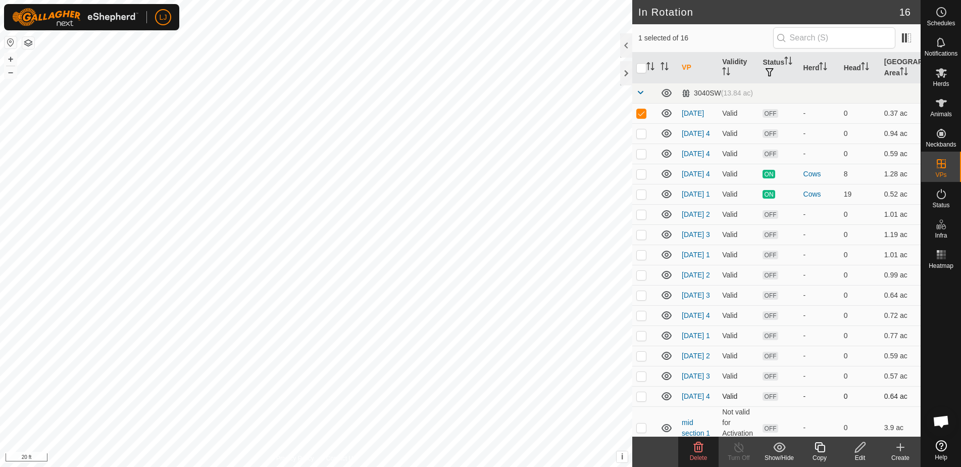
click at [642, 400] on p-checkbox at bounding box center [641, 396] width 10 height 8
click at [641, 400] on p-checkbox at bounding box center [641, 396] width 10 height 8
click at [639, 400] on p-checkbox at bounding box center [641, 396] width 10 height 8
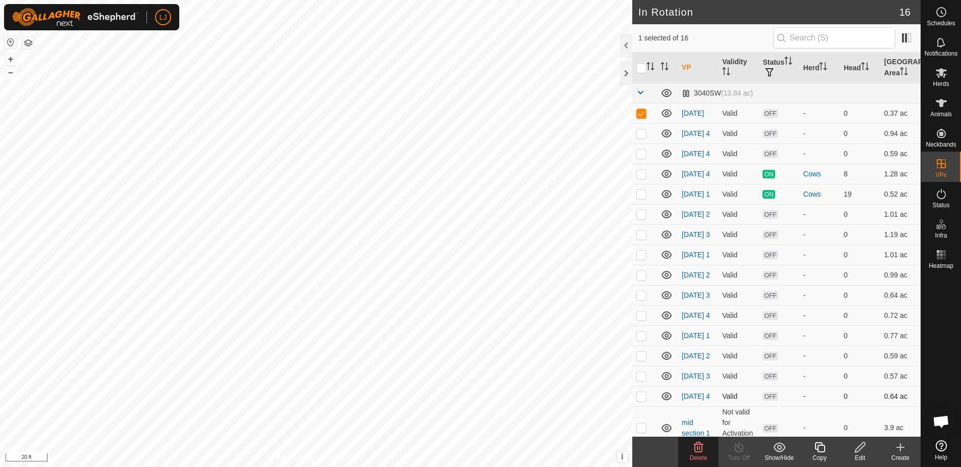
checkbox input "true"
click at [640, 114] on p-checkbox at bounding box center [641, 113] width 10 height 8
checkbox input "false"
click at [863, 454] on div "Edit" at bounding box center [860, 457] width 40 height 9
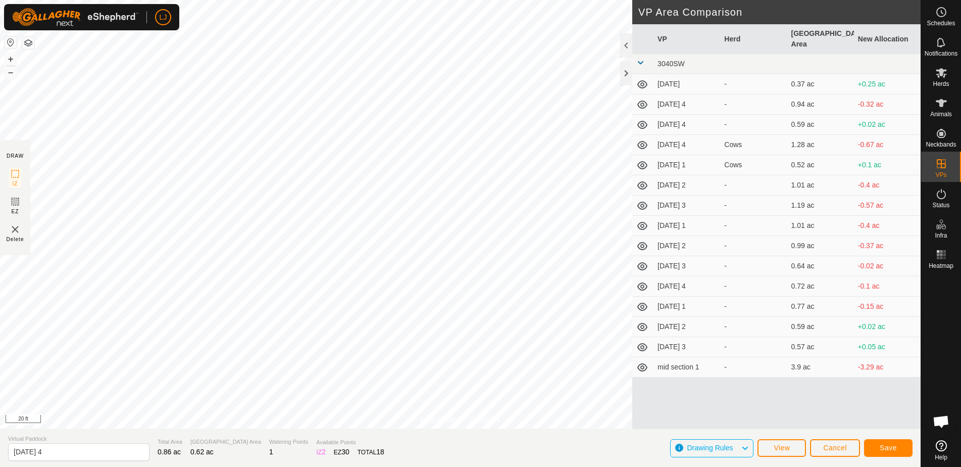
click at [644, 78] on icon at bounding box center [642, 84] width 12 height 12
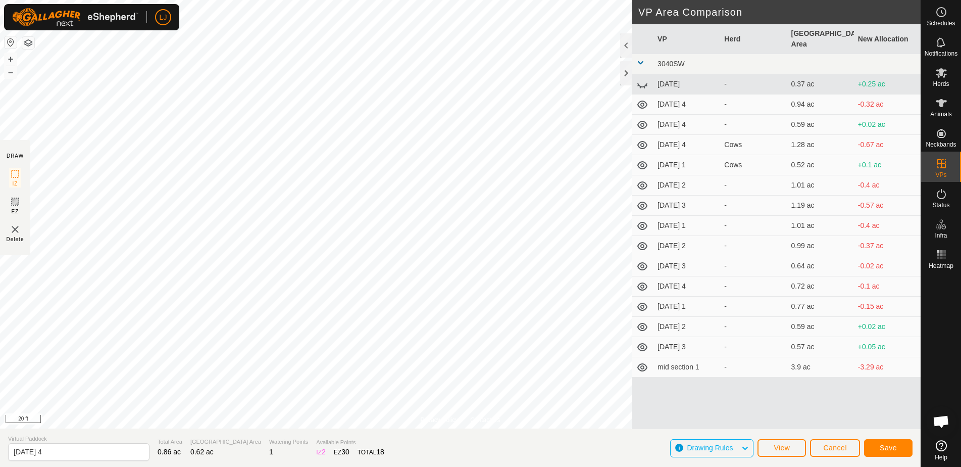
click at [644, 78] on icon at bounding box center [642, 84] width 12 height 12
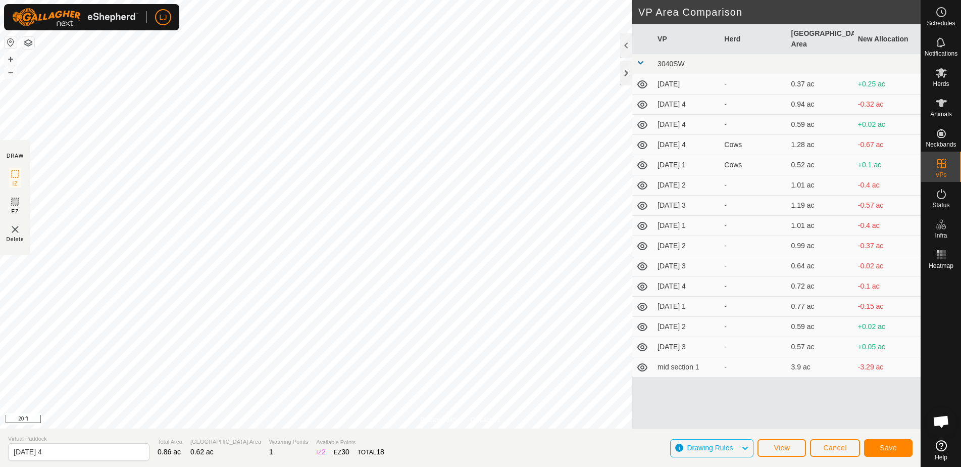
click at [681, 75] on td "[DATE]" at bounding box center [686, 84] width 67 height 20
click at [887, 446] on span "Save" at bounding box center [888, 447] width 17 height 8
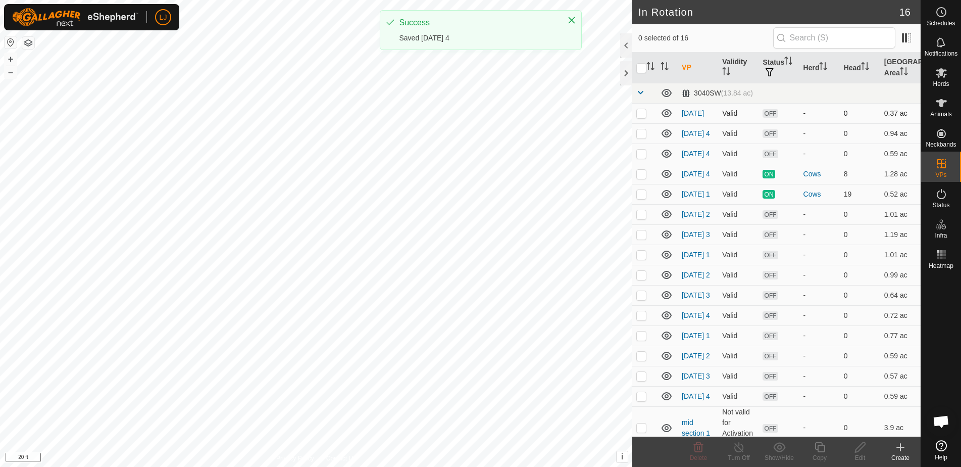
click at [640, 117] on p-checkbox at bounding box center [641, 113] width 10 height 8
checkbox input "true"
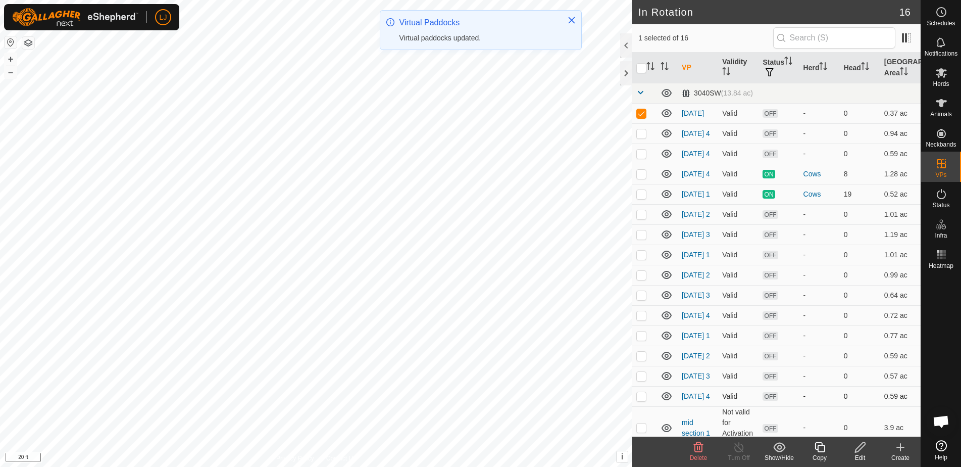
click at [643, 400] on p-checkbox at bounding box center [641, 396] width 10 height 8
checkbox input "true"
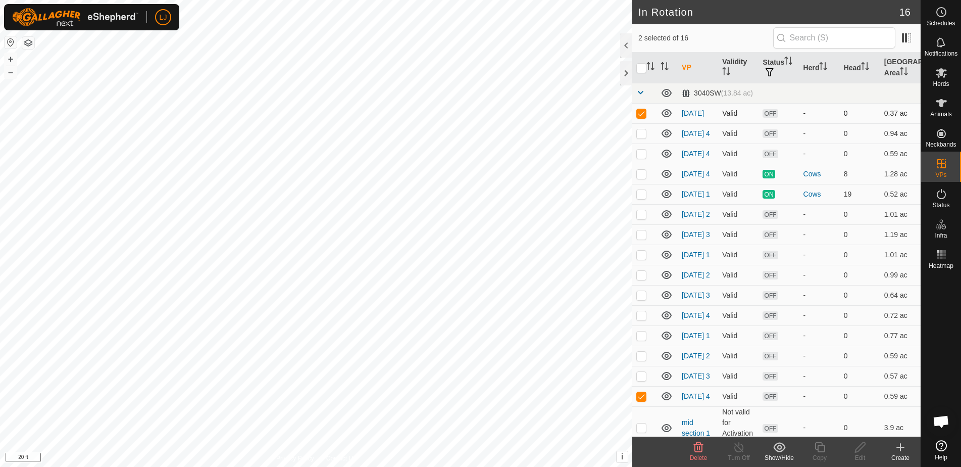
click at [642, 116] on p-checkbox at bounding box center [641, 113] width 10 height 8
checkbox input "false"
click at [944, 19] on div "Schedules" at bounding box center [941, 15] width 40 height 30
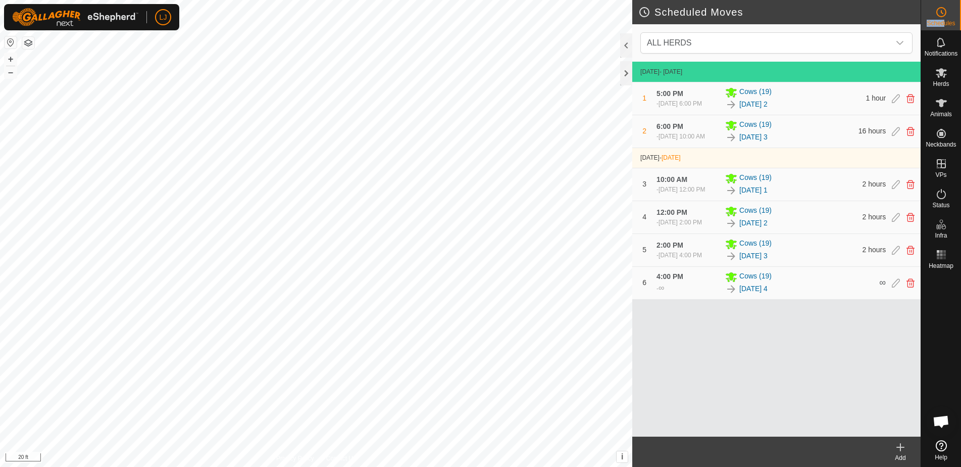
click at [896, 449] on icon at bounding box center [900, 447] width 12 height 12
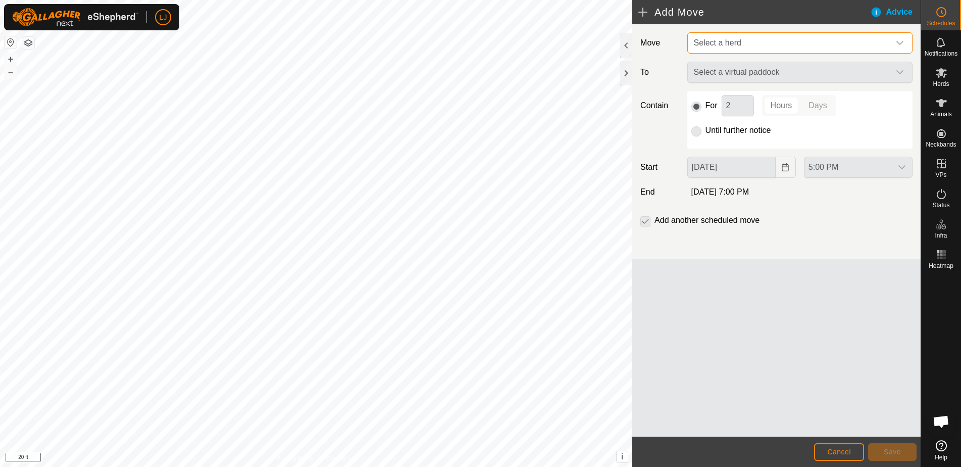
click at [707, 45] on span "Select a herd" at bounding box center [717, 42] width 47 height 9
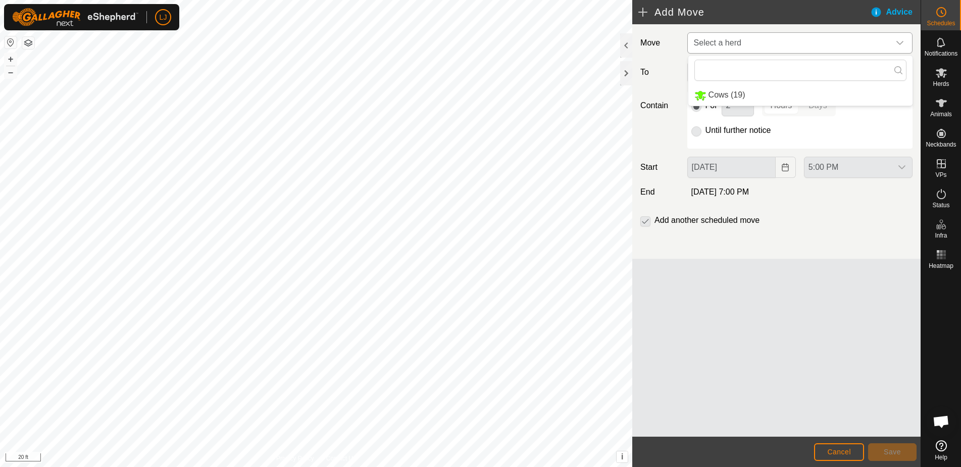
click at [744, 95] on li "Cows (19)" at bounding box center [800, 95] width 224 height 21
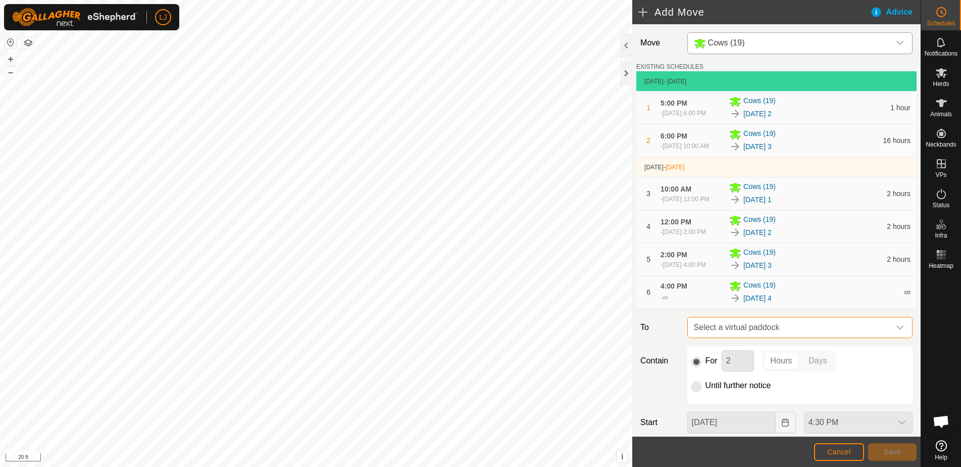
click at [770, 337] on span "Select a virtual paddock" at bounding box center [790, 327] width 200 height 20
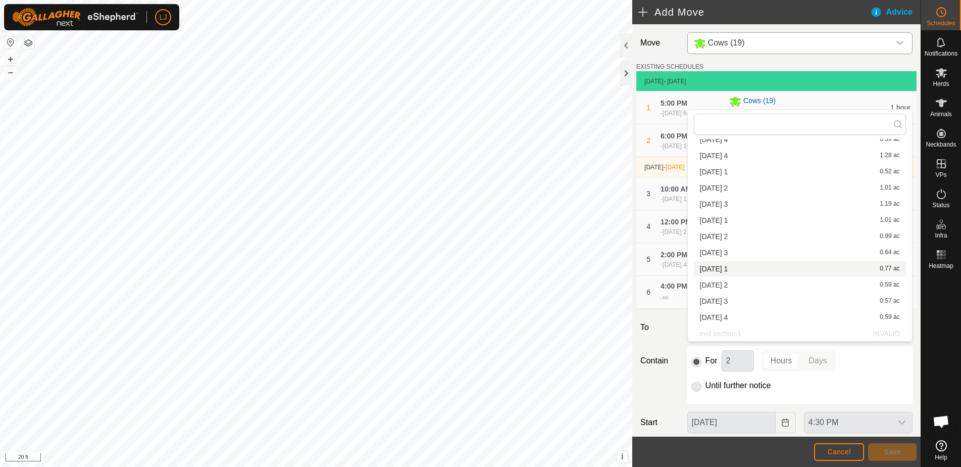
scroll to position [63, 0]
click at [767, 264] on li "[DATE] 1 0.77 ac" at bounding box center [800, 268] width 212 height 15
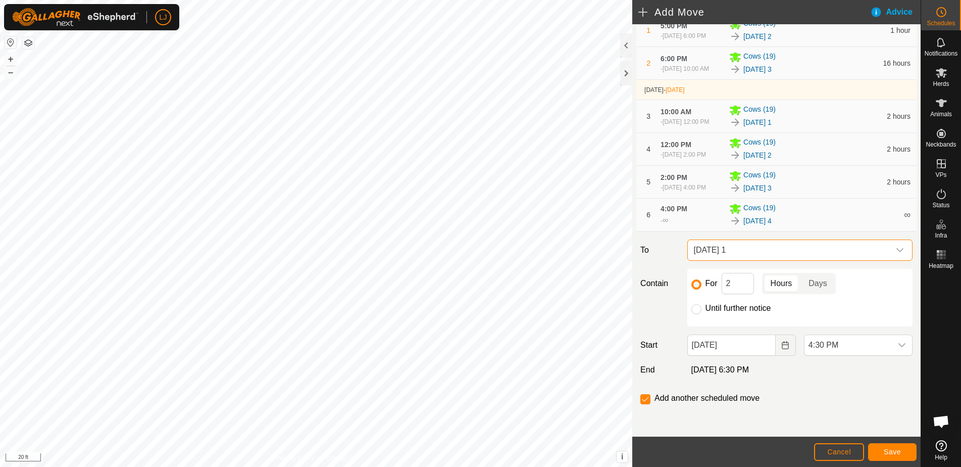
scroll to position [101, 0]
click at [783, 350] on button "Choose Date" at bounding box center [786, 344] width 20 height 21
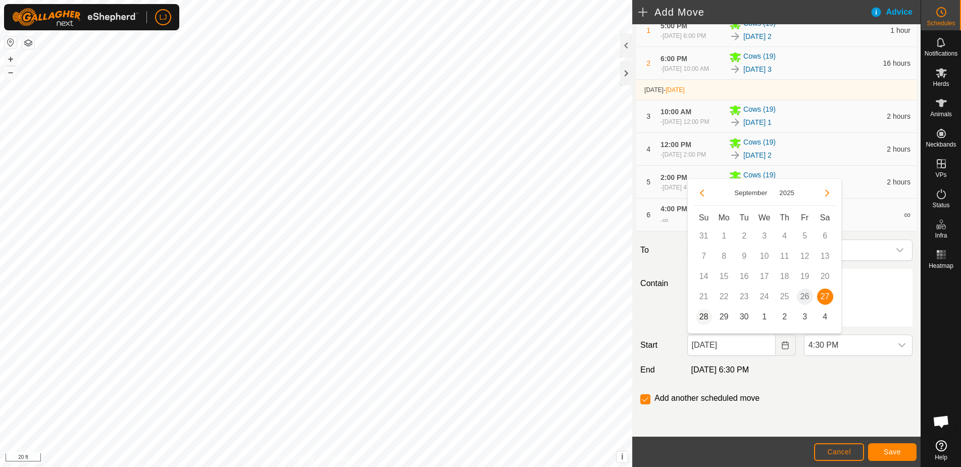
click at [709, 318] on span "28" at bounding box center [704, 317] width 16 height 16
type input "[DATE]"
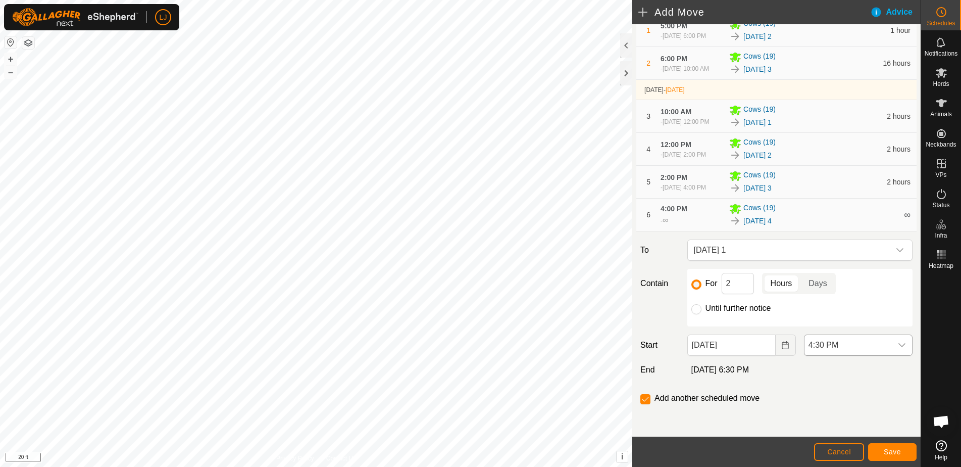
click at [822, 347] on span "4:30 PM" at bounding box center [847, 345] width 87 height 20
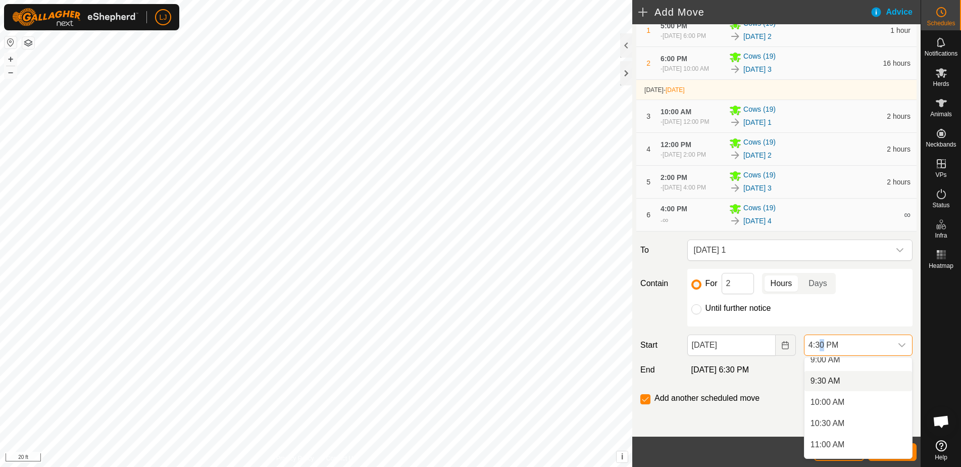
scroll to position [389, 0]
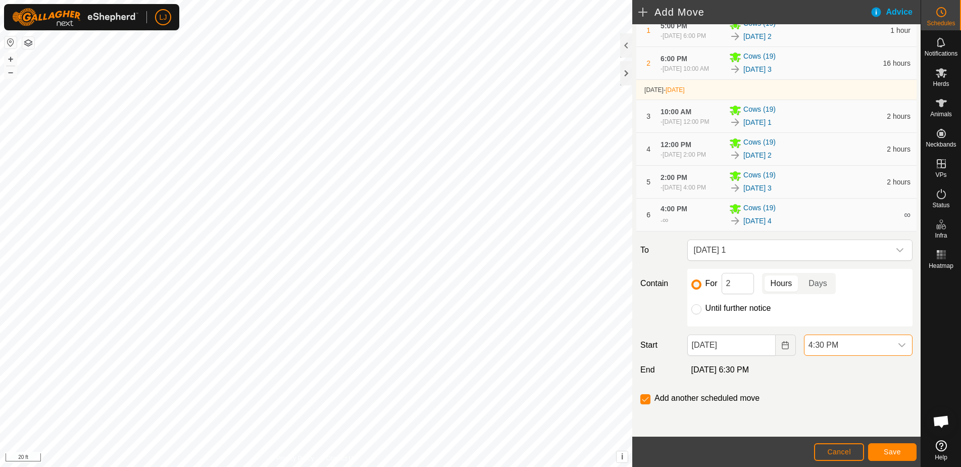
click at [847, 400] on li "10:00 AM" at bounding box center [858, 393] width 108 height 16
click at [839, 347] on span "4:30 PM" at bounding box center [847, 345] width 87 height 20
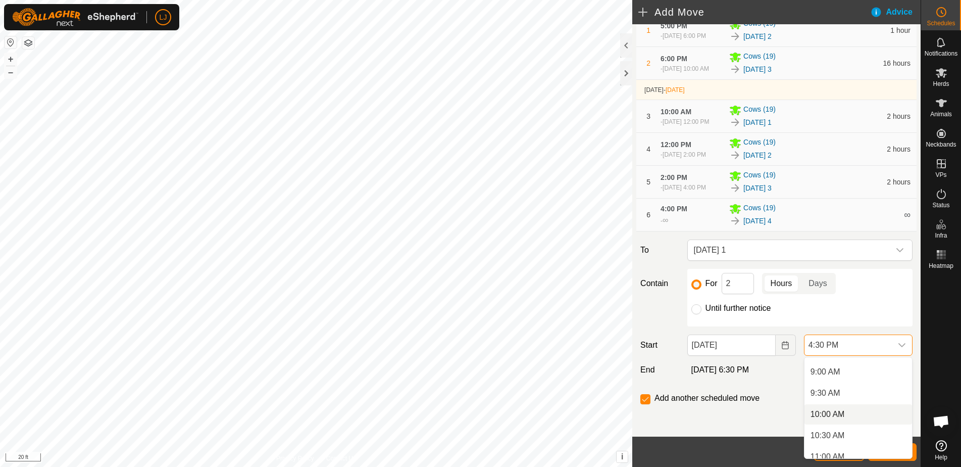
click at [845, 409] on li "10:00 AM" at bounding box center [858, 414] width 108 height 20
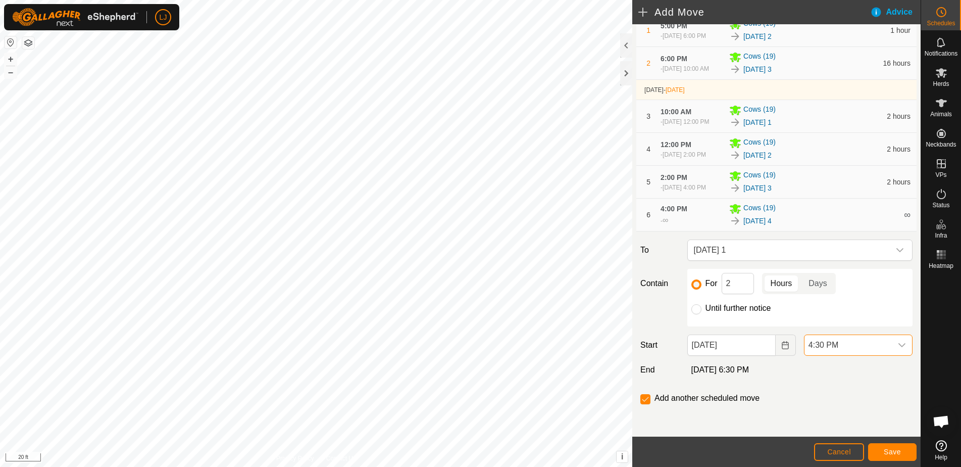
scroll to position [619, 0]
click at [894, 450] on span "Save" at bounding box center [892, 451] width 17 height 8
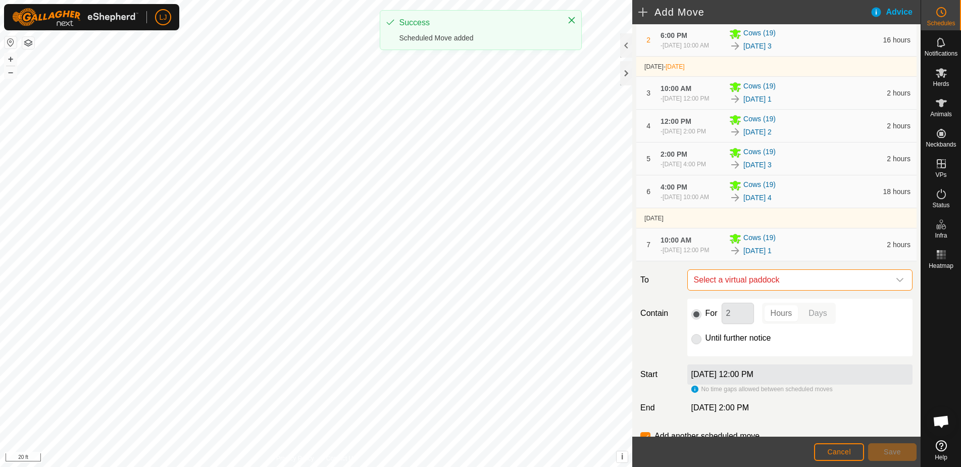
click at [788, 290] on span "Select a virtual paddock" at bounding box center [790, 280] width 200 height 20
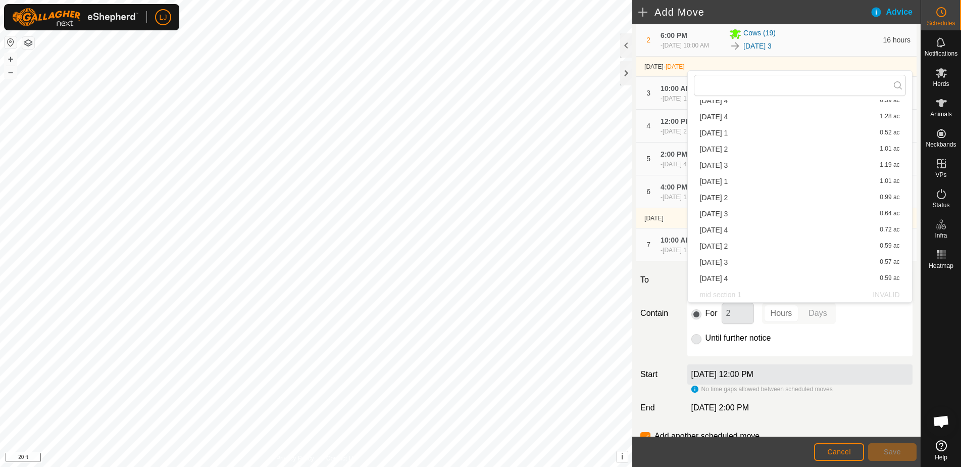
click at [743, 247] on li "[DATE] 2 0.59 ac" at bounding box center [800, 245] width 212 height 15
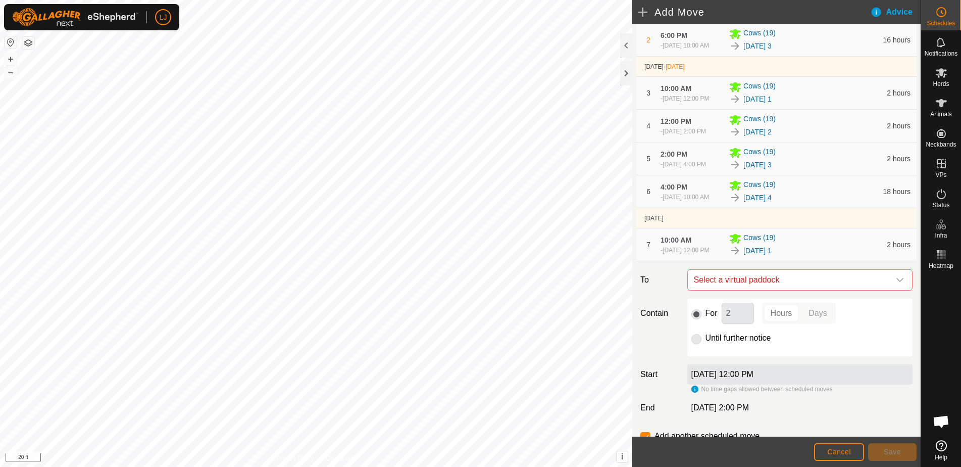
scroll to position [62, 0]
click at [887, 446] on button "Save" at bounding box center [892, 452] width 48 height 18
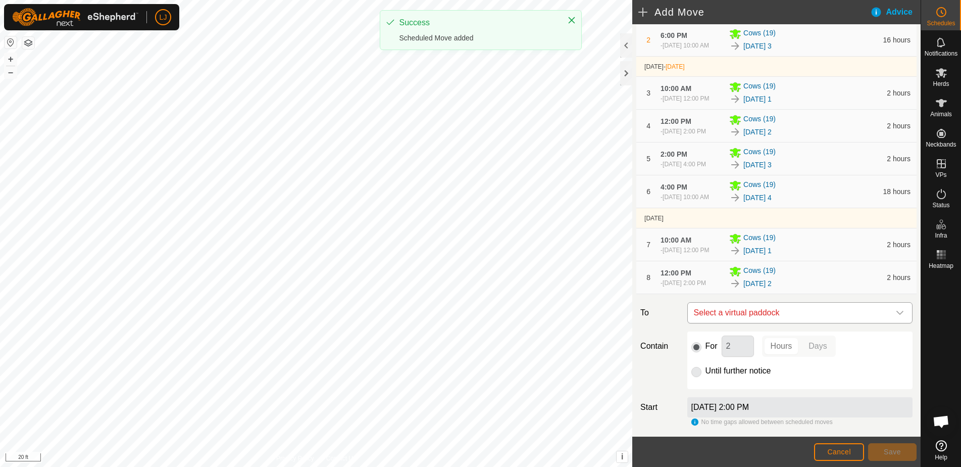
click at [812, 323] on span "Select a virtual paddock" at bounding box center [790, 312] width 200 height 20
click at [790, 323] on span "Select a virtual paddock" at bounding box center [790, 312] width 200 height 20
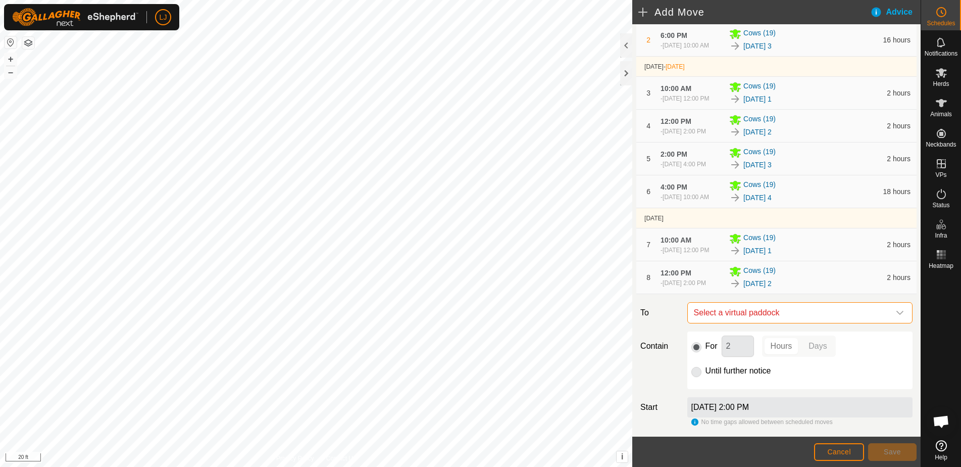
click at [790, 323] on span "Select a virtual paddock" at bounding box center [790, 312] width 200 height 20
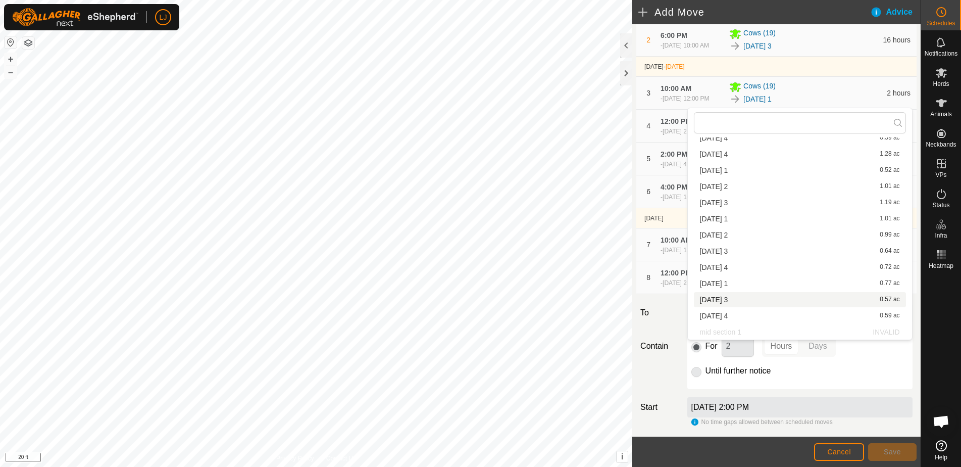
click at [755, 297] on li "[DATE] 3 0.57 ac" at bounding box center [800, 299] width 212 height 15
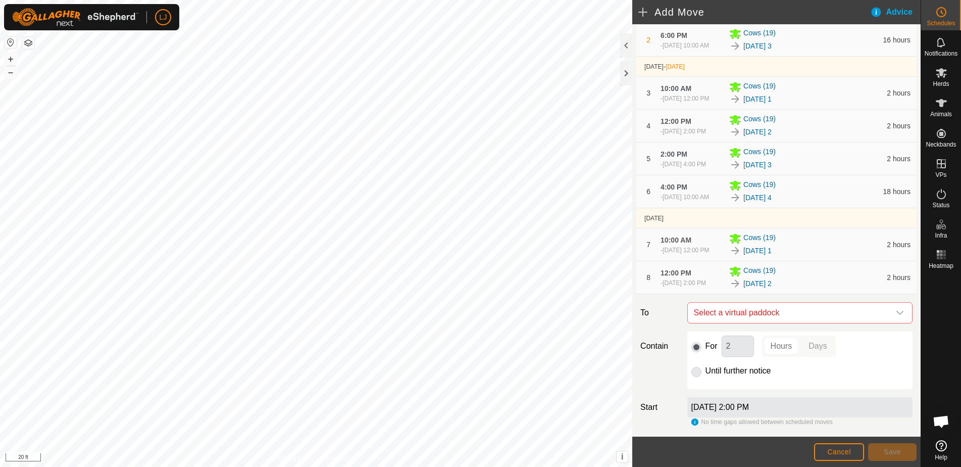
scroll to position [63, 0]
click at [890, 450] on span "Save" at bounding box center [892, 451] width 17 height 8
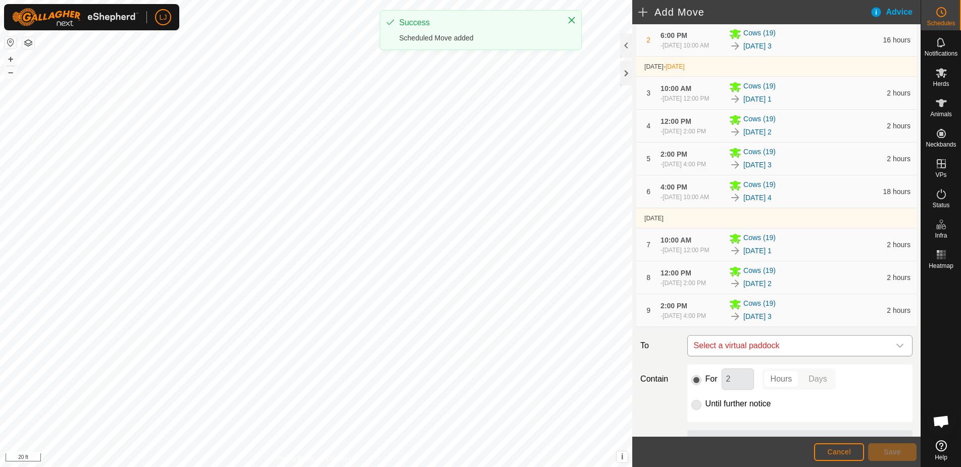
click at [826, 355] on span "Select a virtual paddock" at bounding box center [790, 345] width 200 height 20
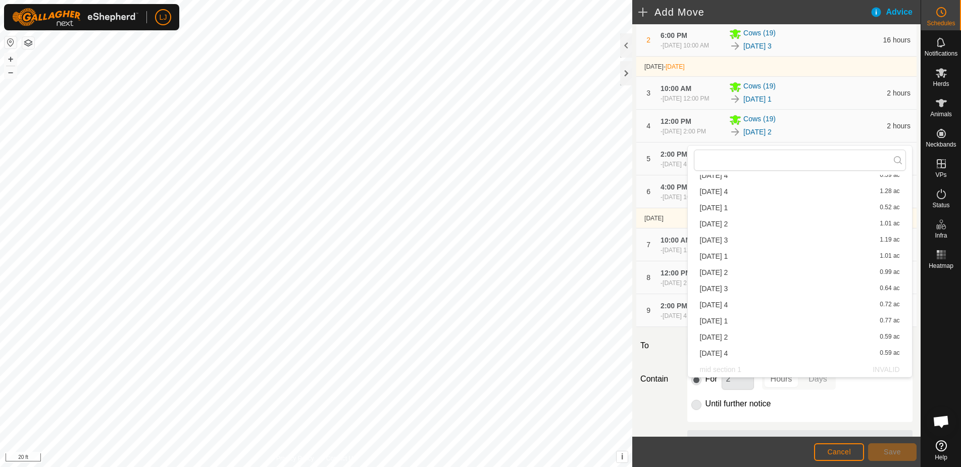
click at [753, 353] on li "[DATE] 4 0.59 ac" at bounding box center [800, 352] width 212 height 15
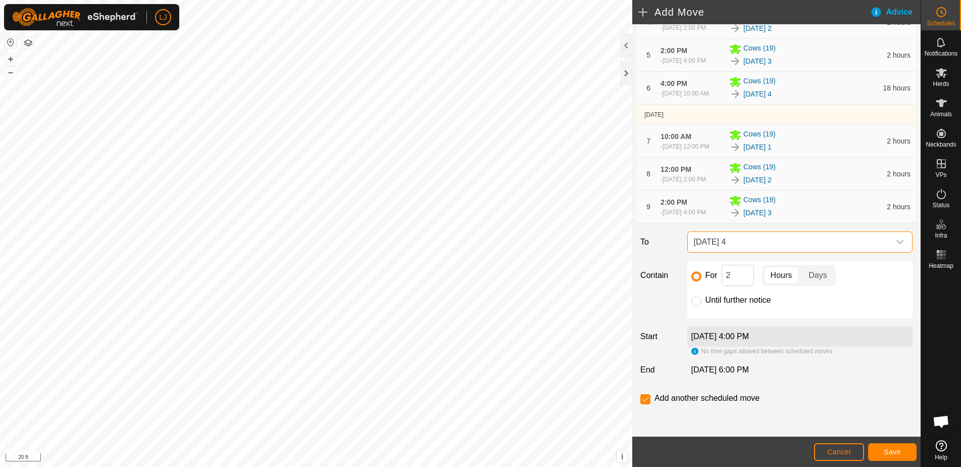
scroll to position [245, 0]
drag, startPoint x: 700, startPoint y: 303, endPoint x: 710, endPoint y: 309, distance: 11.5
click at [700, 303] on input "Until further notice" at bounding box center [696, 301] width 10 height 10
radio input "true"
checkbox input "false"
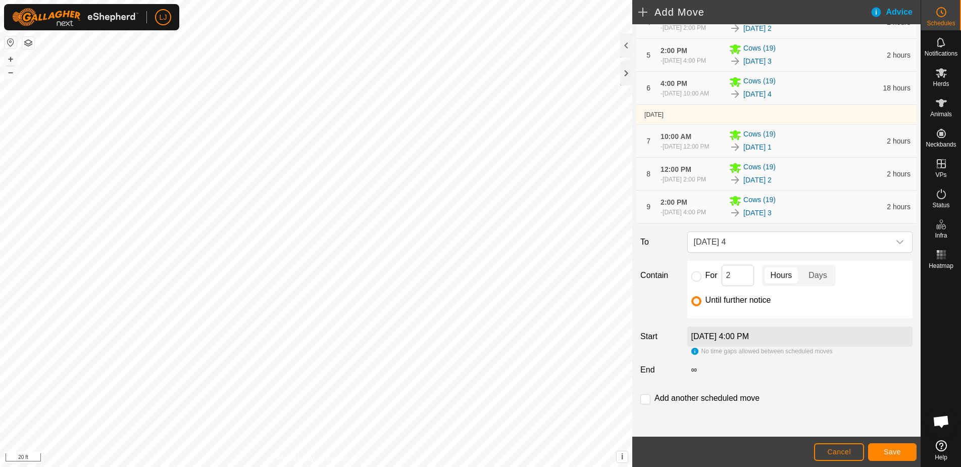
click at [884, 449] on span "Save" at bounding box center [892, 451] width 17 height 8
